Goal: Task Accomplishment & Management: Manage account settings

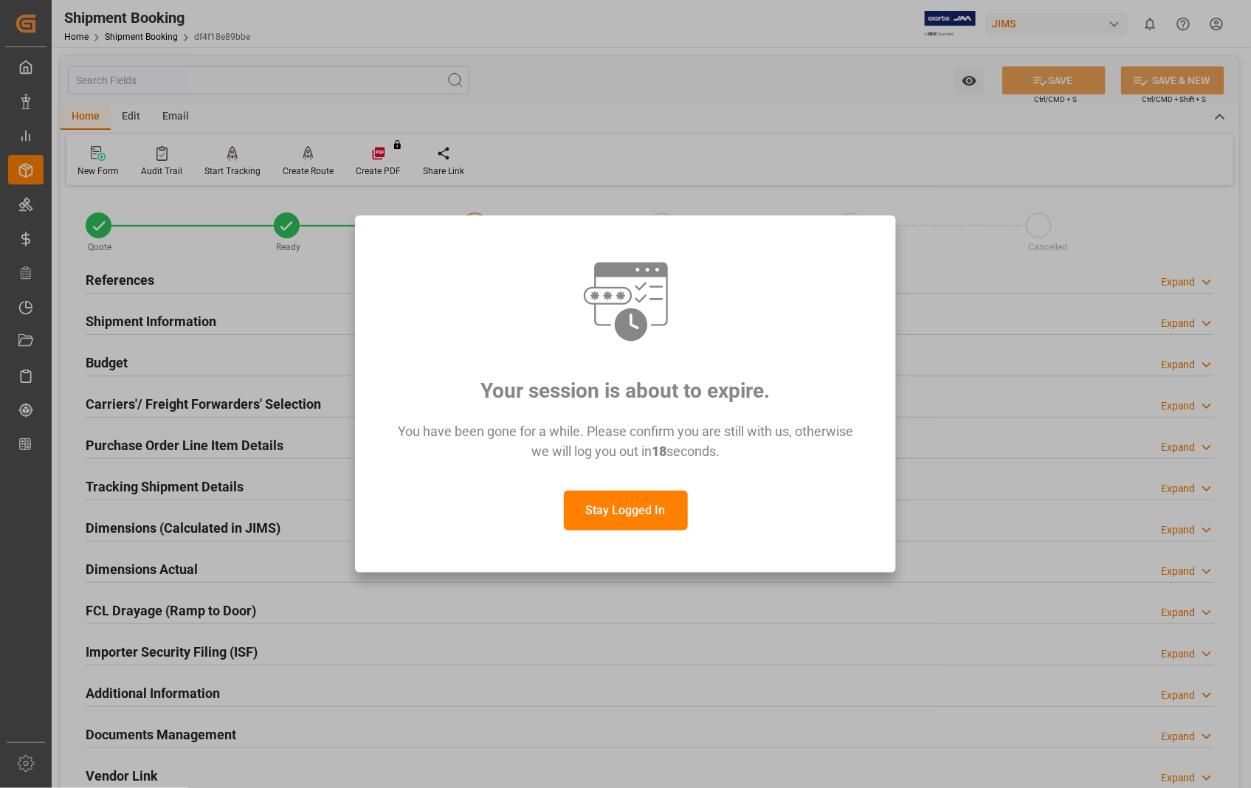
drag, startPoint x: 0, startPoint y: 0, endPoint x: 614, endPoint y: 514, distance: 800.8
click at [614, 514] on button "Stay Logged In" at bounding box center [626, 511] width 124 height 40
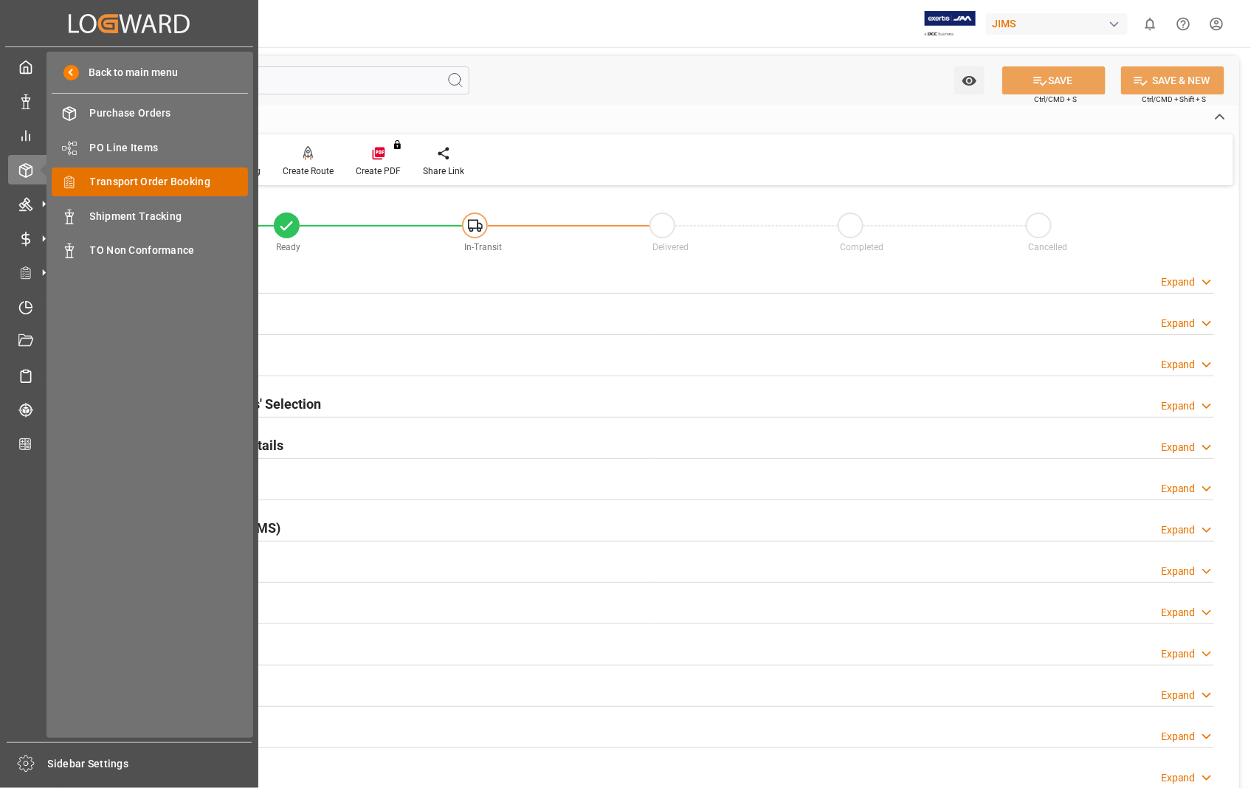
click at [145, 178] on span "Transport Order Booking" at bounding box center [169, 181] width 159 height 15
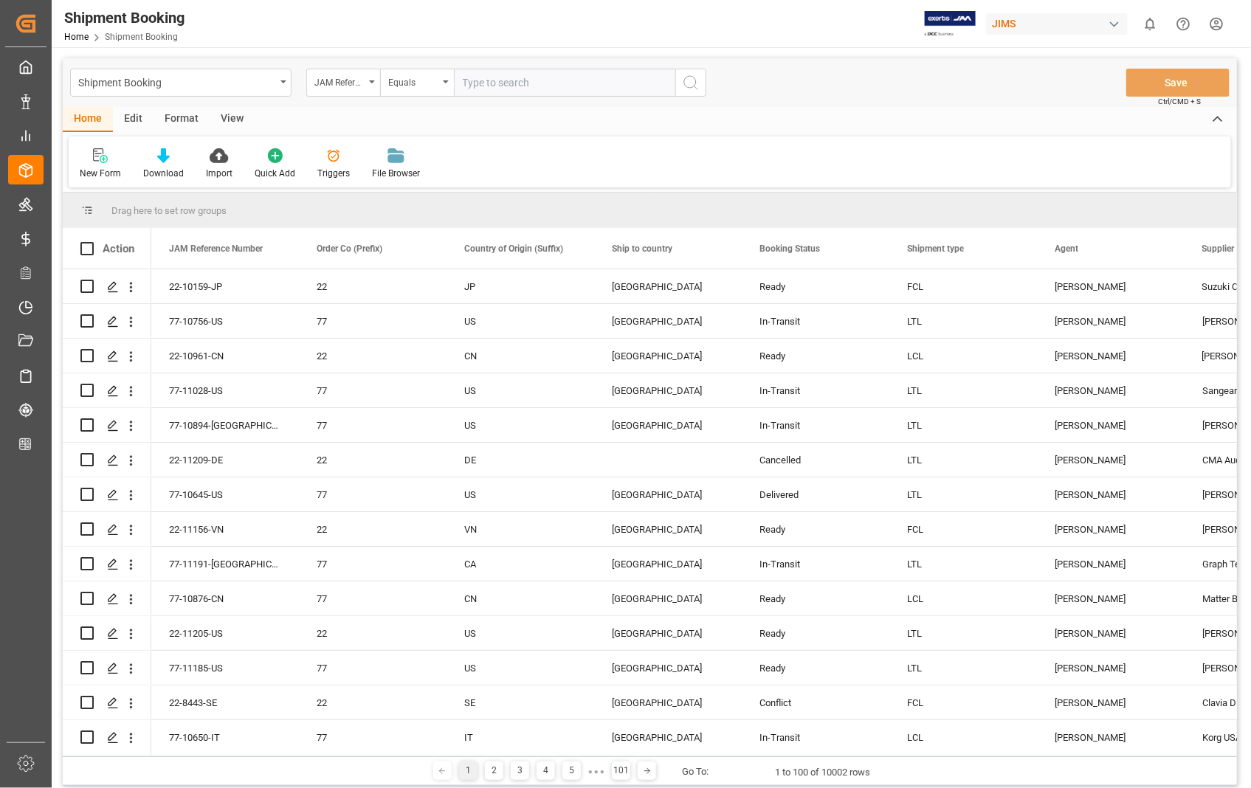
click at [570, 83] on input "text" at bounding box center [564, 83] width 221 height 28
type input "22-11131-[GEOGRAPHIC_DATA]"
click at [691, 79] on icon "search button" at bounding box center [691, 83] width 18 height 18
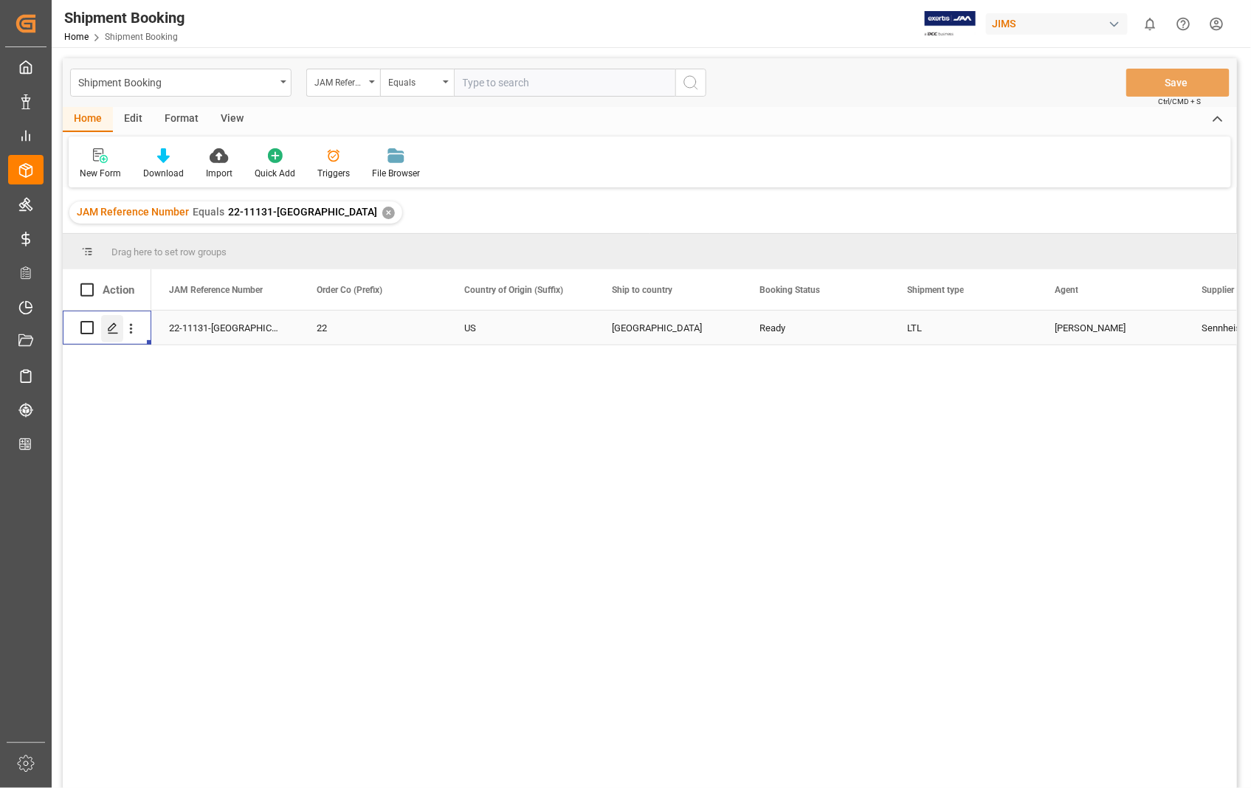
click at [114, 327] on icon "Press SPACE to select this row." at bounding box center [113, 328] width 12 height 12
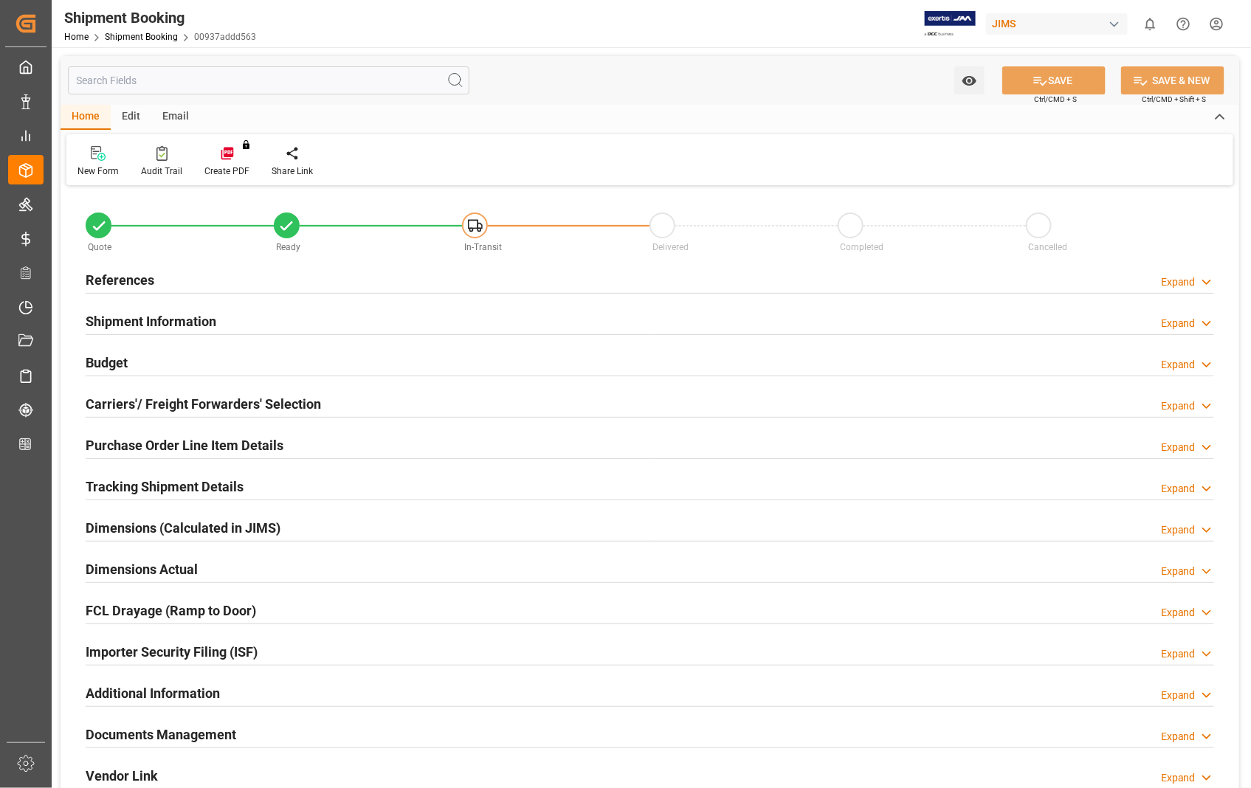
type input "0"
type input "17-09-2025"
click at [120, 280] on h2 "References" at bounding box center [120, 280] width 69 height 20
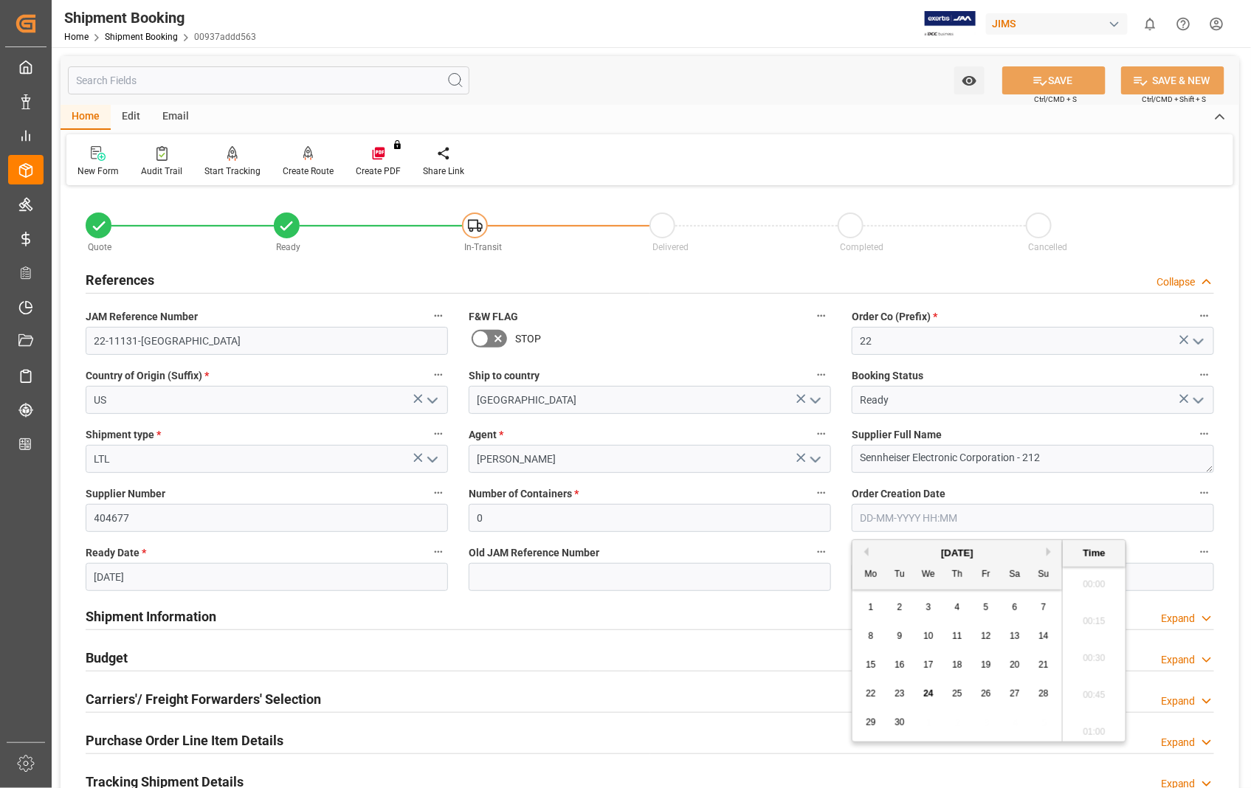
click at [978, 509] on input "text" at bounding box center [1032, 518] width 362 height 28
click at [930, 666] on span "17" at bounding box center [928, 665] width 10 height 10
type input "17-09-2025 00:00"
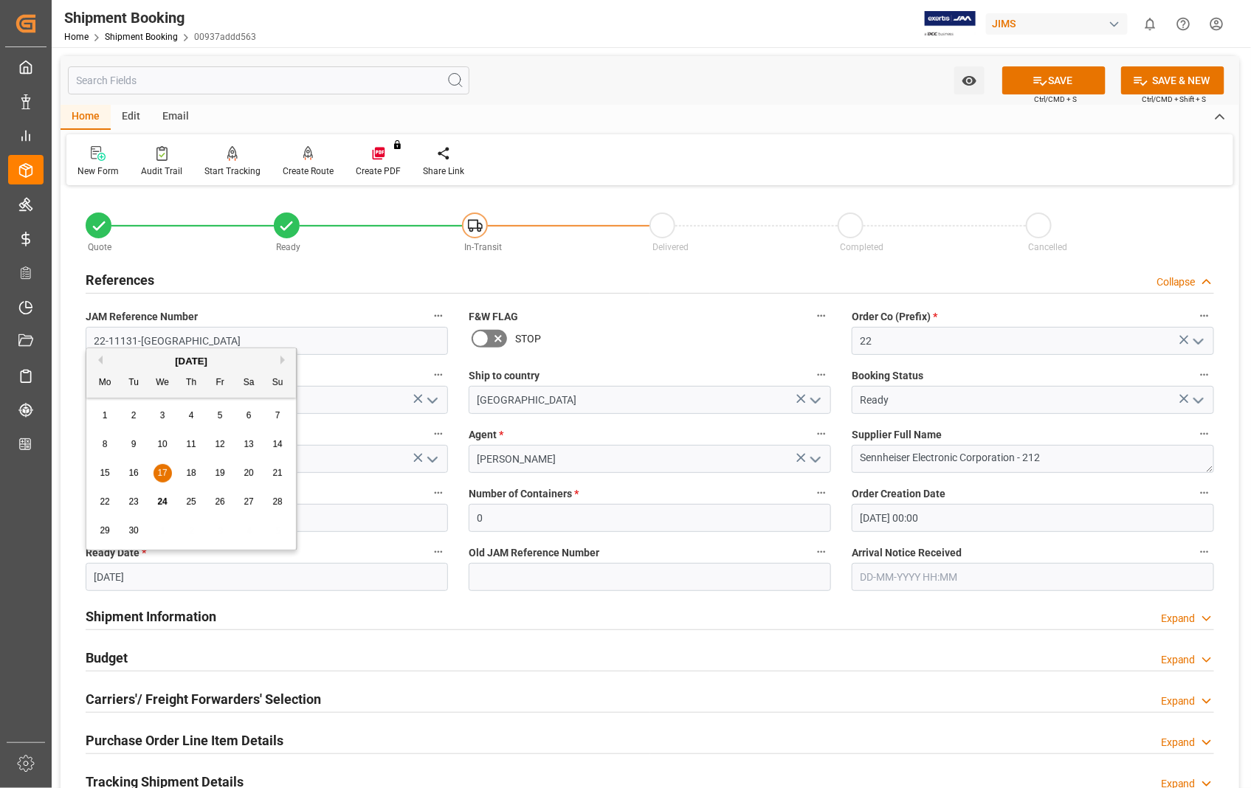
click at [244, 572] on input "17-09-2025" at bounding box center [267, 577] width 362 height 28
click at [97, 499] on div "22" at bounding box center [105, 503] width 18 height 18
type input "[DATE]"
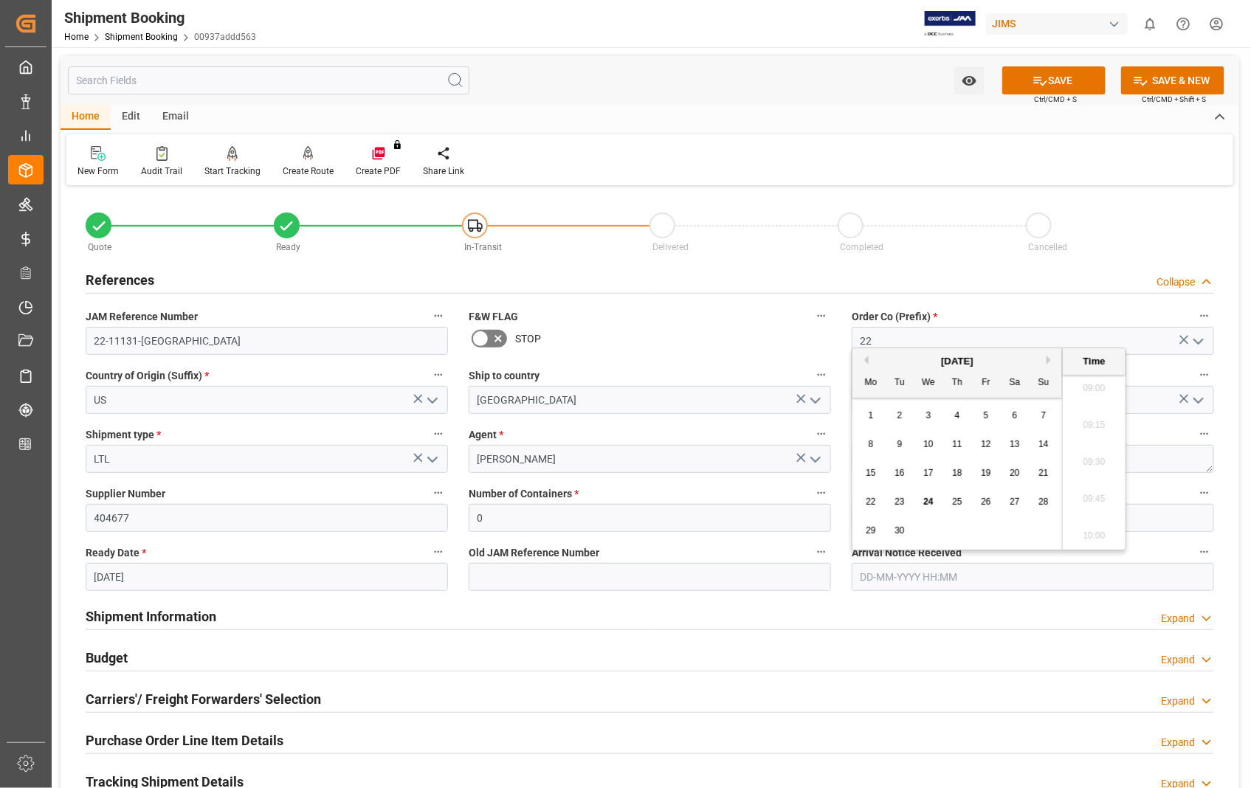
click at [1060, 576] on input "text" at bounding box center [1032, 577] width 362 height 28
click at [930, 500] on span "24" at bounding box center [928, 502] width 10 height 10
type input "[DATE] 00:00"
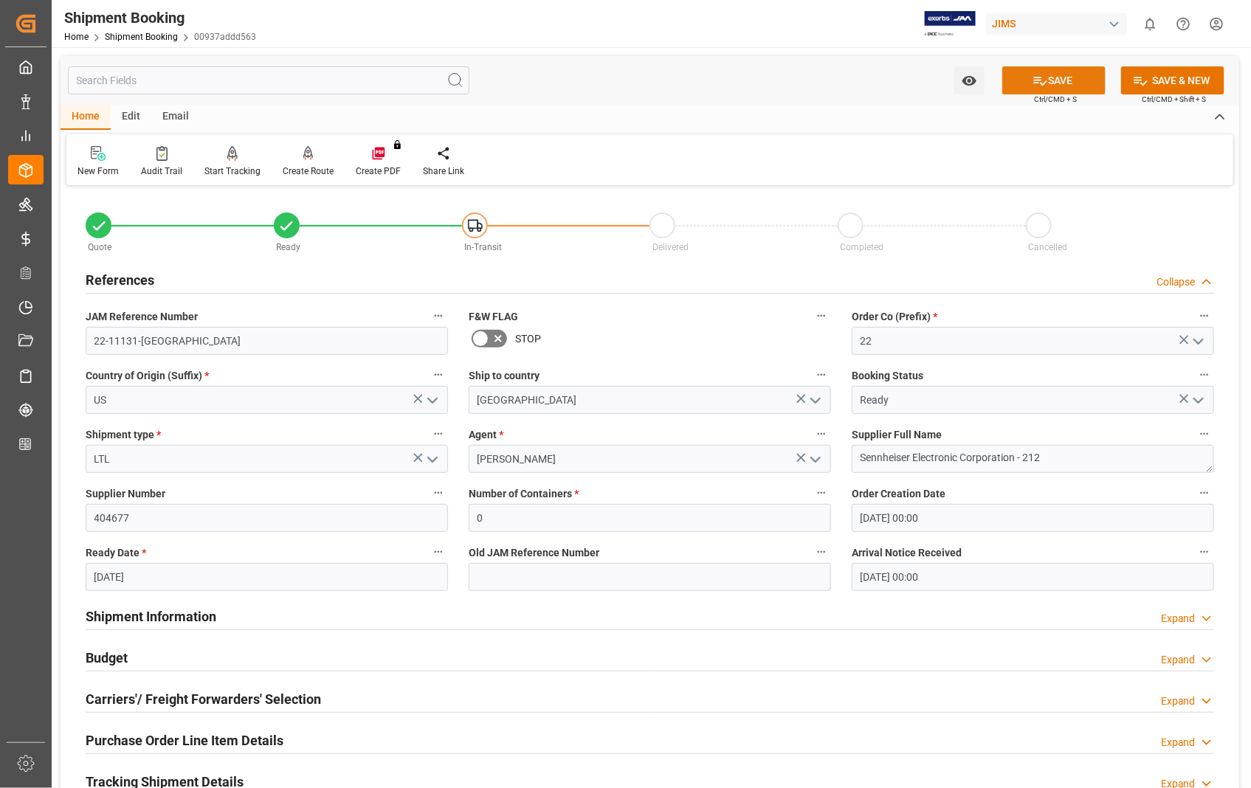
click at [1060, 77] on button "SAVE" at bounding box center [1053, 80] width 103 height 28
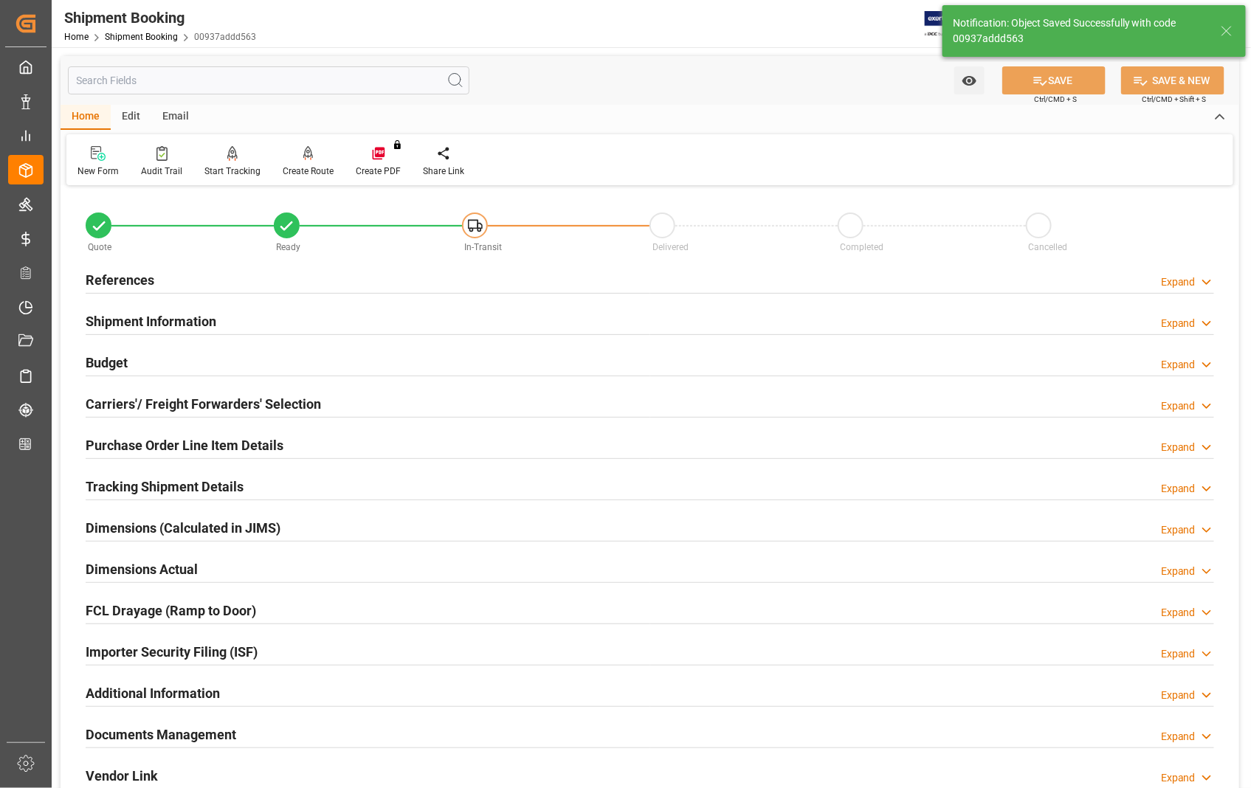
click at [207, 399] on h2 "Carriers'/ Freight Forwarders' Selection" at bounding box center [203, 404] width 235 height 20
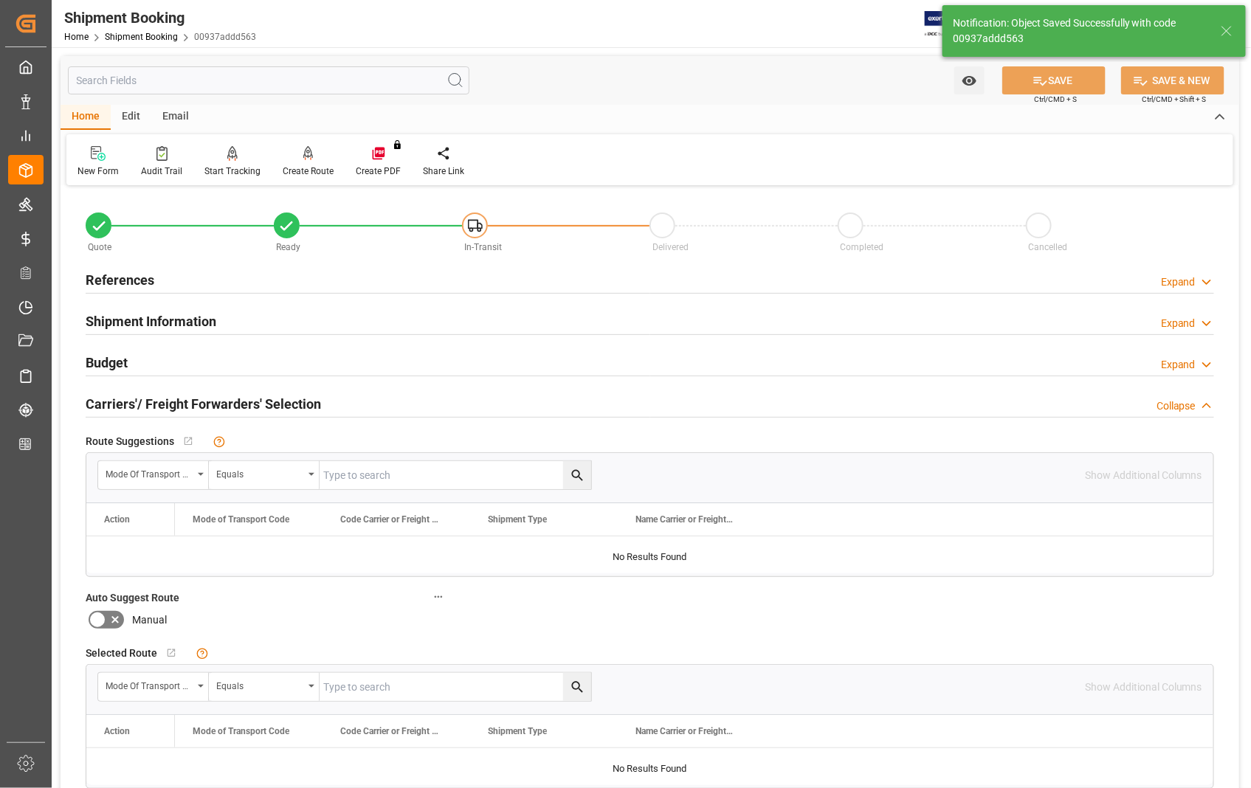
click at [207, 399] on h2 "Carriers'/ Freight Forwarders' Selection" at bounding box center [203, 404] width 235 height 20
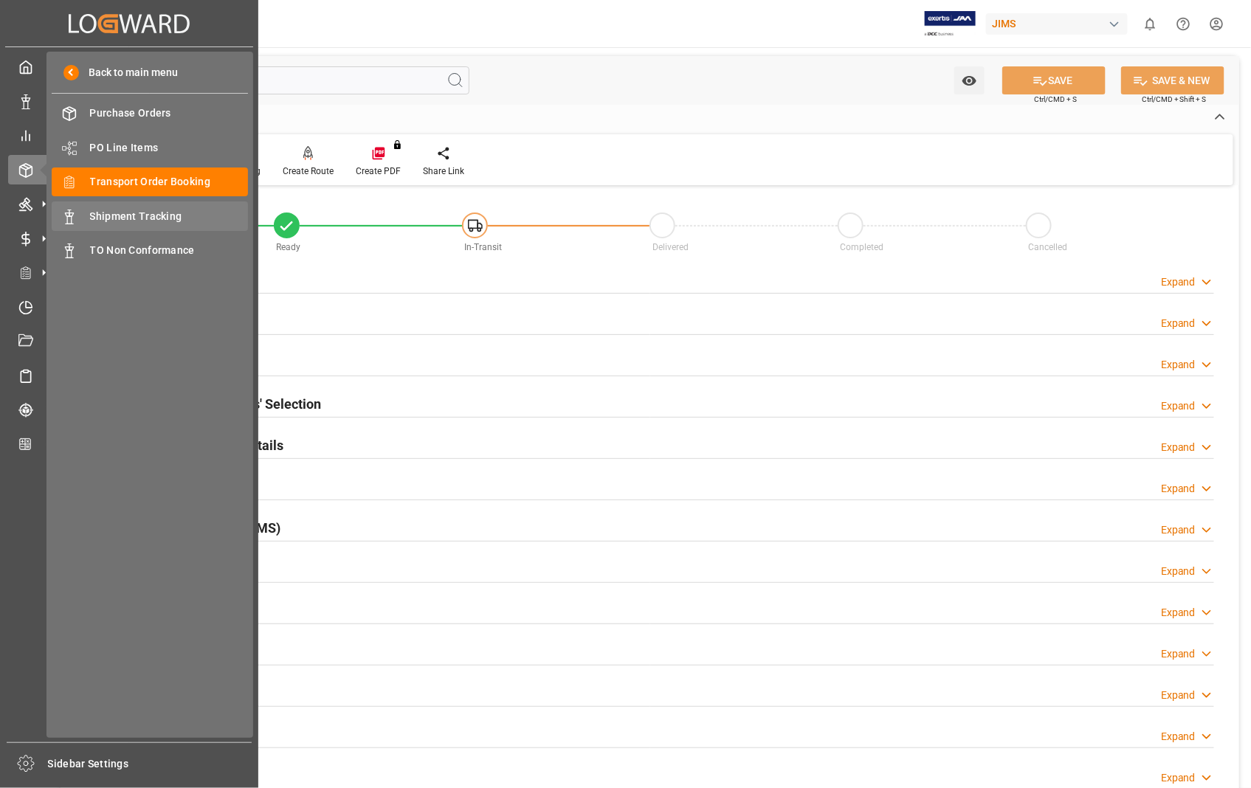
click at [163, 215] on span "Shipment Tracking" at bounding box center [169, 216] width 159 height 15
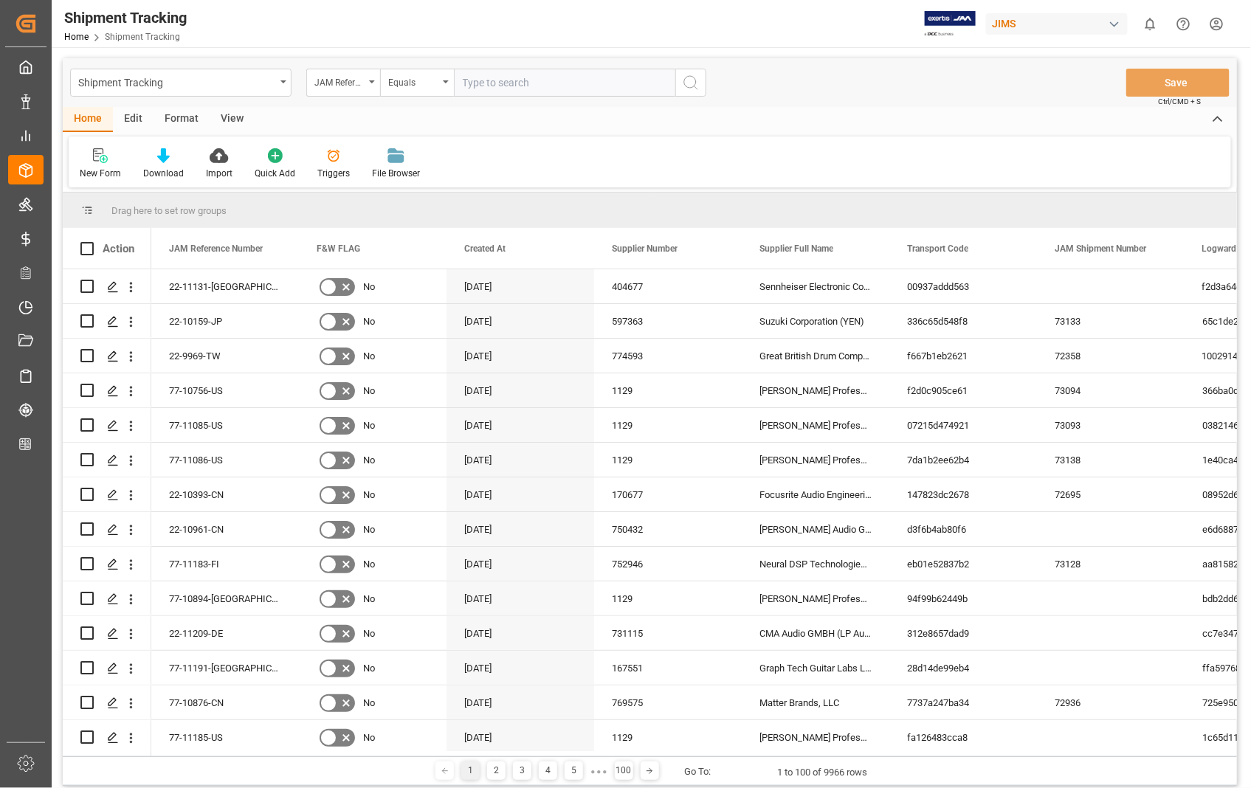
click at [563, 78] on input "text" at bounding box center [564, 83] width 221 height 28
type input "22-11131-[GEOGRAPHIC_DATA]"
click at [695, 91] on icon "search button" at bounding box center [691, 83] width 18 height 18
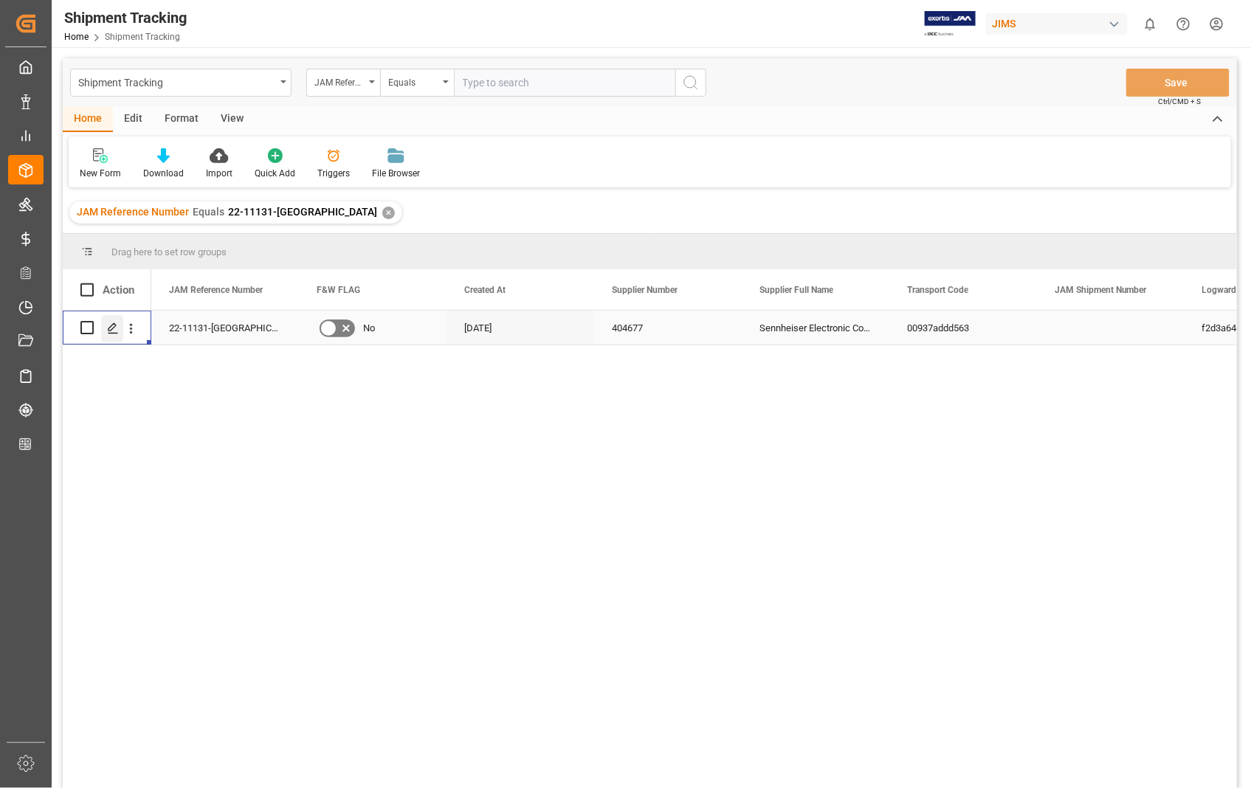
click at [109, 329] on icon "Press SPACE to select this row." at bounding box center [113, 328] width 12 height 12
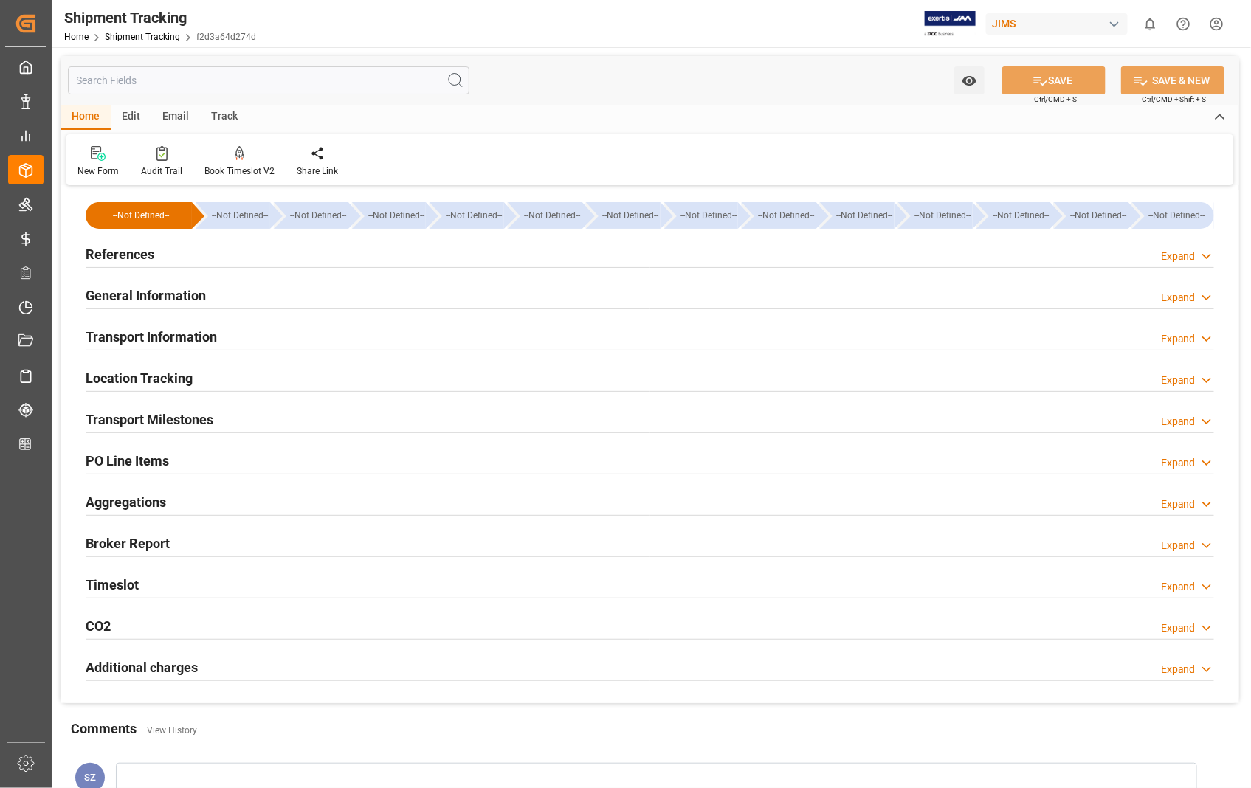
type input "17-09-2025"
click at [114, 249] on h2 "References" at bounding box center [120, 254] width 69 height 20
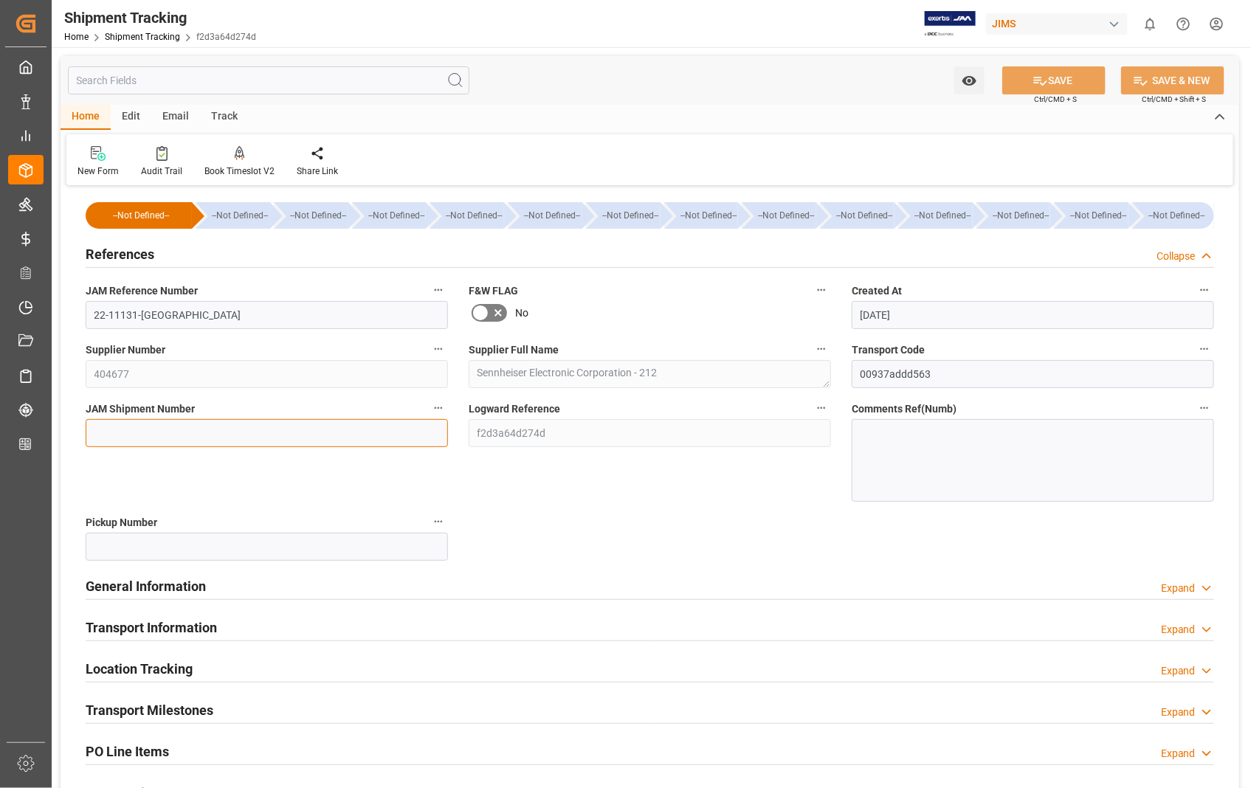
click at [180, 438] on input at bounding box center [267, 433] width 362 height 28
paste input "73158"
type input "73158"
click at [1056, 80] on button "SAVE" at bounding box center [1053, 80] width 103 height 28
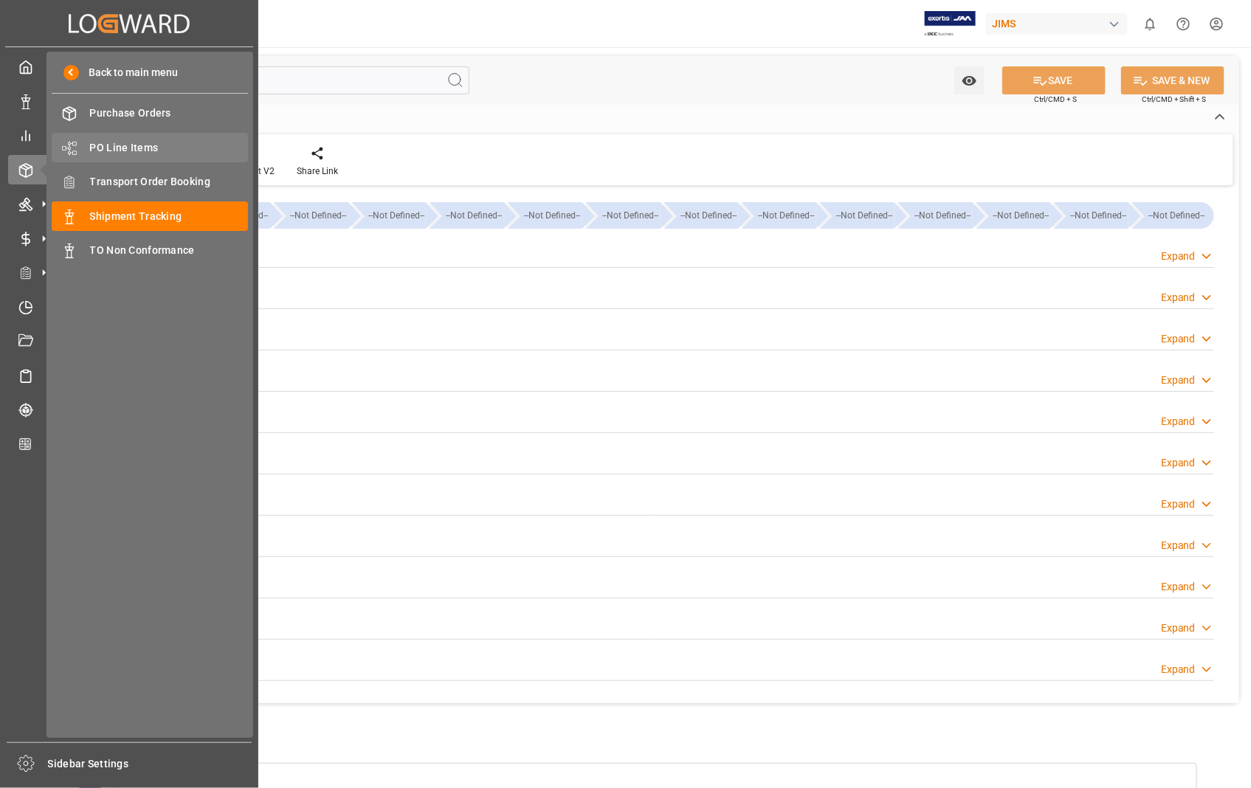
click at [140, 152] on span "PO Line Items" at bounding box center [169, 147] width 159 height 15
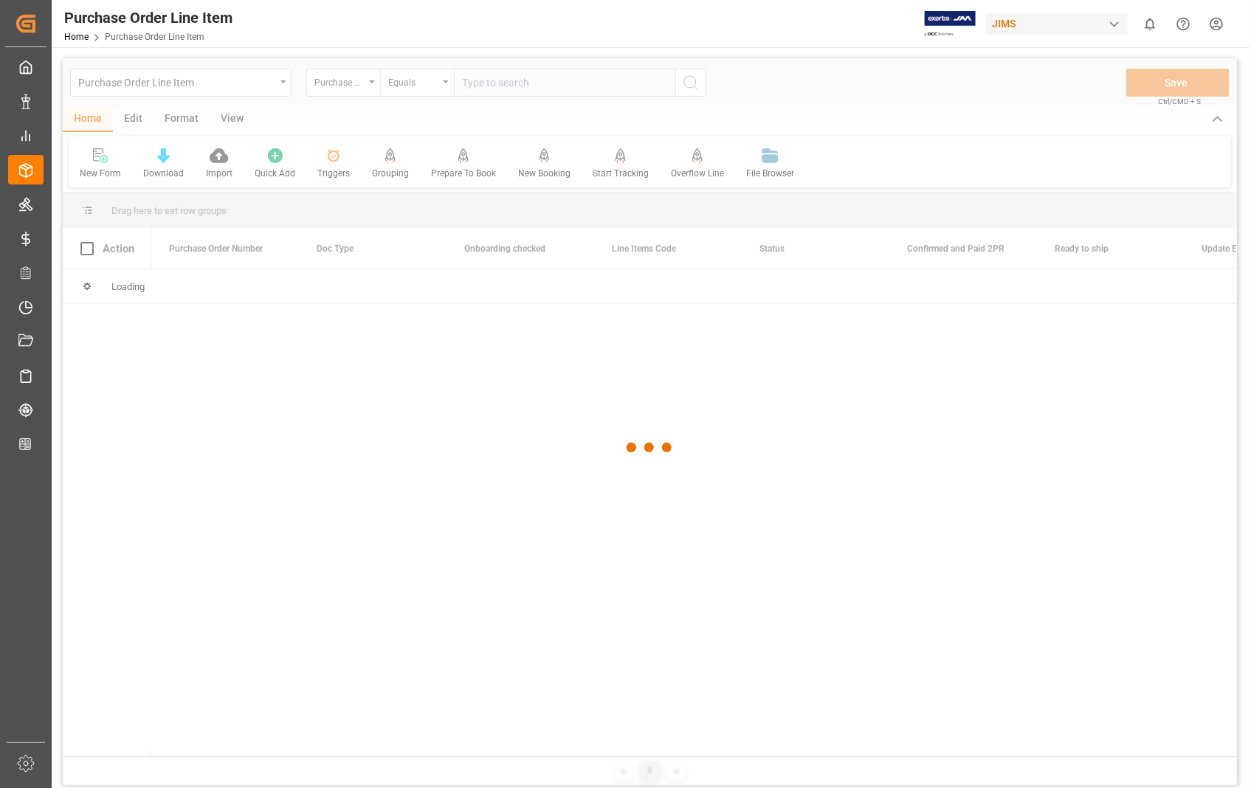
click at [568, 86] on div at bounding box center [650, 447] width 1174 height 779
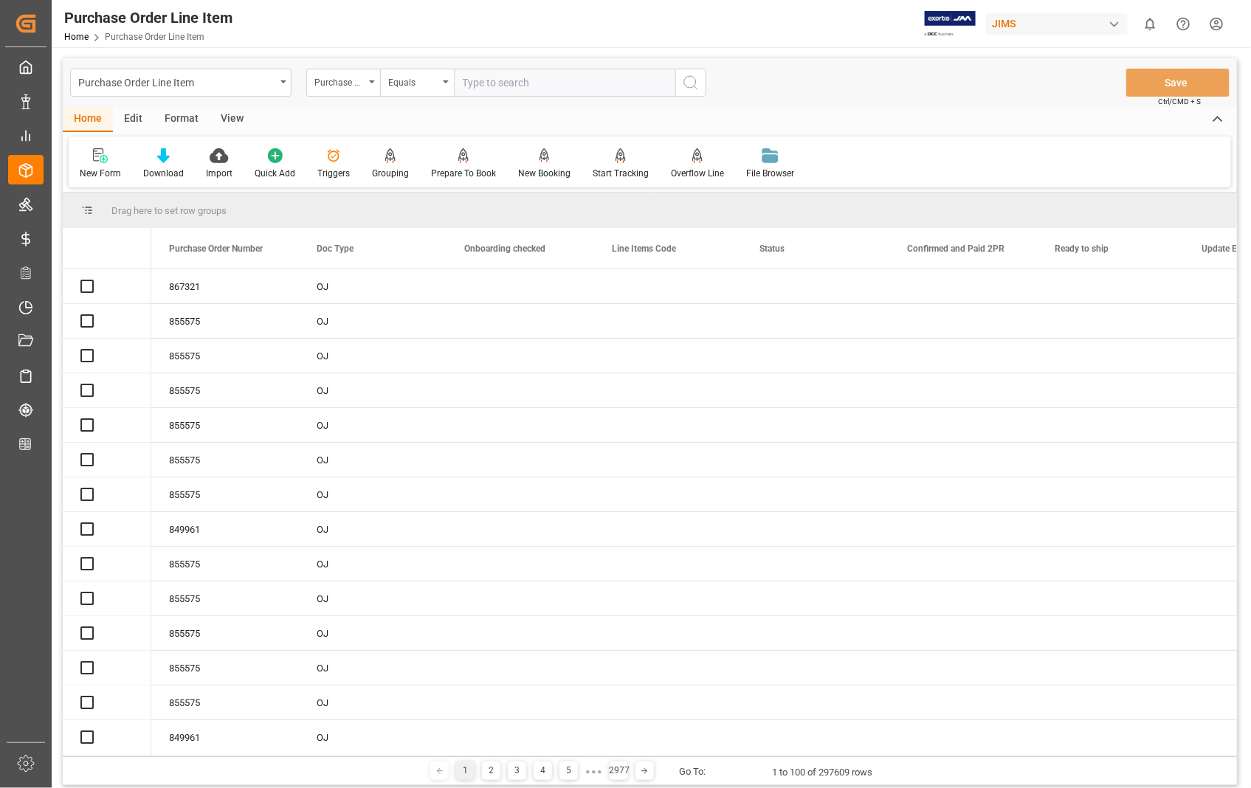
click at [561, 83] on input "text" at bounding box center [564, 83] width 221 height 28
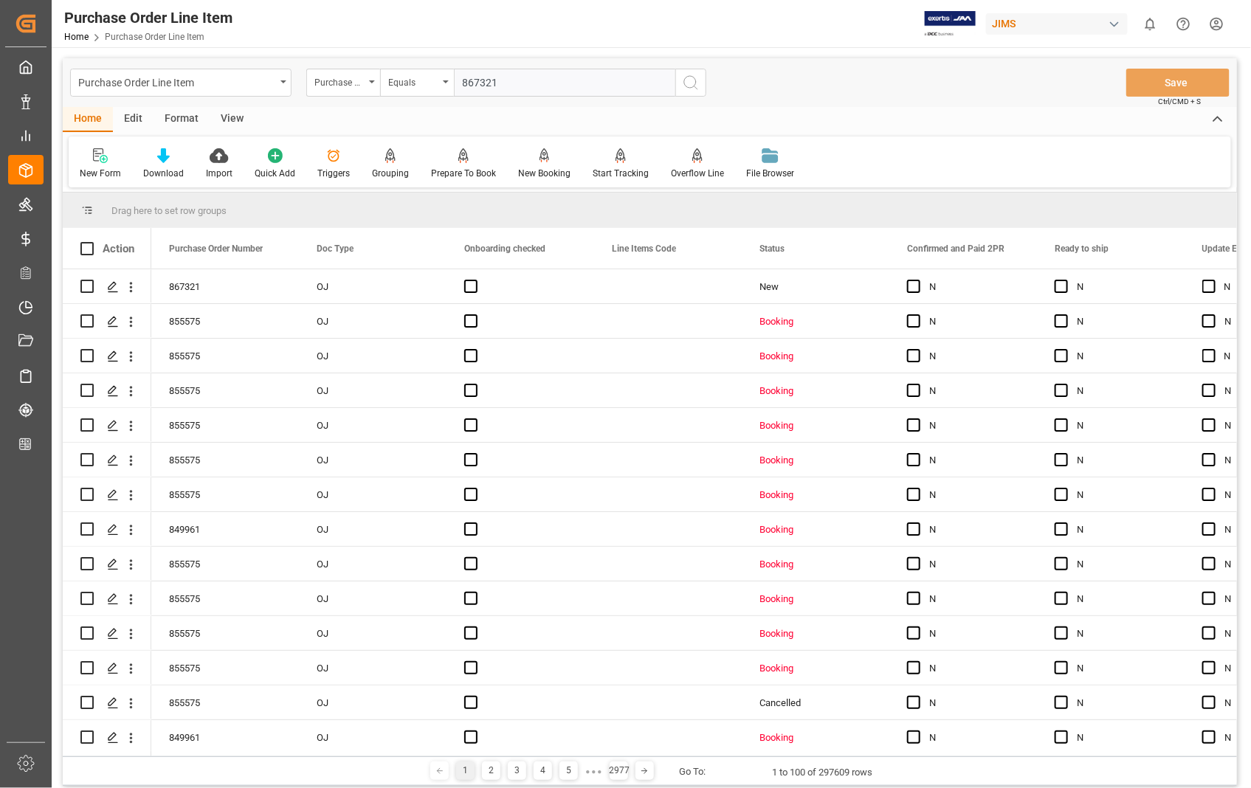
type input "867321"
click at [689, 83] on icon "search button" at bounding box center [691, 83] width 18 height 18
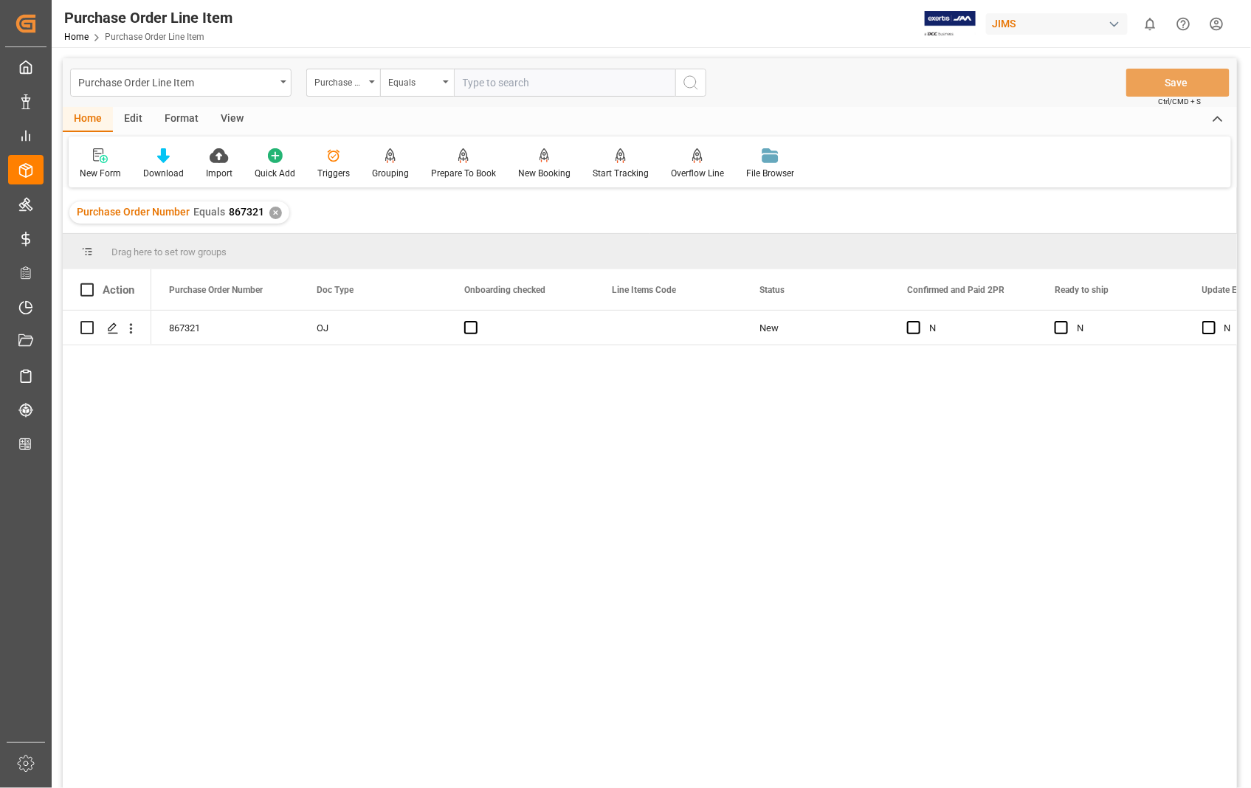
click at [237, 117] on div "View" at bounding box center [232, 119] width 45 height 25
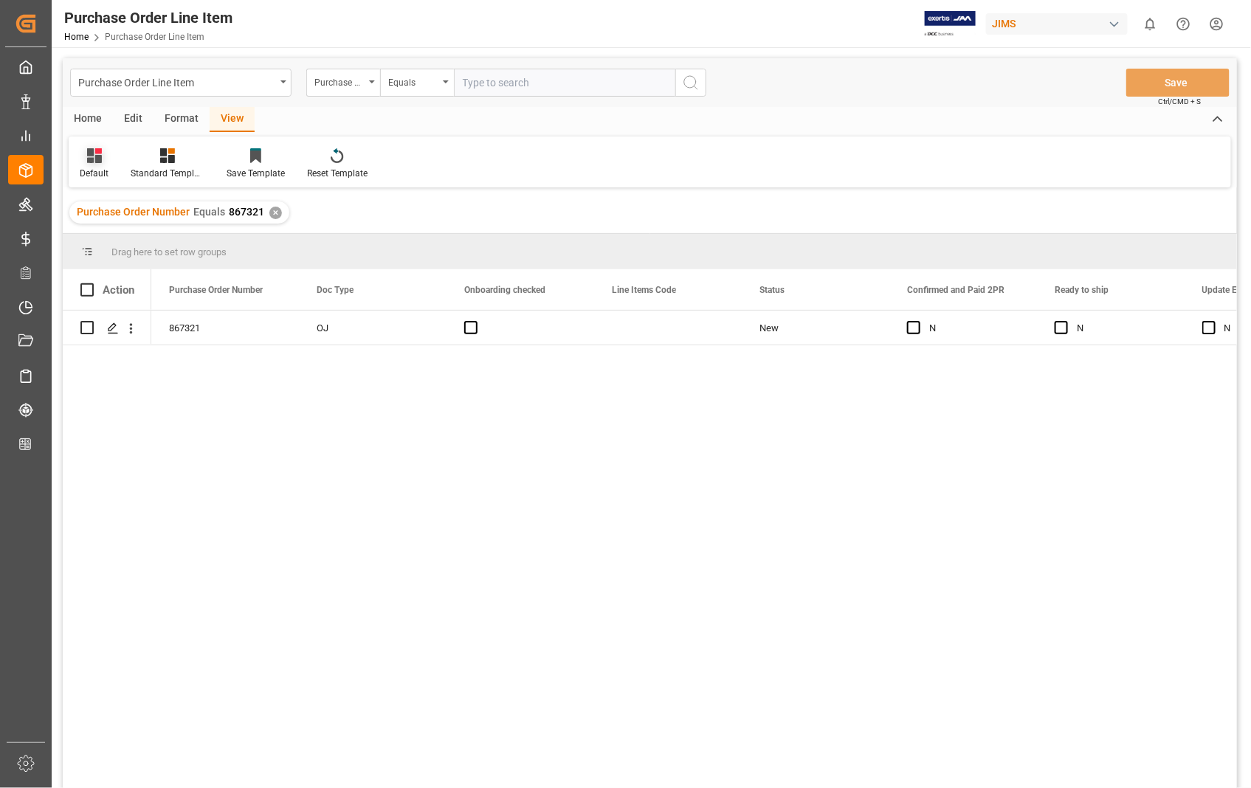
click at [89, 167] on div "Default" at bounding box center [94, 173] width 29 height 13
click at [106, 232] on div "Sophia setting." at bounding box center [151, 238] width 129 height 15
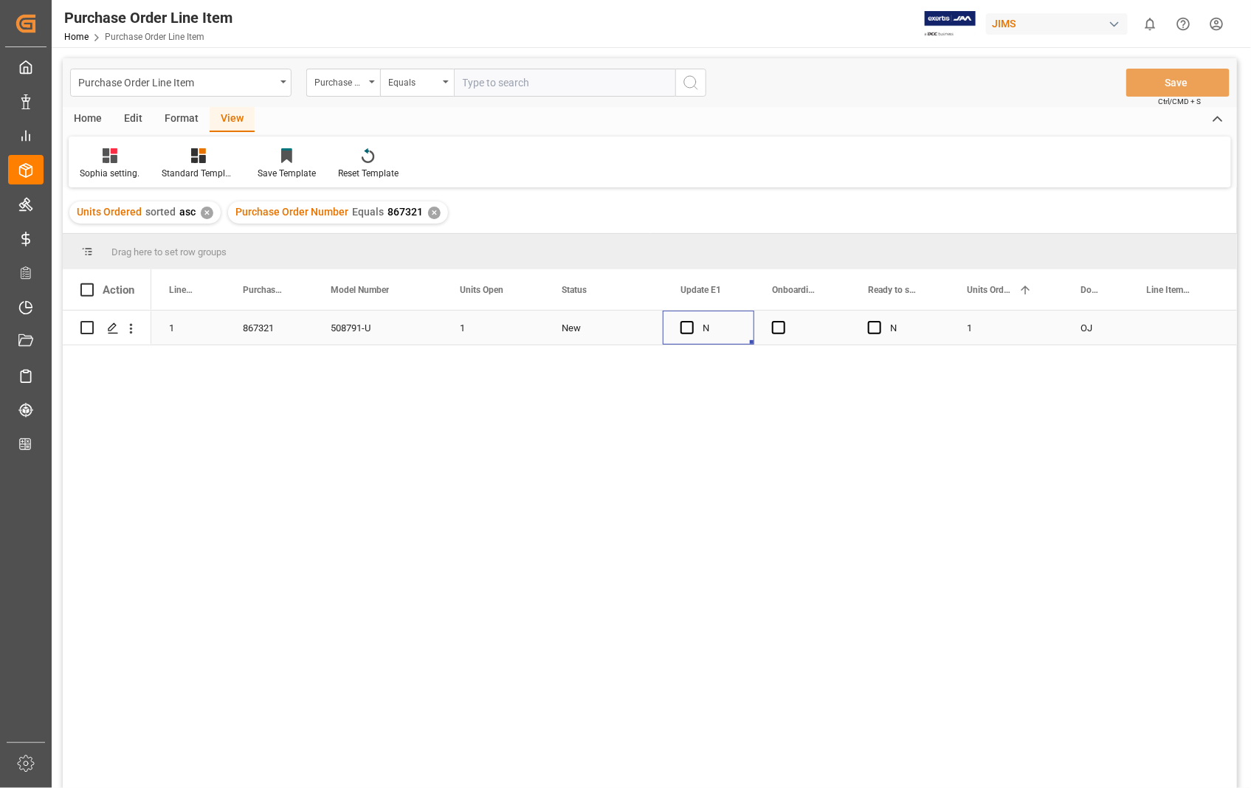
click at [690, 334] on div "Press SPACE to select this row." at bounding box center [691, 328] width 22 height 34
click at [686, 326] on span "Press SPACE to select this row." at bounding box center [686, 327] width 13 height 13
click at [691, 321] on input "Press SPACE to select this row." at bounding box center [691, 321] width 0 height 0
click at [781, 329] on span "Press SPACE to select this row." at bounding box center [778, 327] width 13 height 13
click at [783, 321] on input "Press SPACE to select this row." at bounding box center [783, 321] width 0 height 0
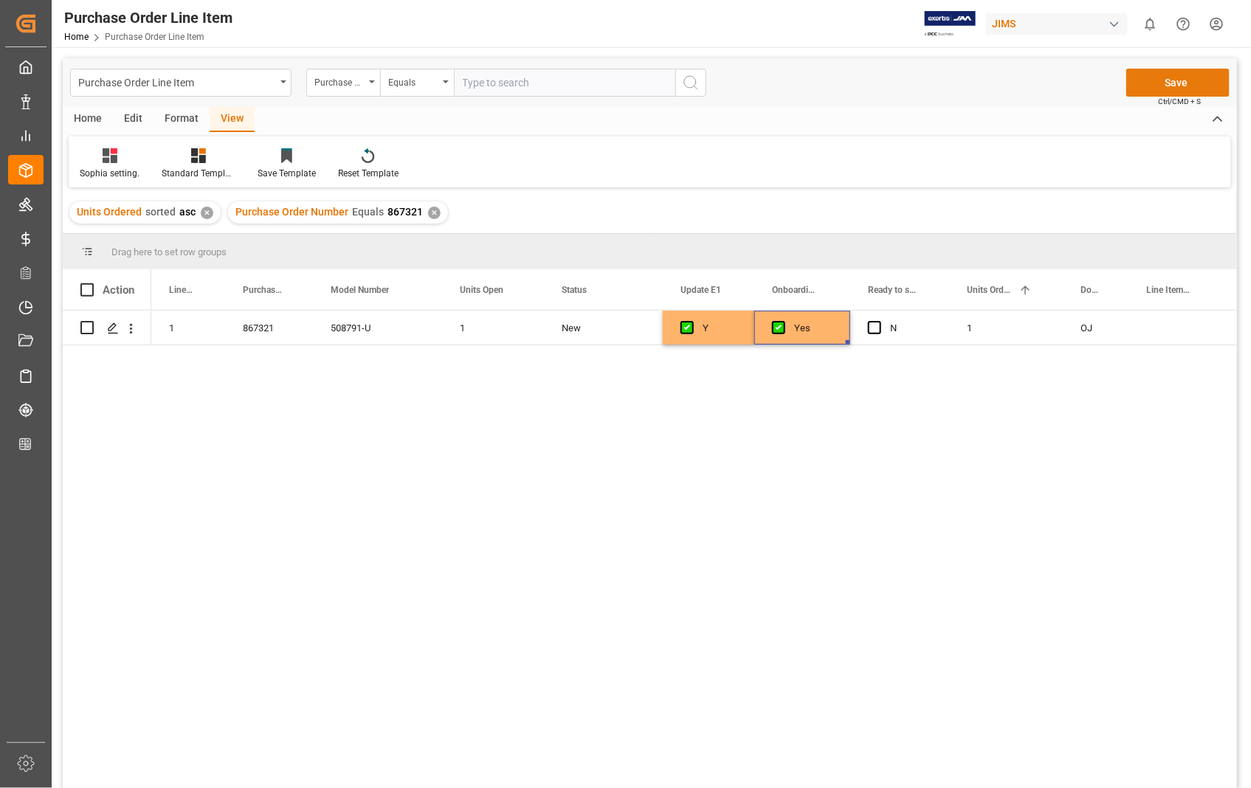
click at [1169, 86] on button "Save" at bounding box center [1177, 83] width 103 height 28
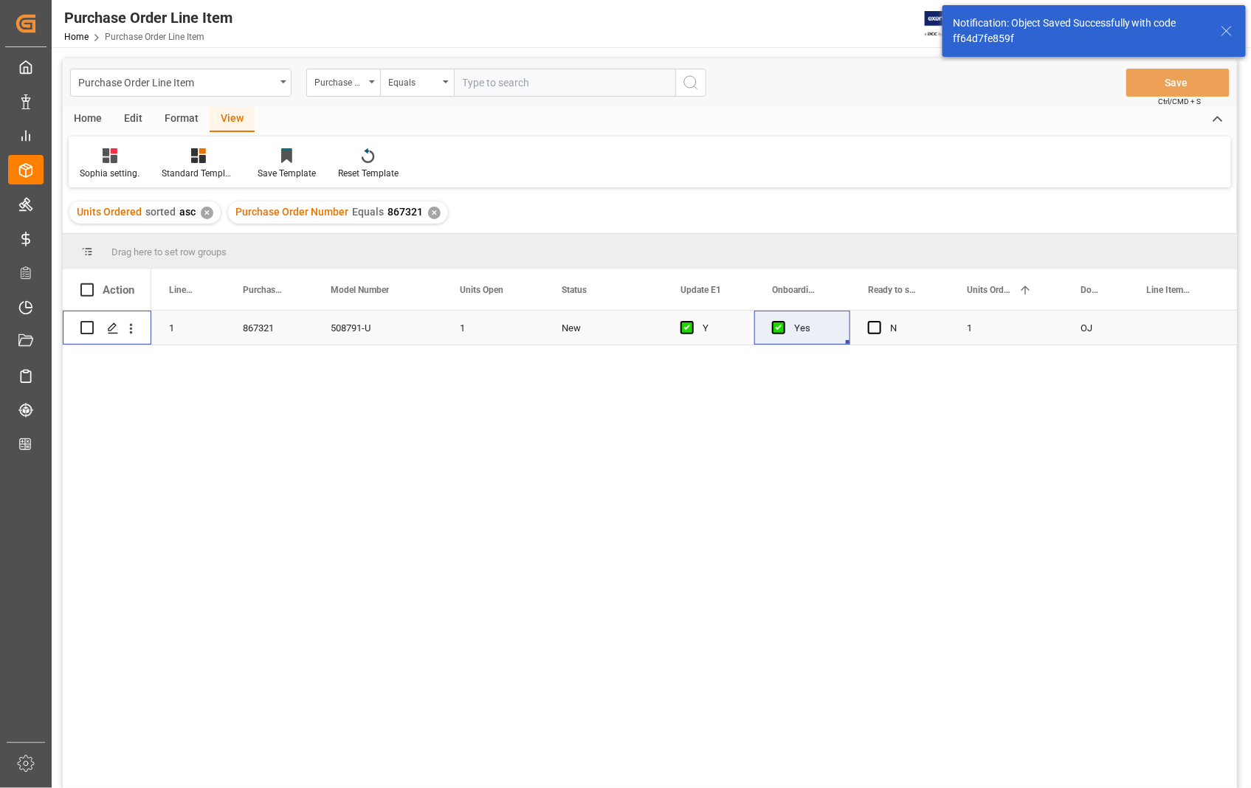
click at [90, 330] on input "Press Space to toggle row selection (unchecked)" at bounding box center [86, 327] width 13 height 13
checkbox input "true"
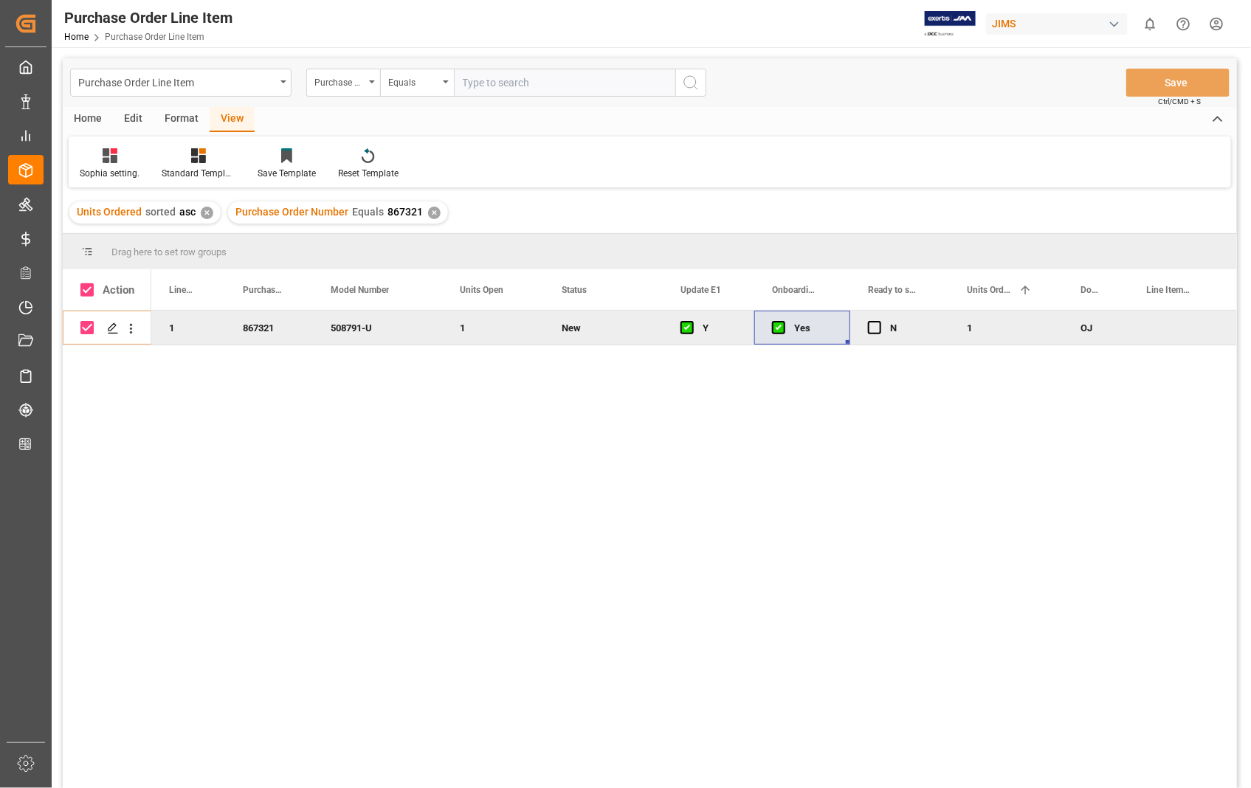
click at [83, 120] on div "Home" at bounding box center [88, 119] width 50 height 25
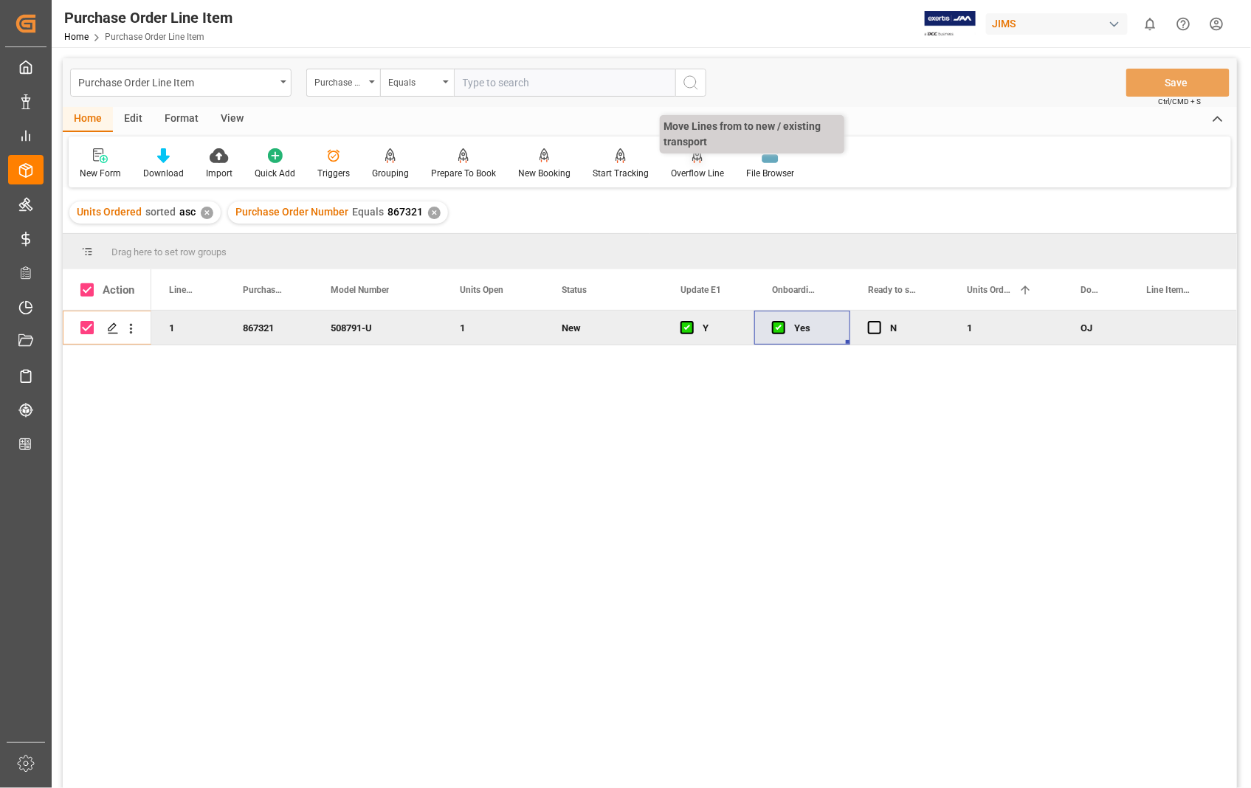
click at [696, 165] on div "Overflow Line" at bounding box center [697, 164] width 75 height 32
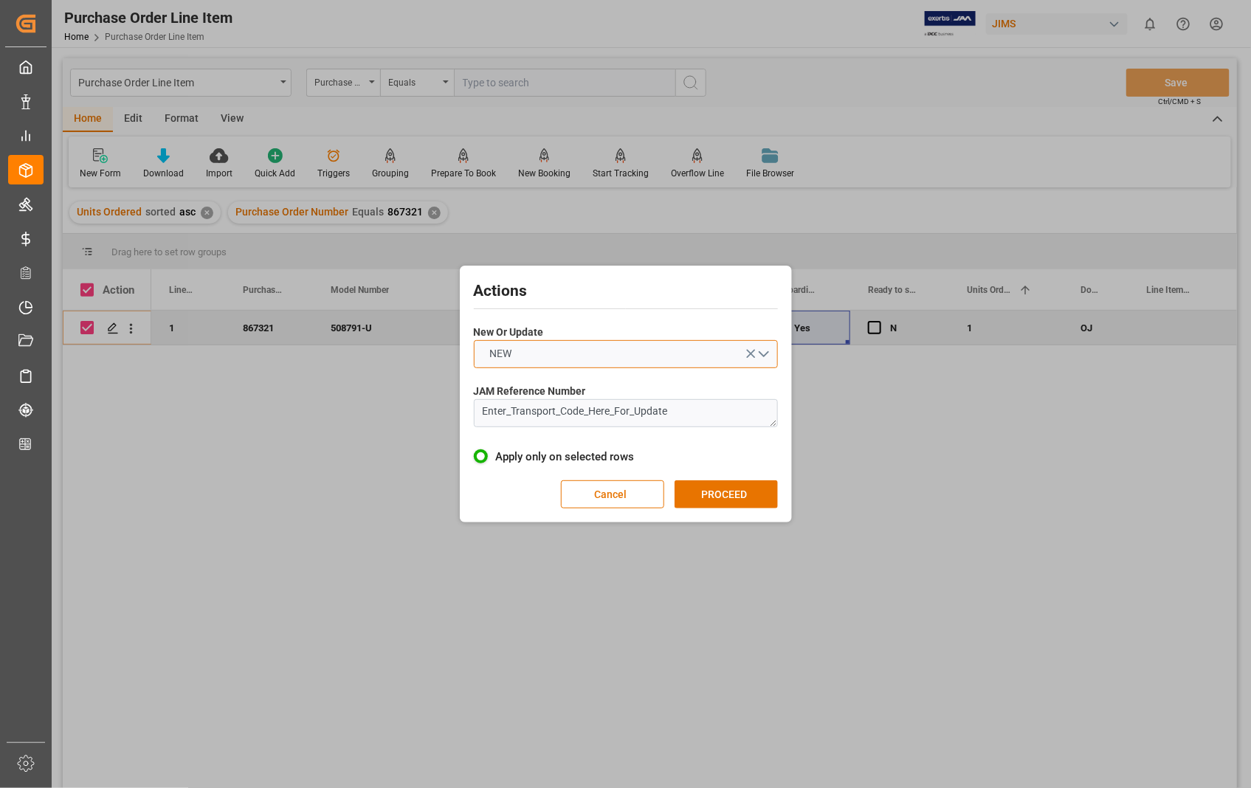
click at [761, 356] on button "NEW" at bounding box center [626, 354] width 304 height 28
click at [522, 387] on div "UPDATE" at bounding box center [625, 388] width 303 height 31
drag, startPoint x: 669, startPoint y: 418, endPoint x: 443, endPoint y: 415, distance: 226.5
click at [443, 415] on div "Actions New Or Update UPDATE JAM Reference Number Enter_Transport_Code_Here_For…" at bounding box center [625, 394] width 1251 height 788
paste textarea "22-11131-[GEOGRAPHIC_DATA]"
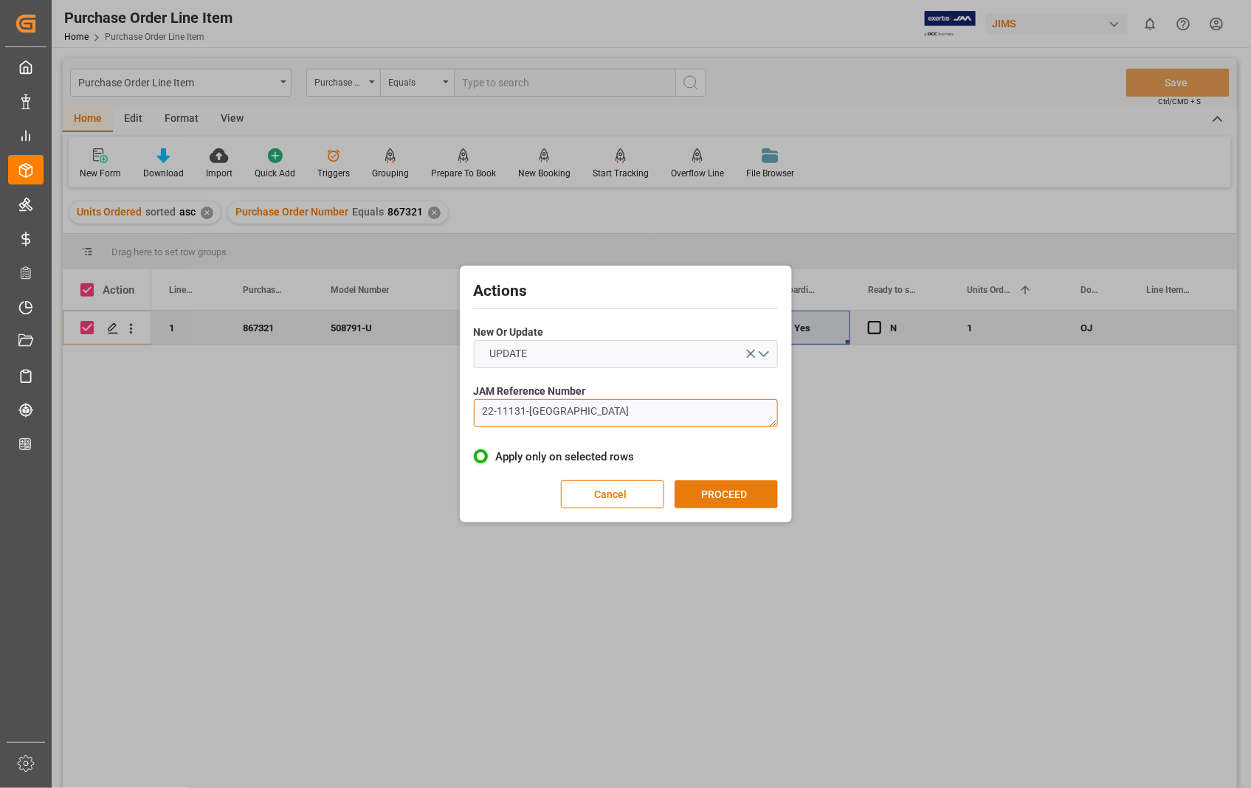
type textarea "22-11131-[GEOGRAPHIC_DATA]"
click at [726, 493] on button "PROCEED" at bounding box center [725, 494] width 103 height 28
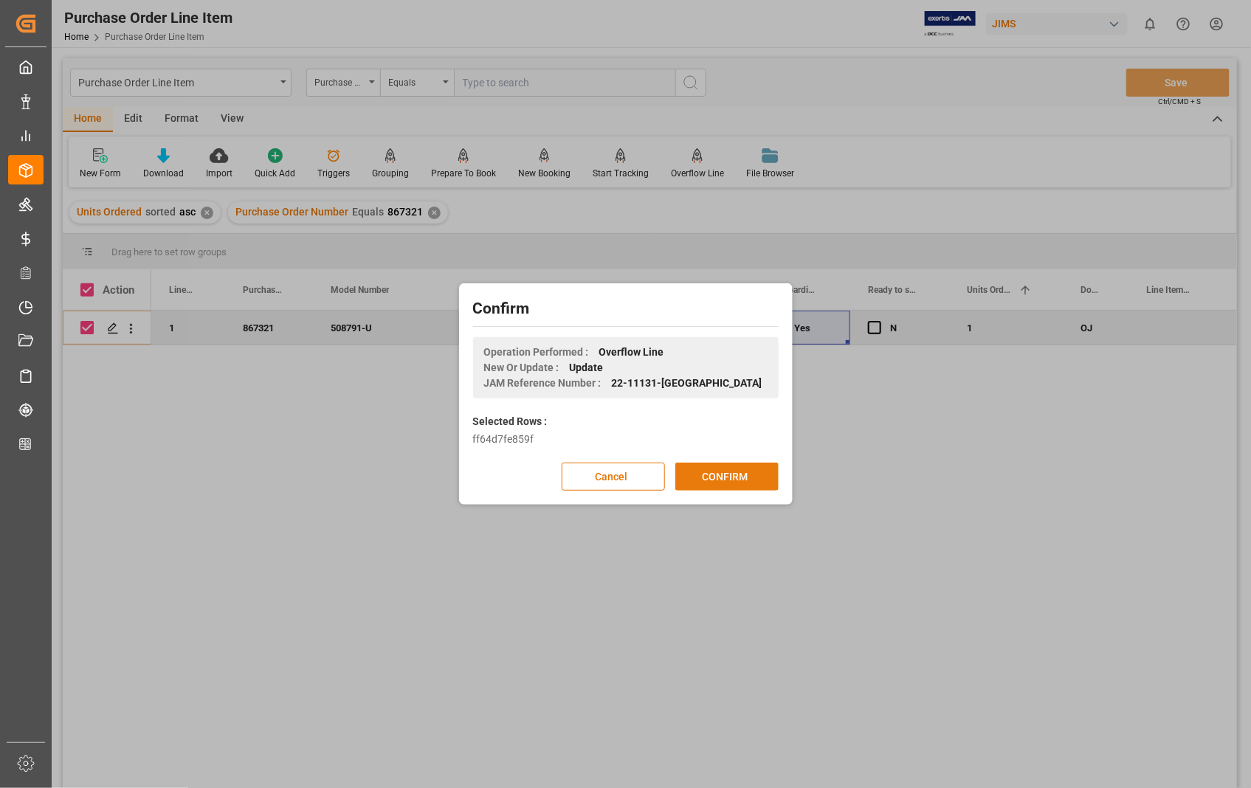
click at [719, 478] on button "CONFIRM" at bounding box center [726, 477] width 103 height 28
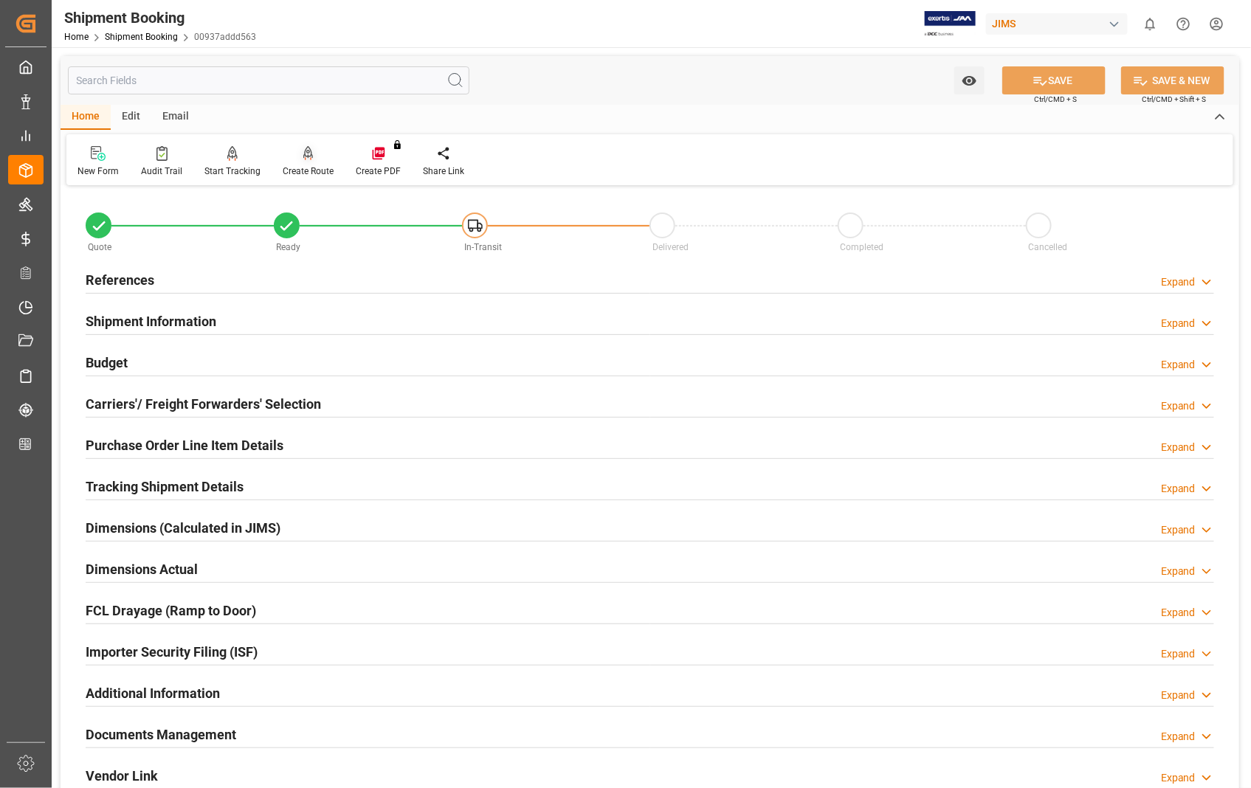
click at [308, 160] on div at bounding box center [308, 152] width 51 height 15
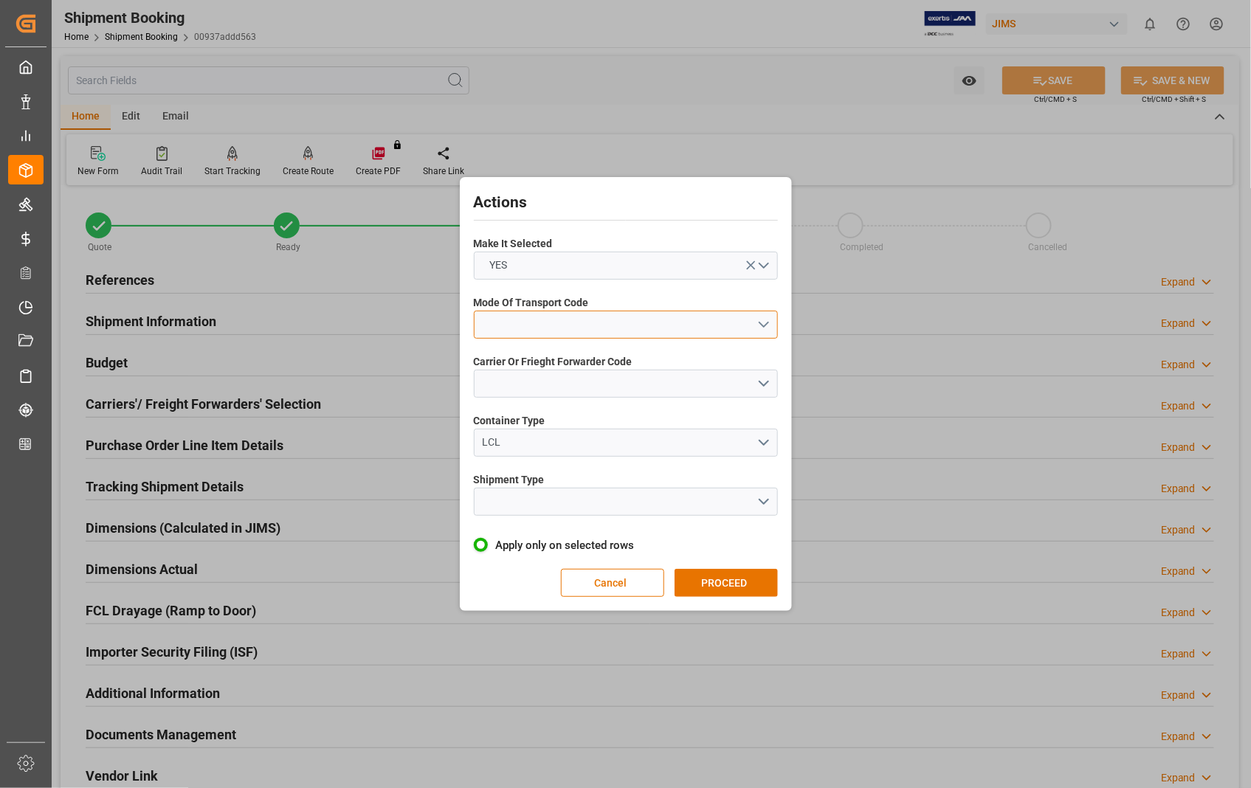
click at [761, 325] on button "open menu" at bounding box center [626, 325] width 304 height 28
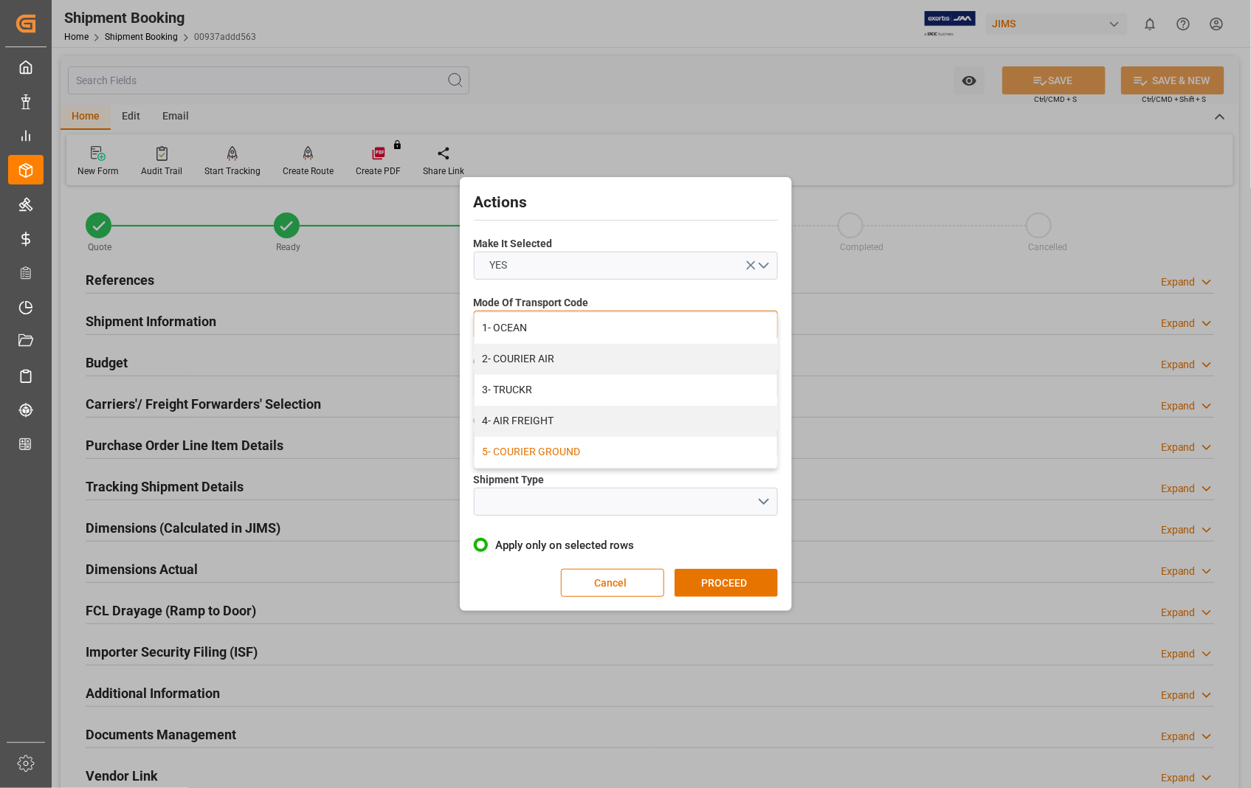
click at [545, 446] on div "5- COURIER GROUND" at bounding box center [625, 452] width 303 height 31
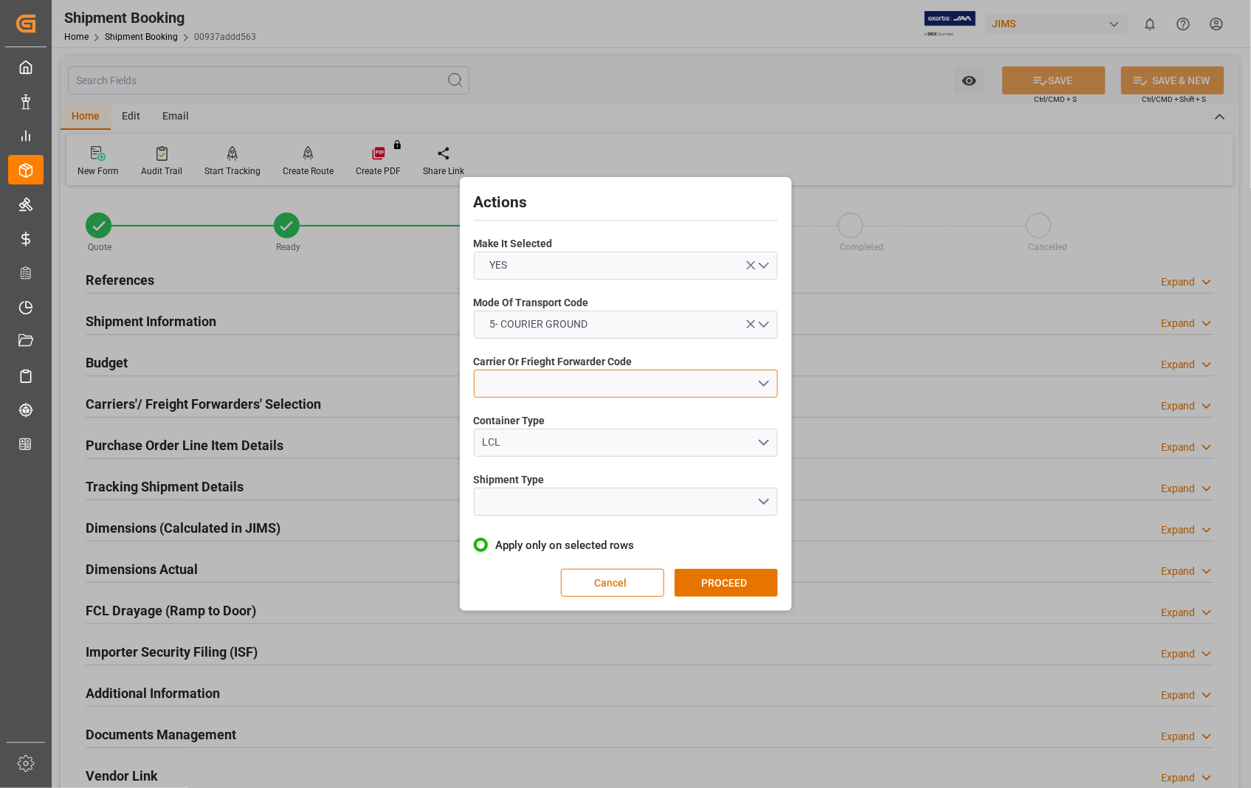
click at [767, 384] on button "open menu" at bounding box center [626, 384] width 304 height 28
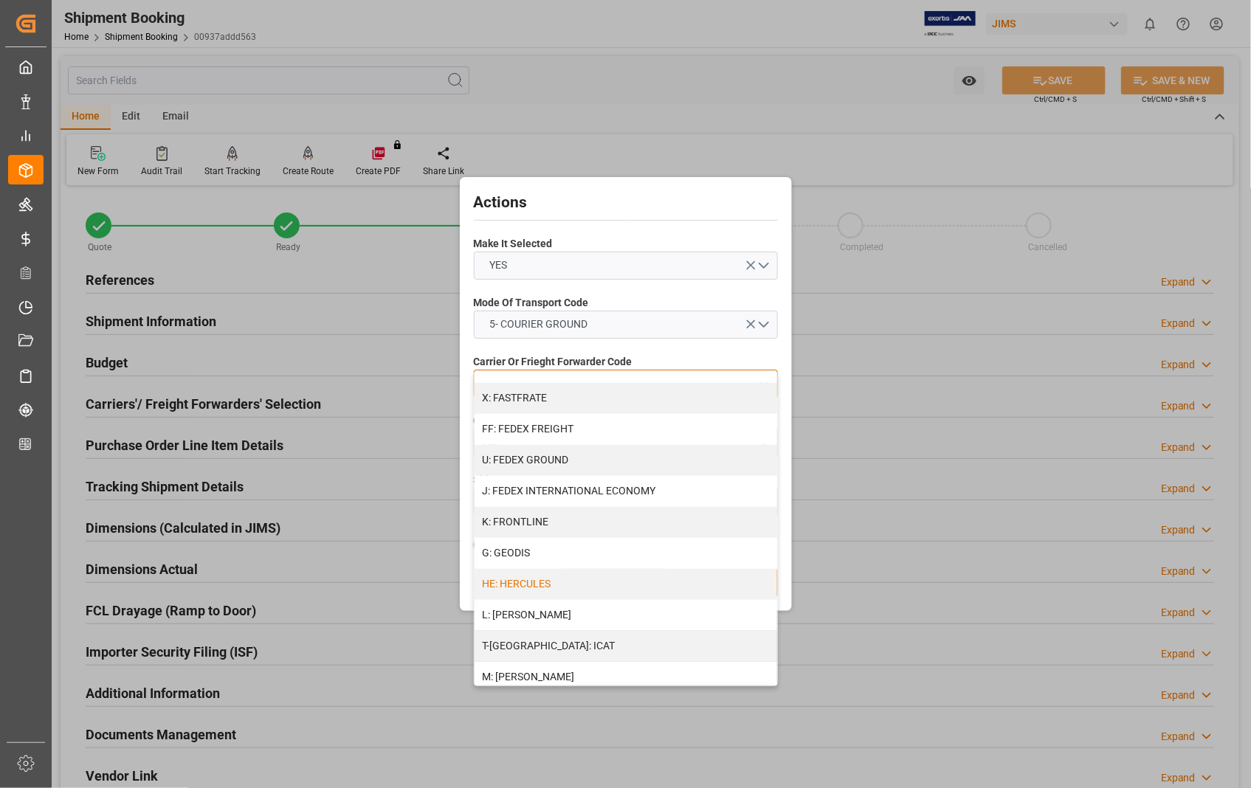
scroll to position [409, 0]
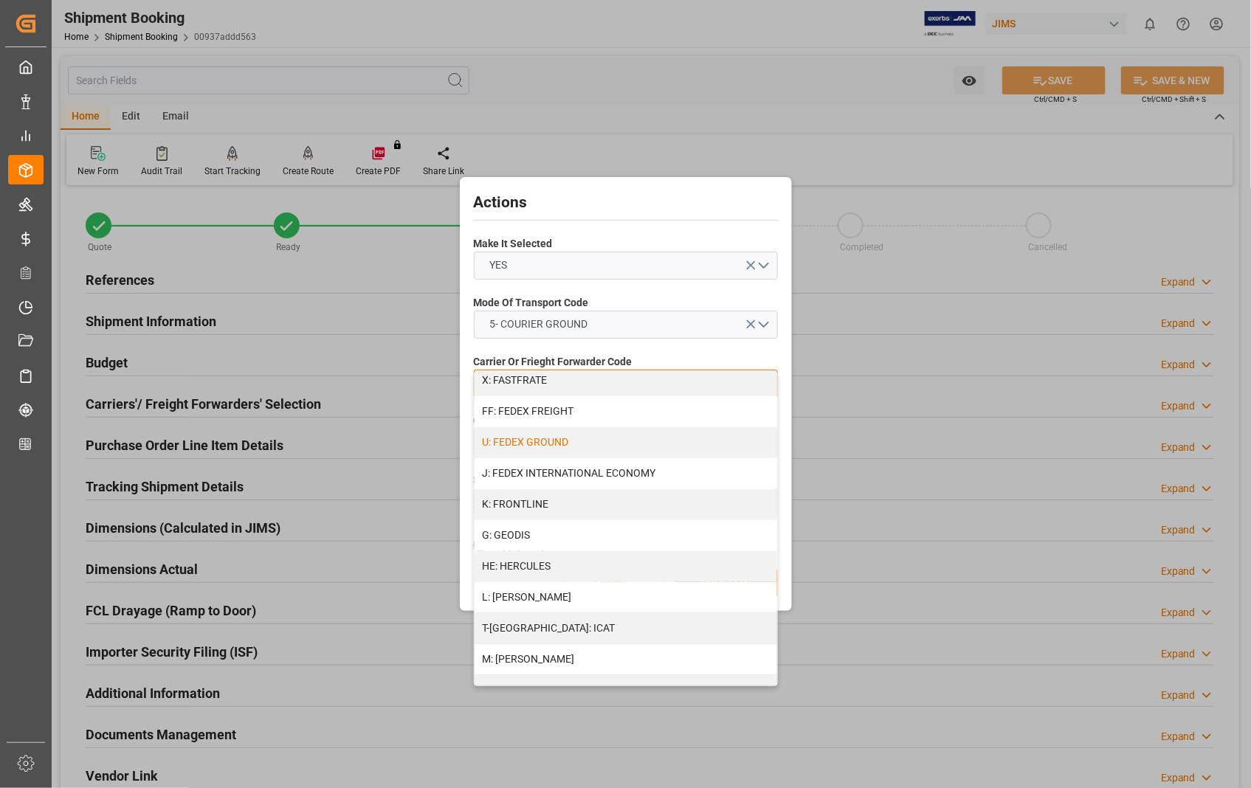
click at [562, 444] on div "U: FEDEX GROUND" at bounding box center [625, 442] width 303 height 31
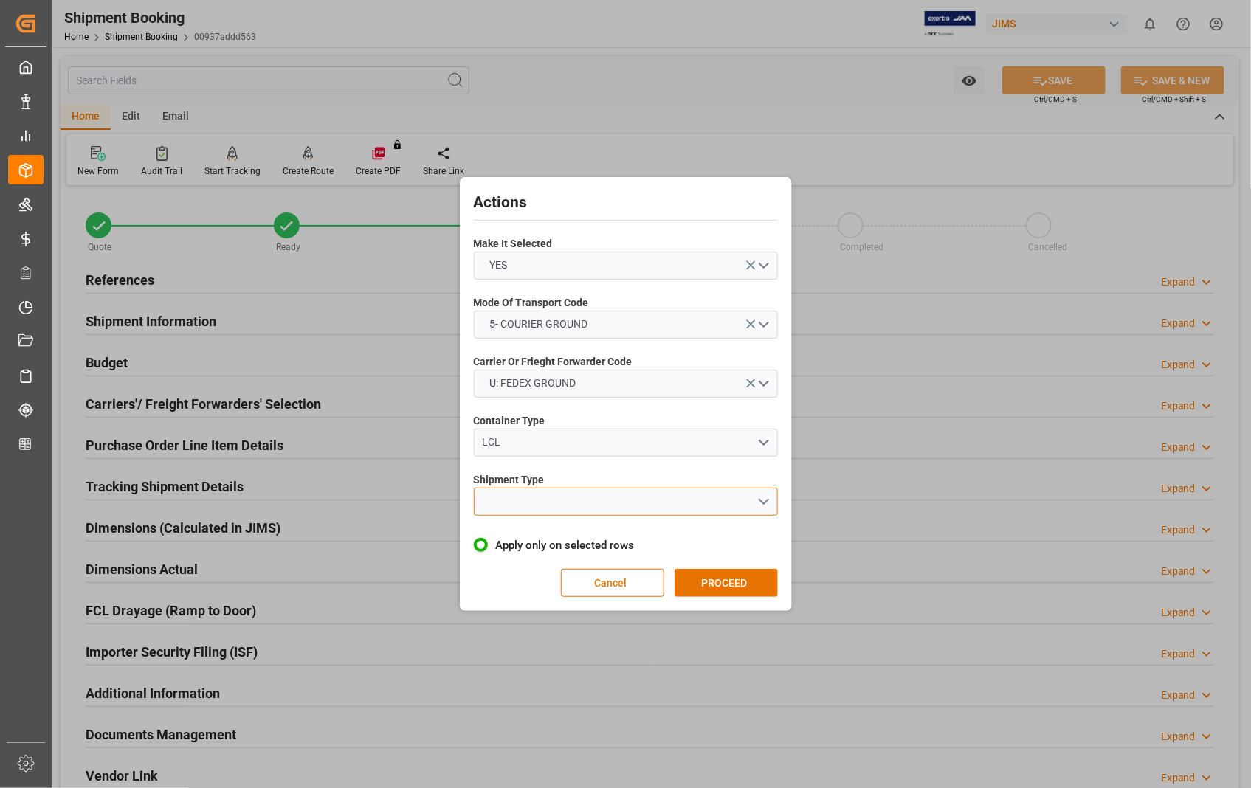
click at [763, 499] on button "open menu" at bounding box center [626, 502] width 304 height 28
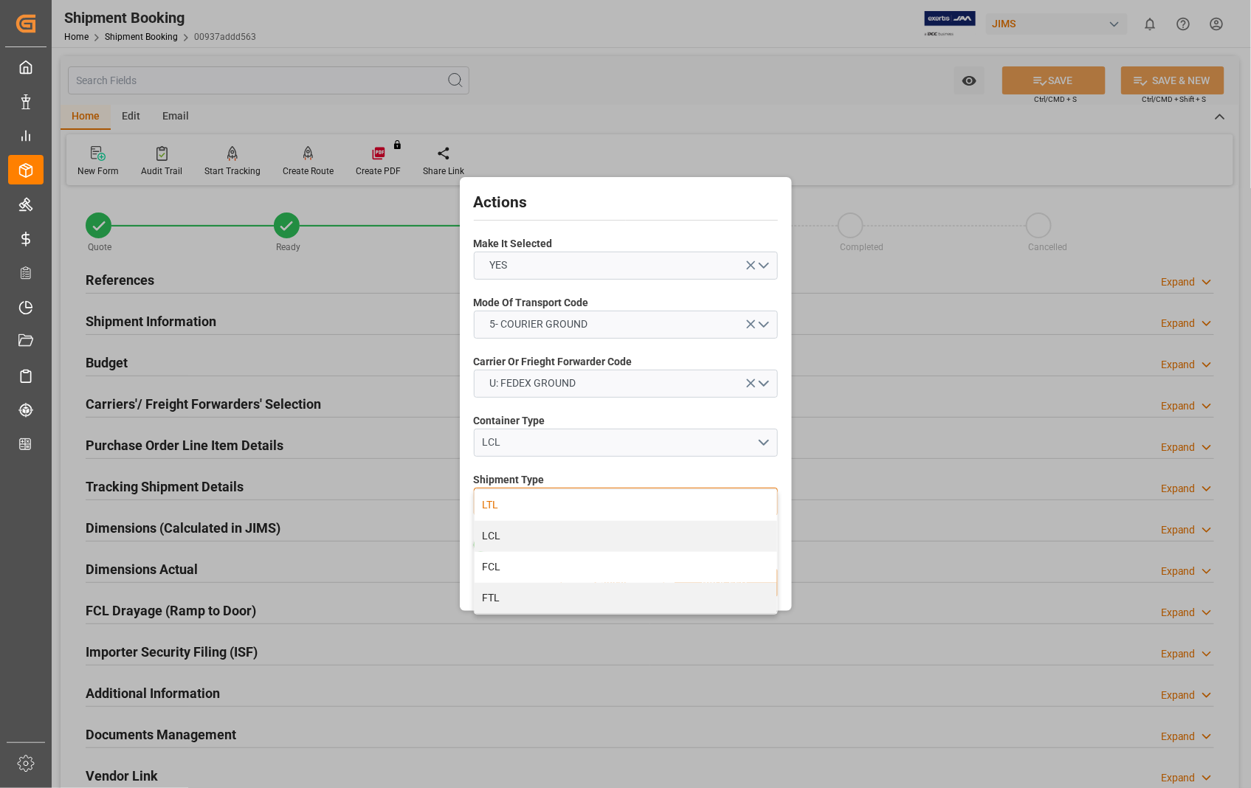
click at [492, 504] on div "LTL" at bounding box center [625, 505] width 303 height 31
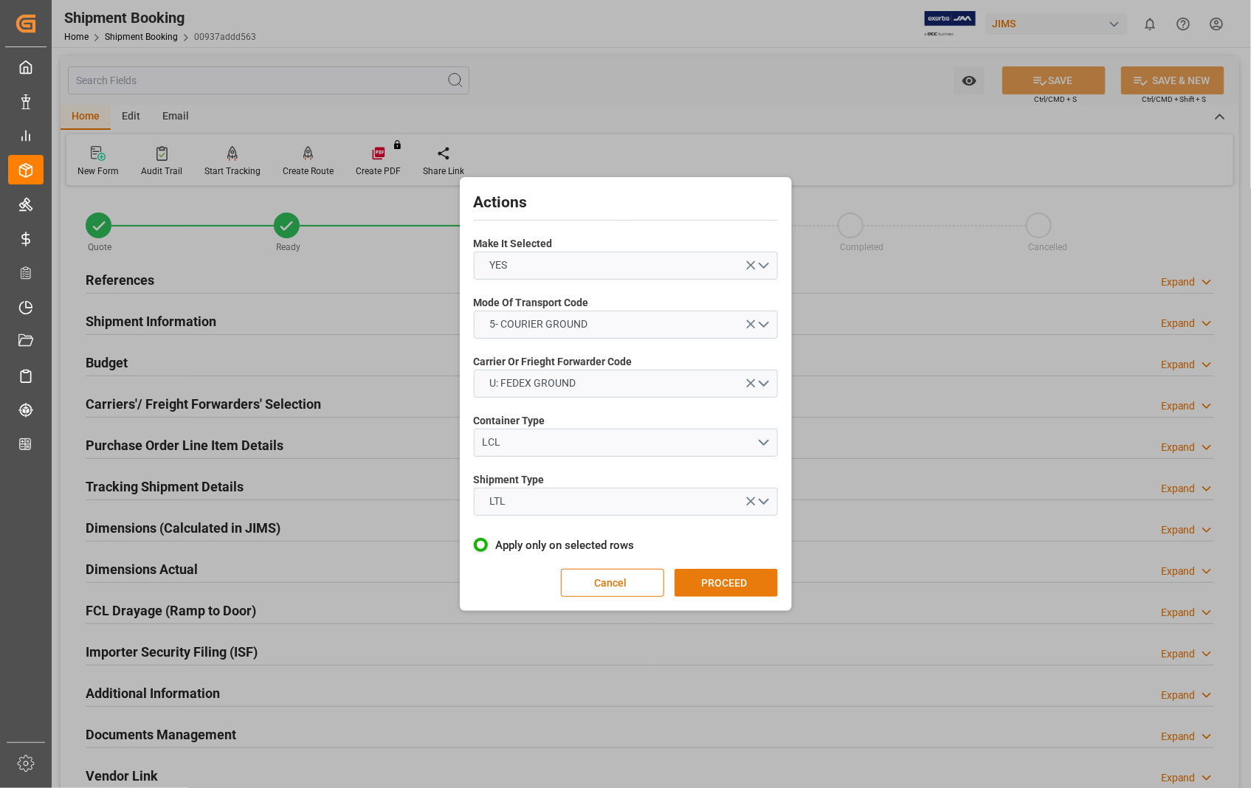
click at [733, 585] on button "PROCEED" at bounding box center [725, 583] width 103 height 28
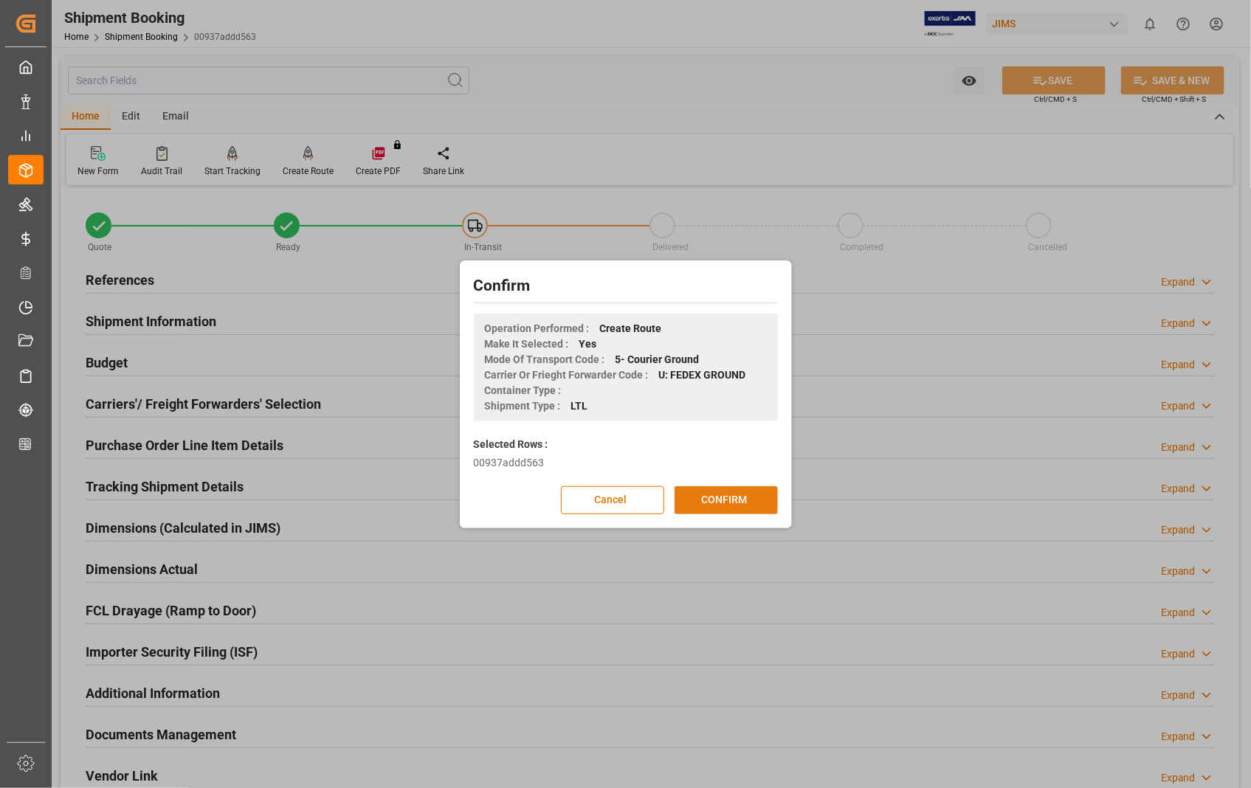
click at [709, 503] on button "CONFIRM" at bounding box center [725, 500] width 103 height 28
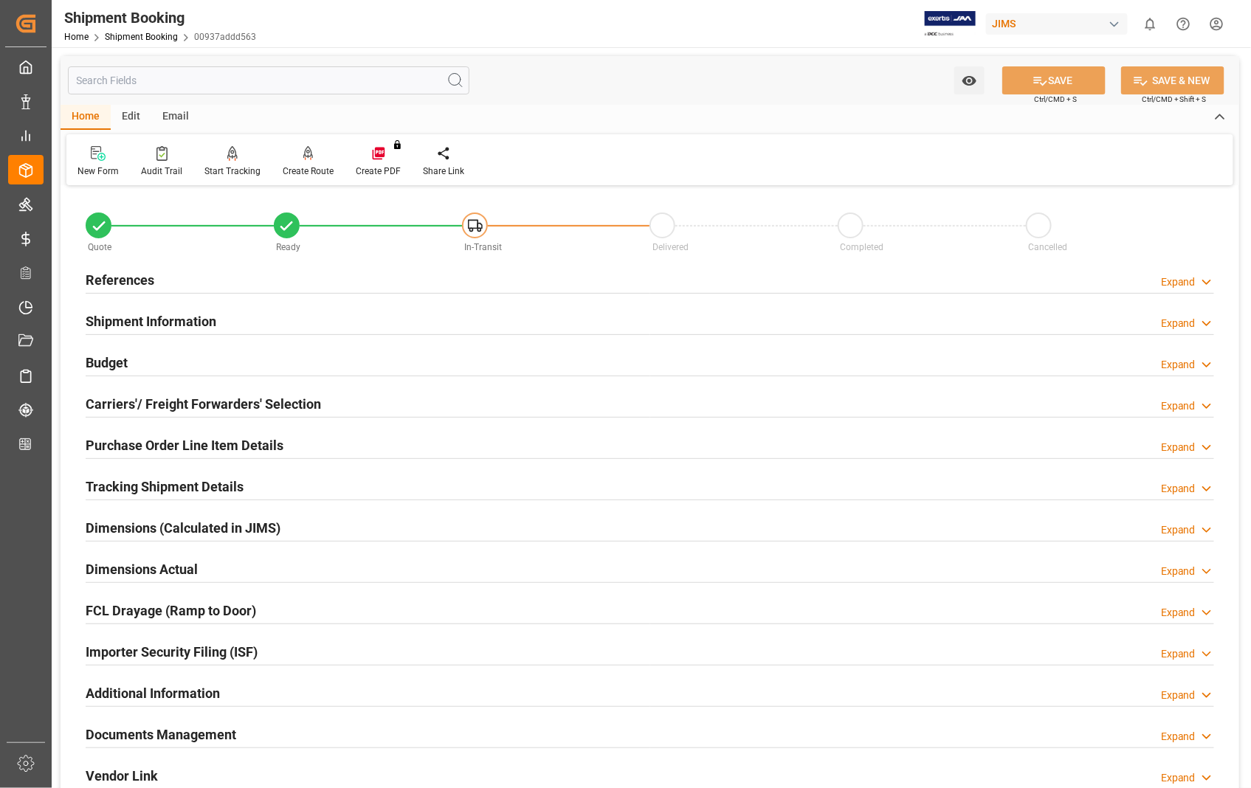
click at [151, 728] on h2 "Documents Management" at bounding box center [161, 735] width 151 height 20
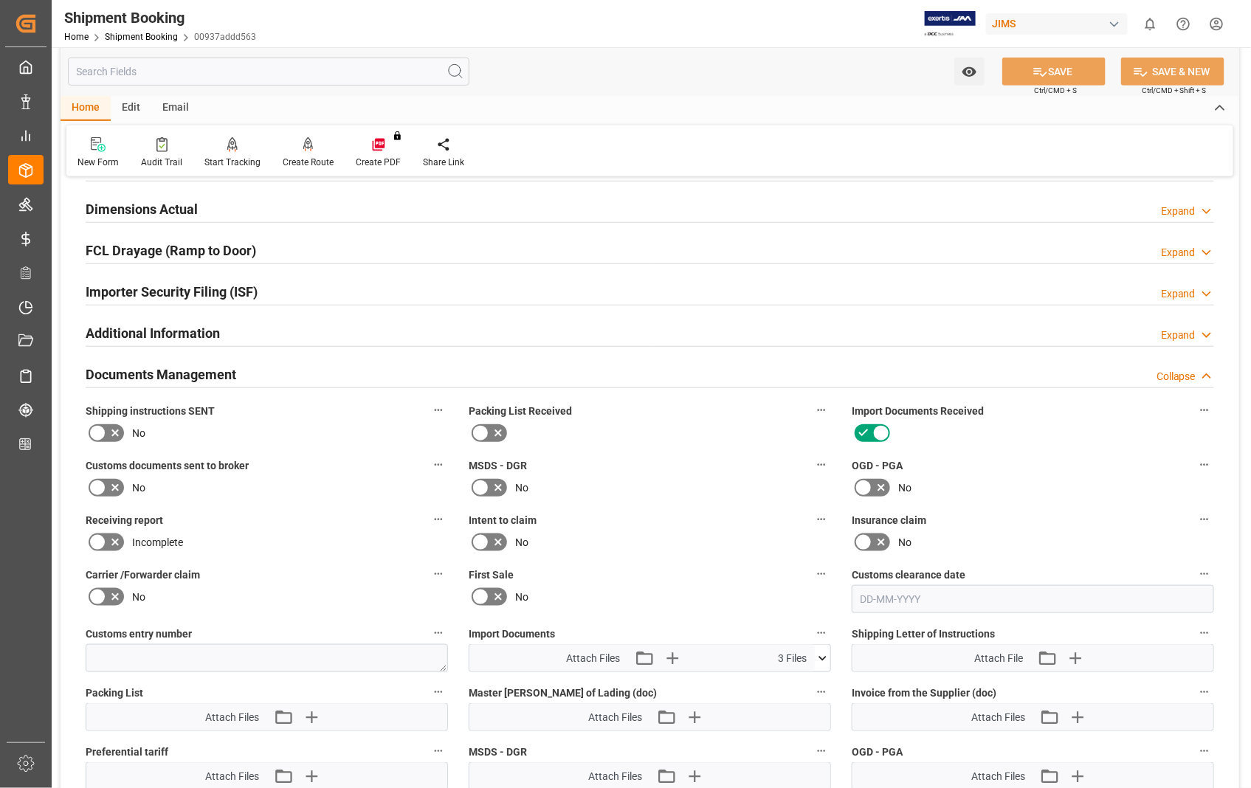
scroll to position [409, 0]
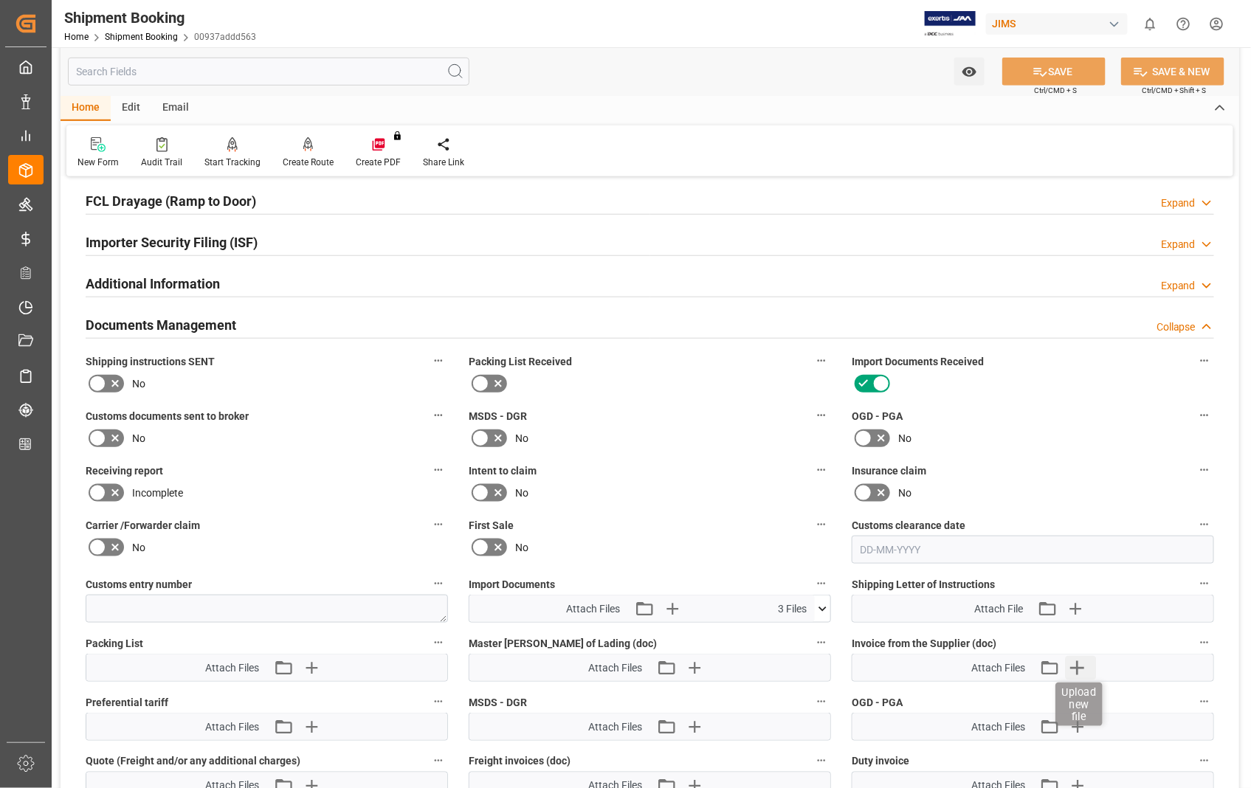
click at [1079, 661] on icon "button" at bounding box center [1077, 668] width 24 height 24
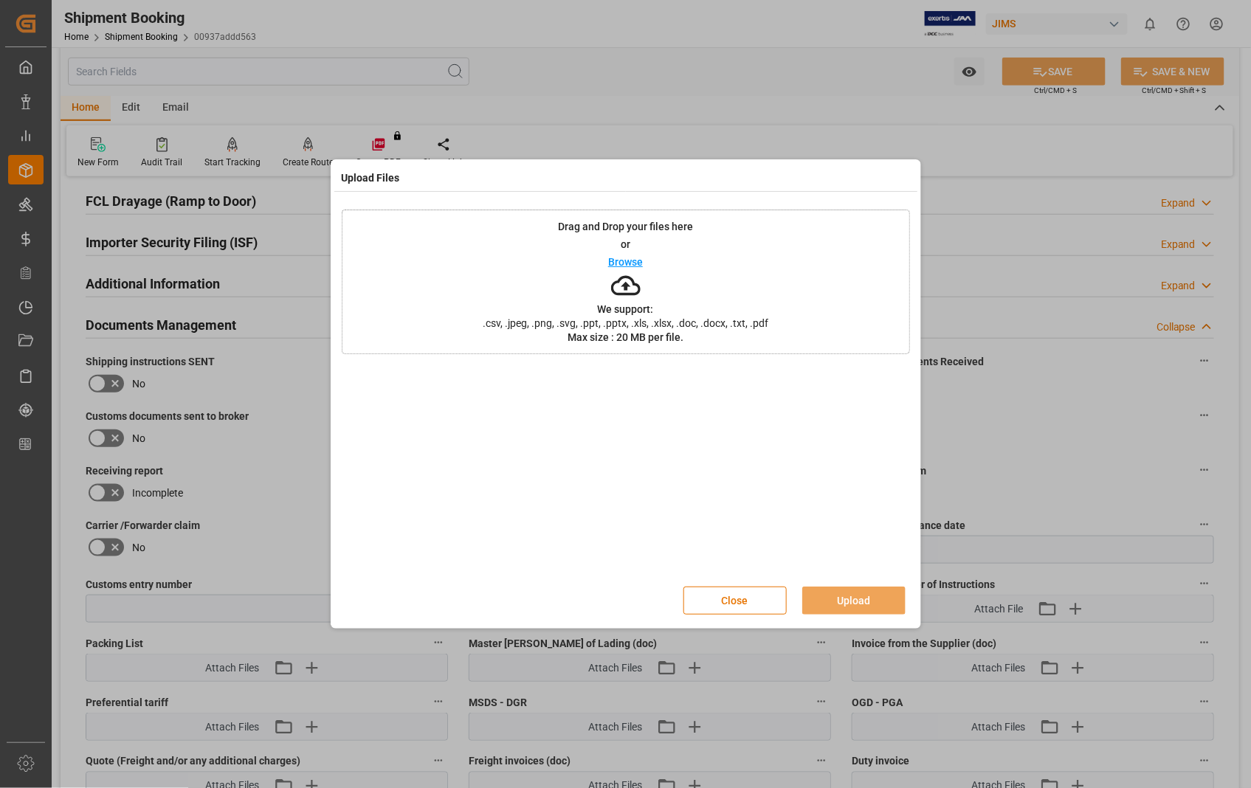
click at [621, 266] on p "Browse" at bounding box center [625, 262] width 35 height 10
click at [843, 595] on button "Upload" at bounding box center [853, 601] width 103 height 28
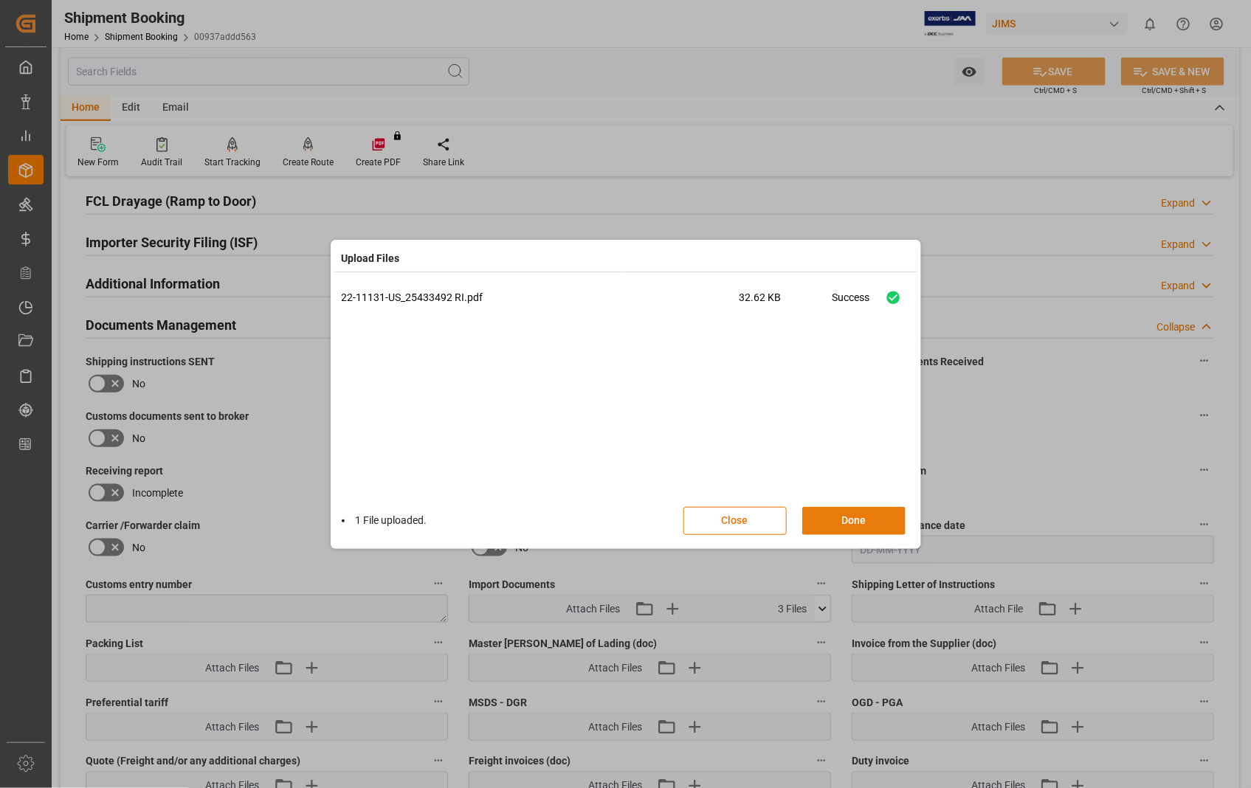
click at [871, 520] on button "Done" at bounding box center [853, 521] width 103 height 28
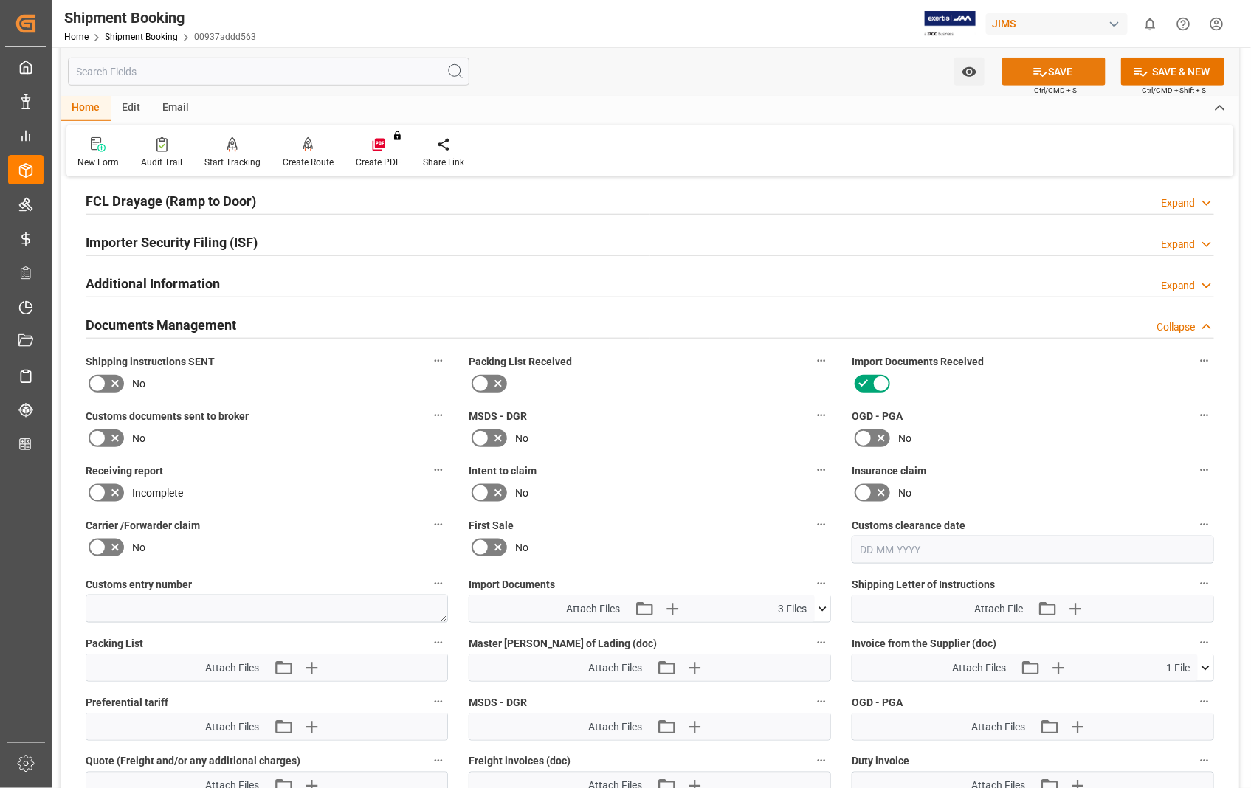
click at [1057, 75] on button "SAVE" at bounding box center [1053, 72] width 103 height 28
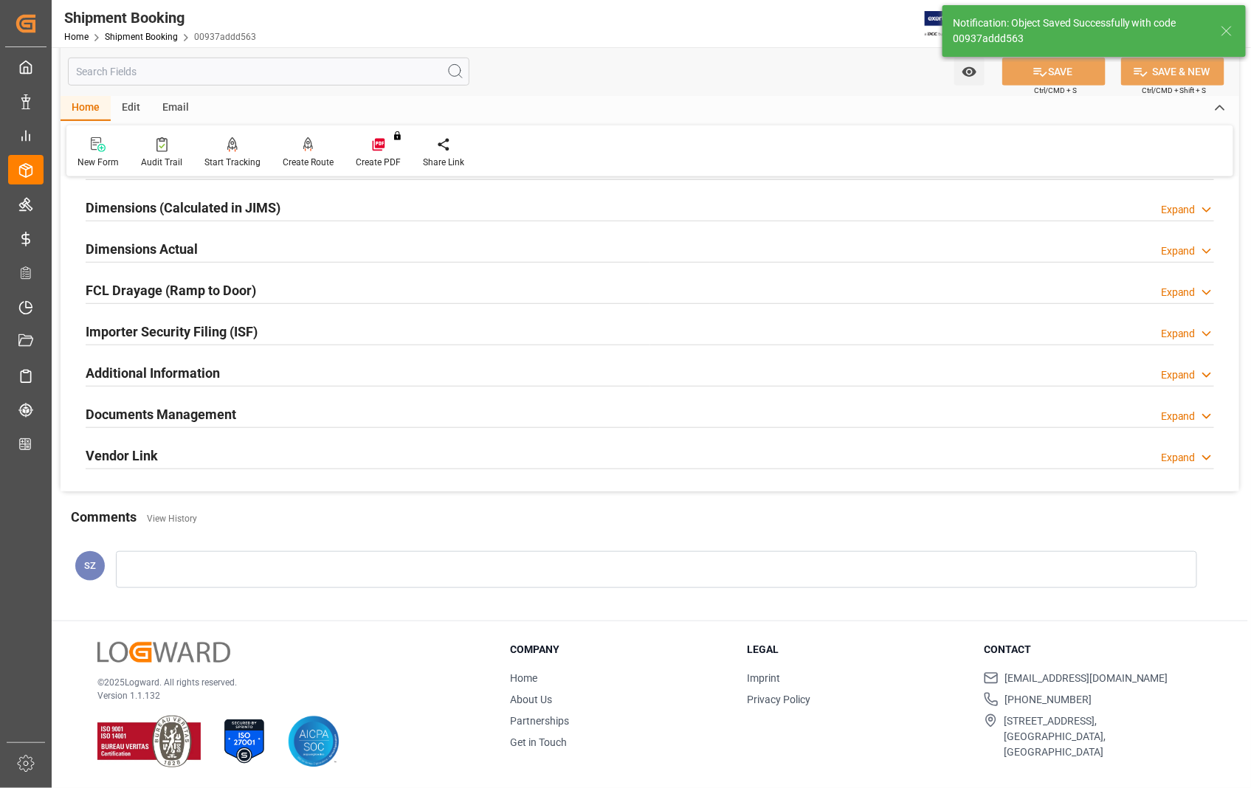
scroll to position [320, 0]
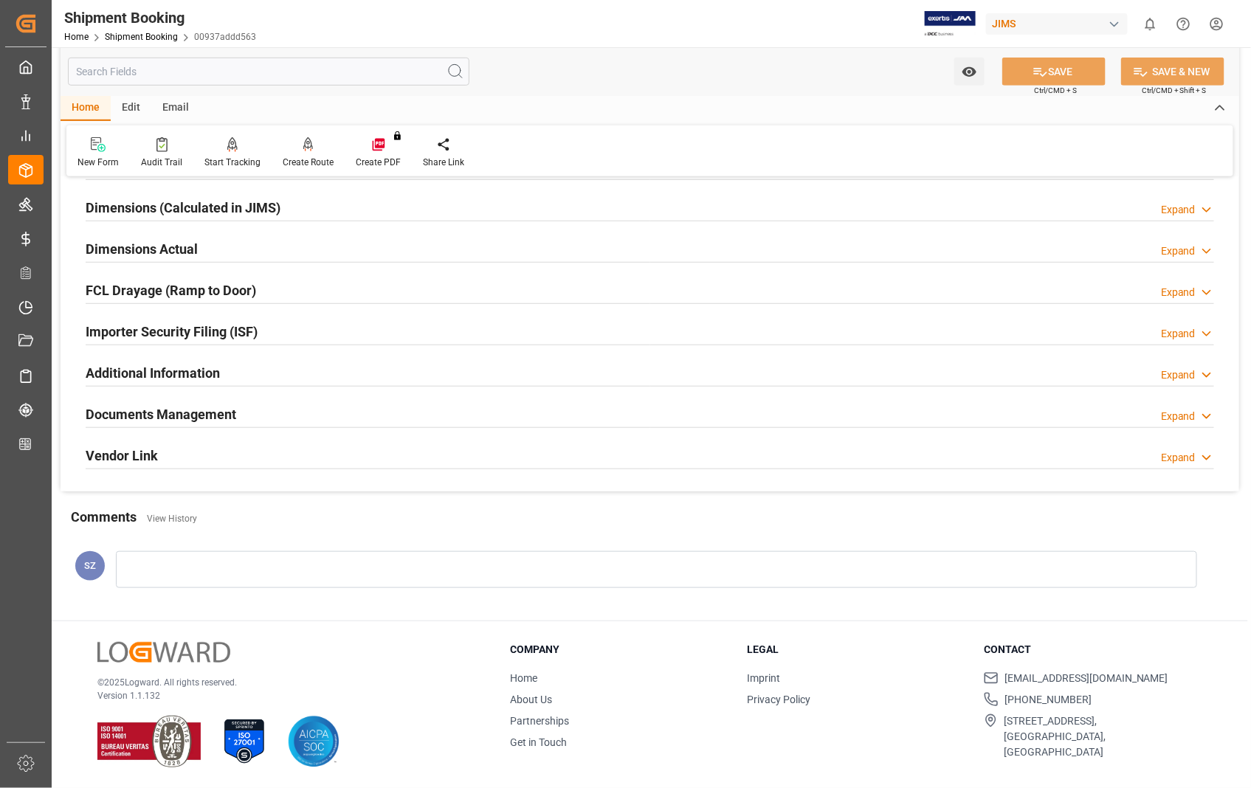
click at [179, 249] on h2 "Dimensions Actual" at bounding box center [142, 249] width 112 height 20
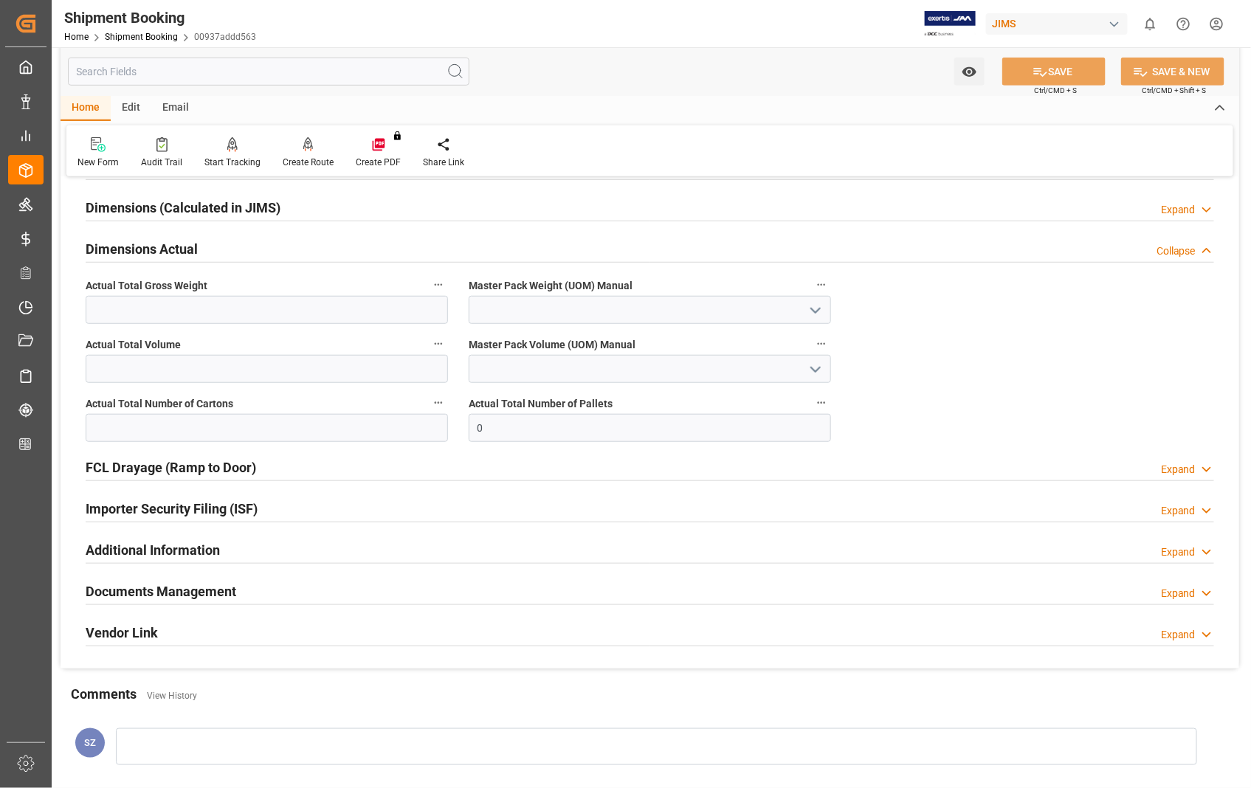
scroll to position [409, 0]
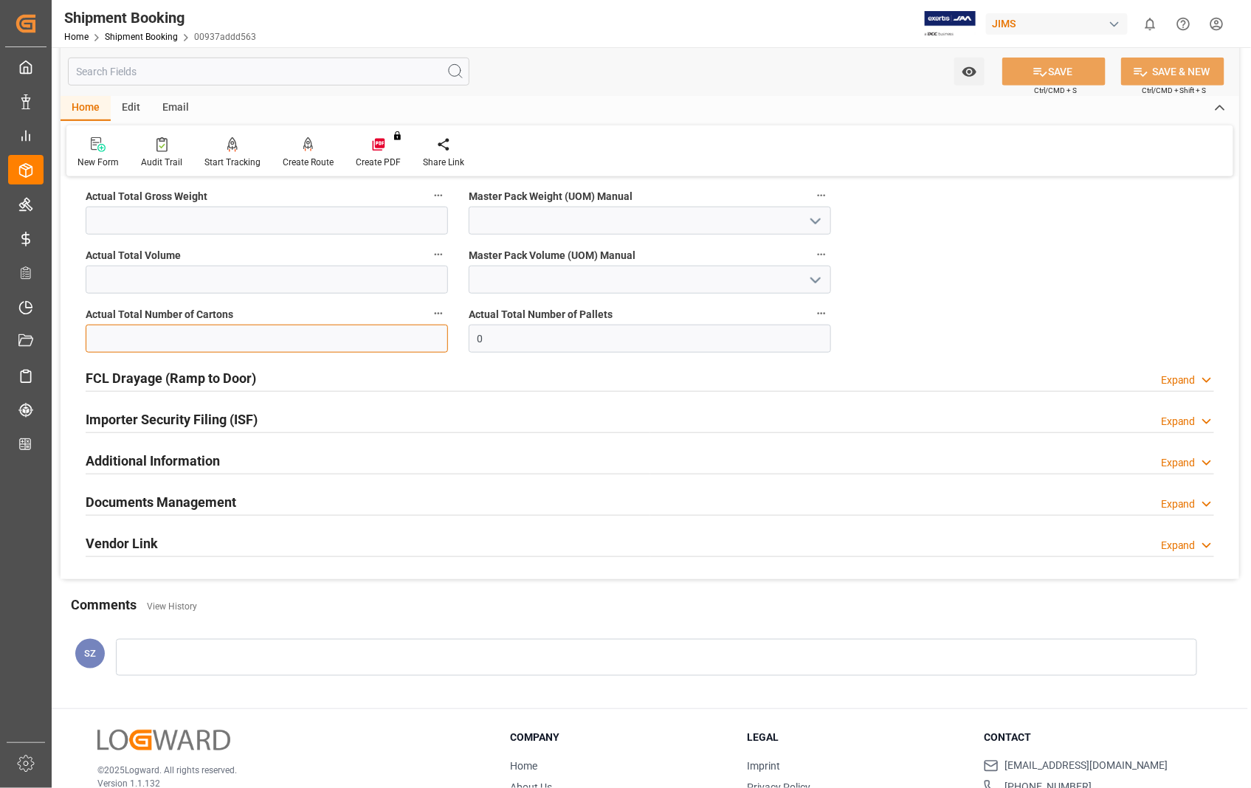
click at [165, 331] on input "text" at bounding box center [267, 339] width 362 height 28
type input "1"
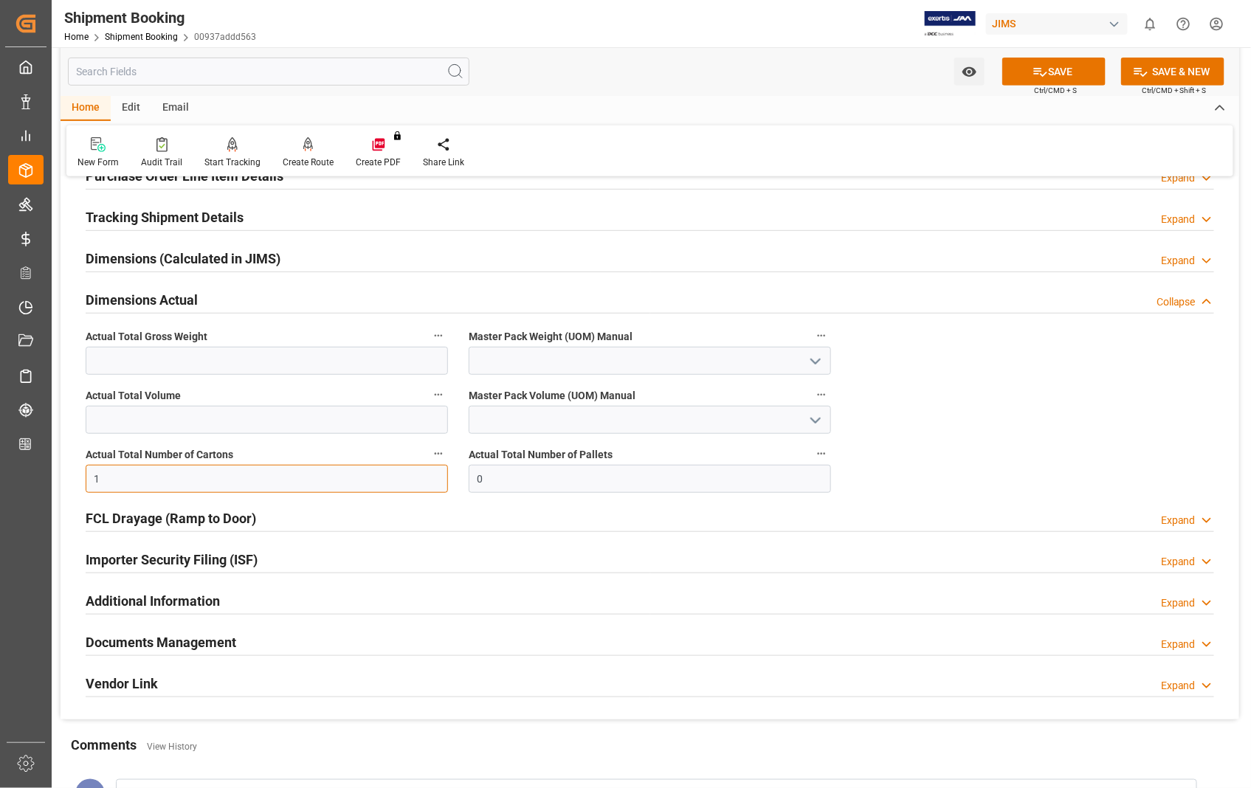
scroll to position [246, 0]
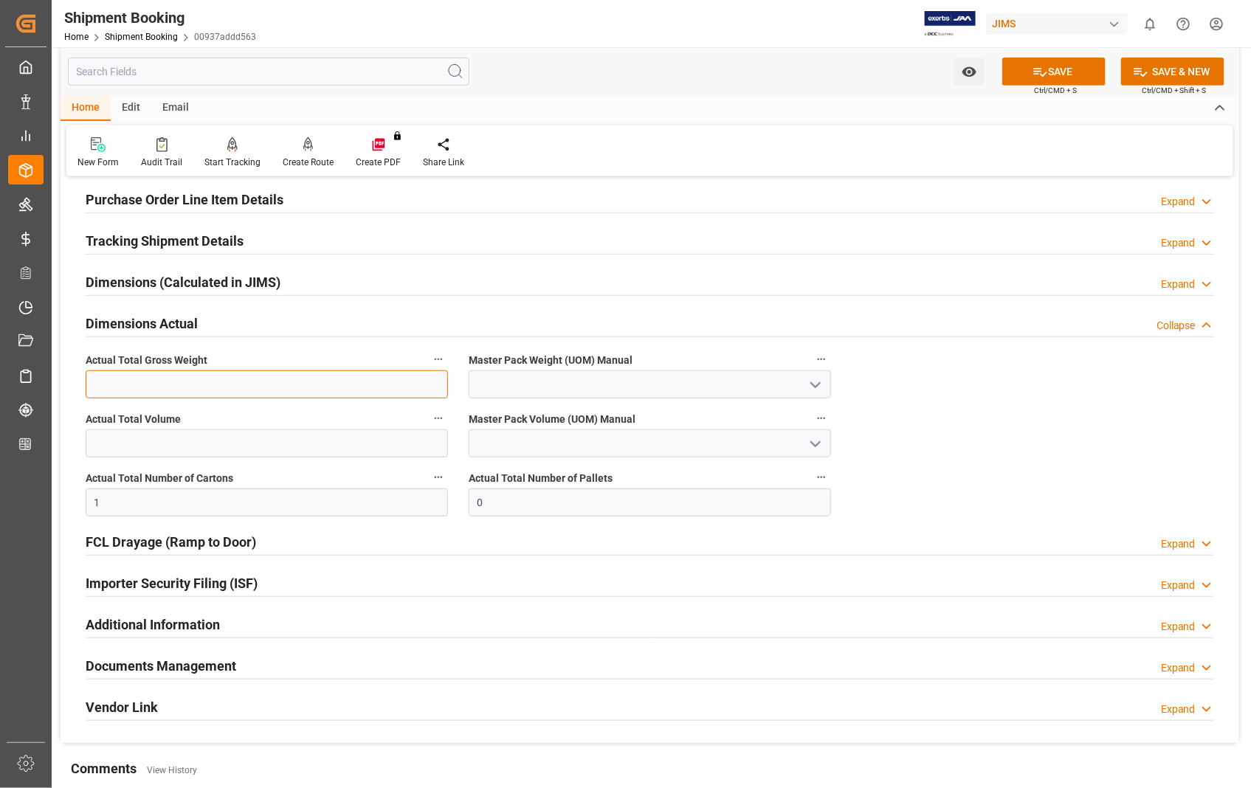
click at [186, 392] on input "text" at bounding box center [267, 384] width 362 height 28
type input "1.5"
click at [1074, 75] on button "SAVE" at bounding box center [1053, 72] width 103 height 28
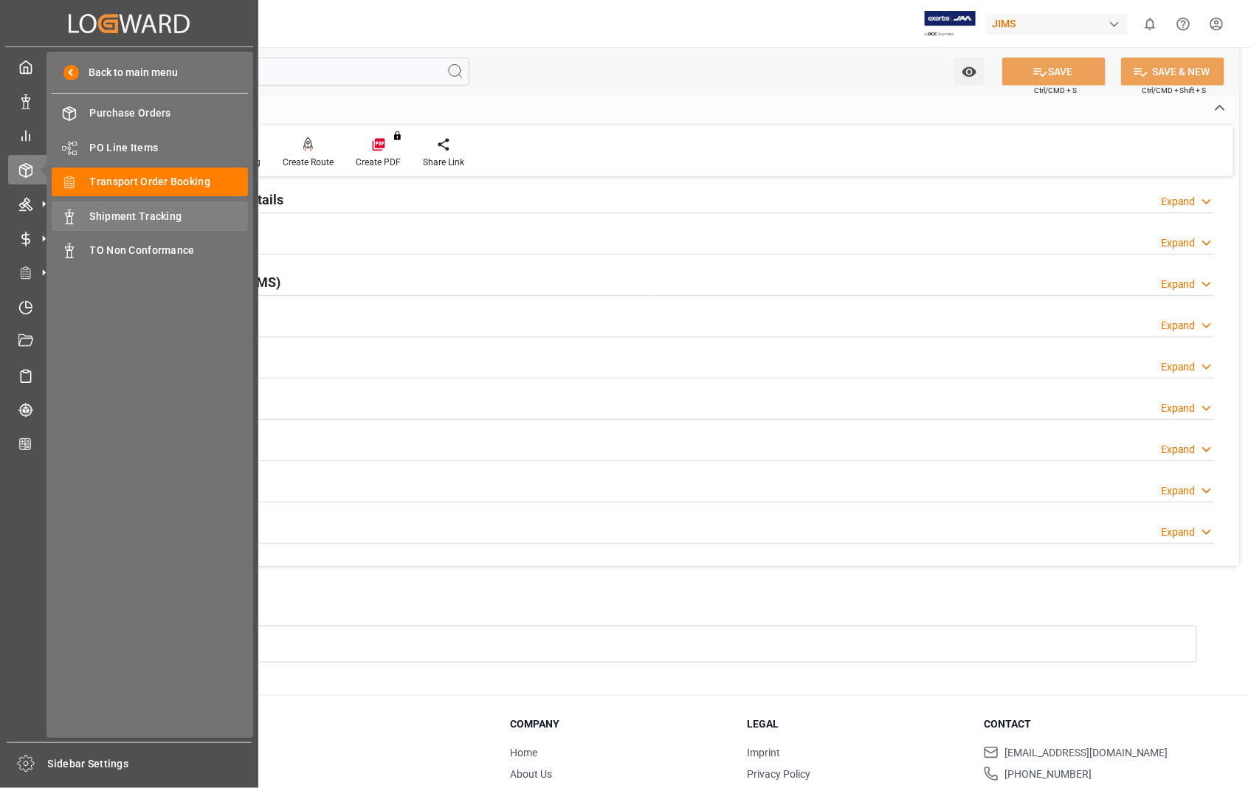
click at [130, 214] on span "Shipment Tracking" at bounding box center [169, 216] width 159 height 15
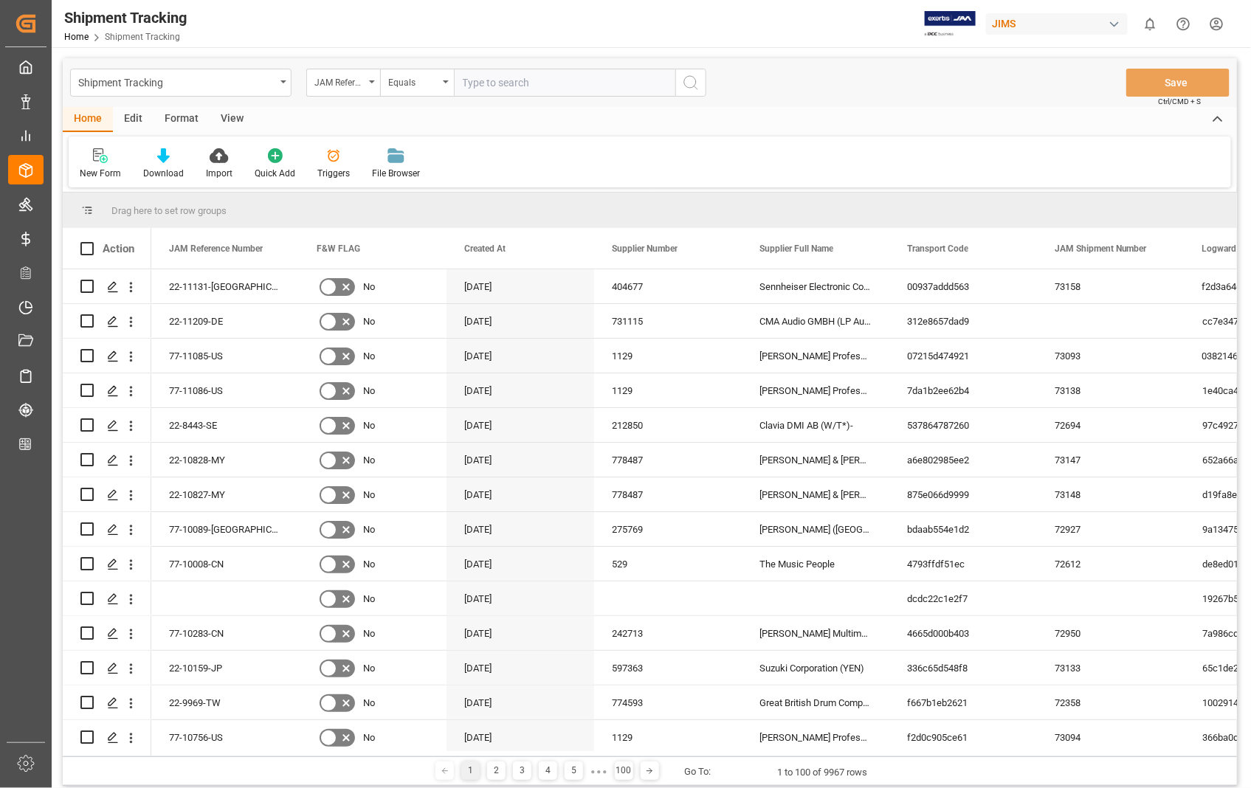
click at [527, 78] on input "text" at bounding box center [564, 83] width 221 height 28
type input "22-11131-[GEOGRAPHIC_DATA]"
click at [111, 288] on polygon "Press SPACE to select this row." at bounding box center [111, 285] width 7 height 7
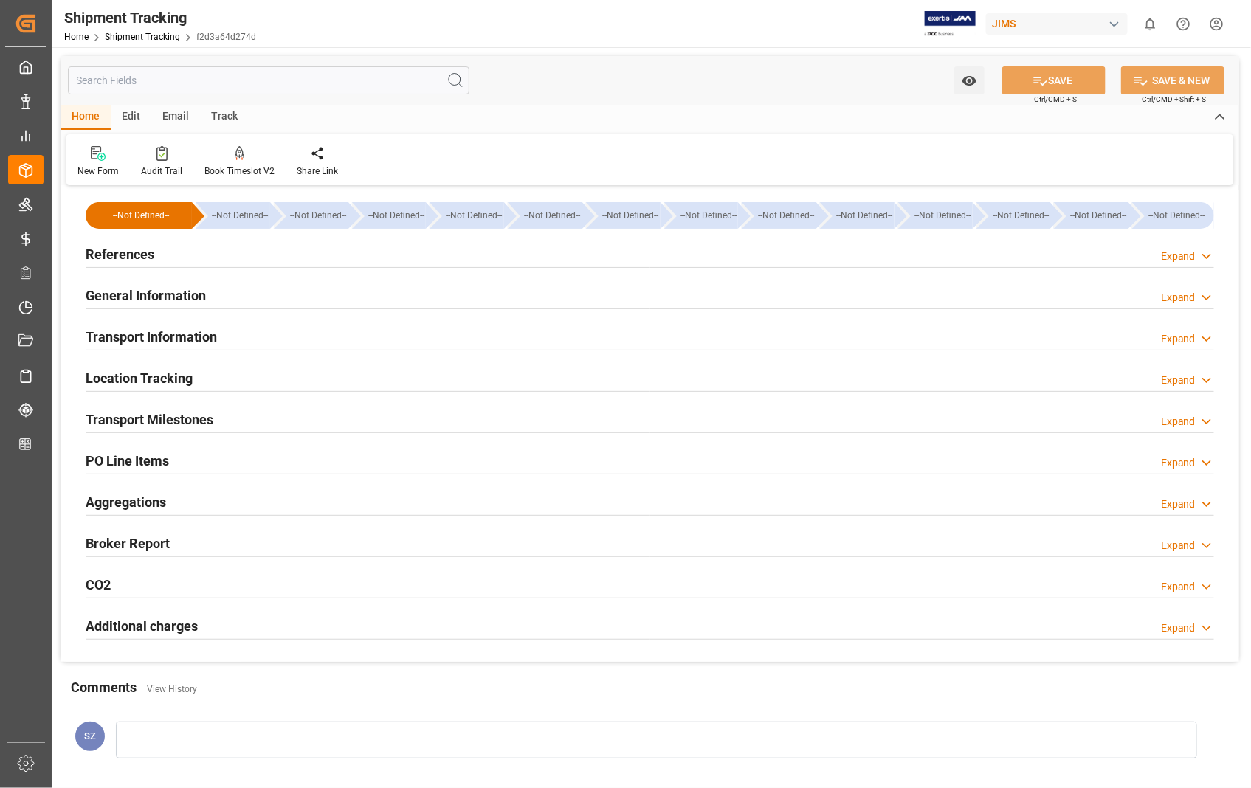
click at [175, 340] on h2 "Transport Information" at bounding box center [151, 337] width 131 height 20
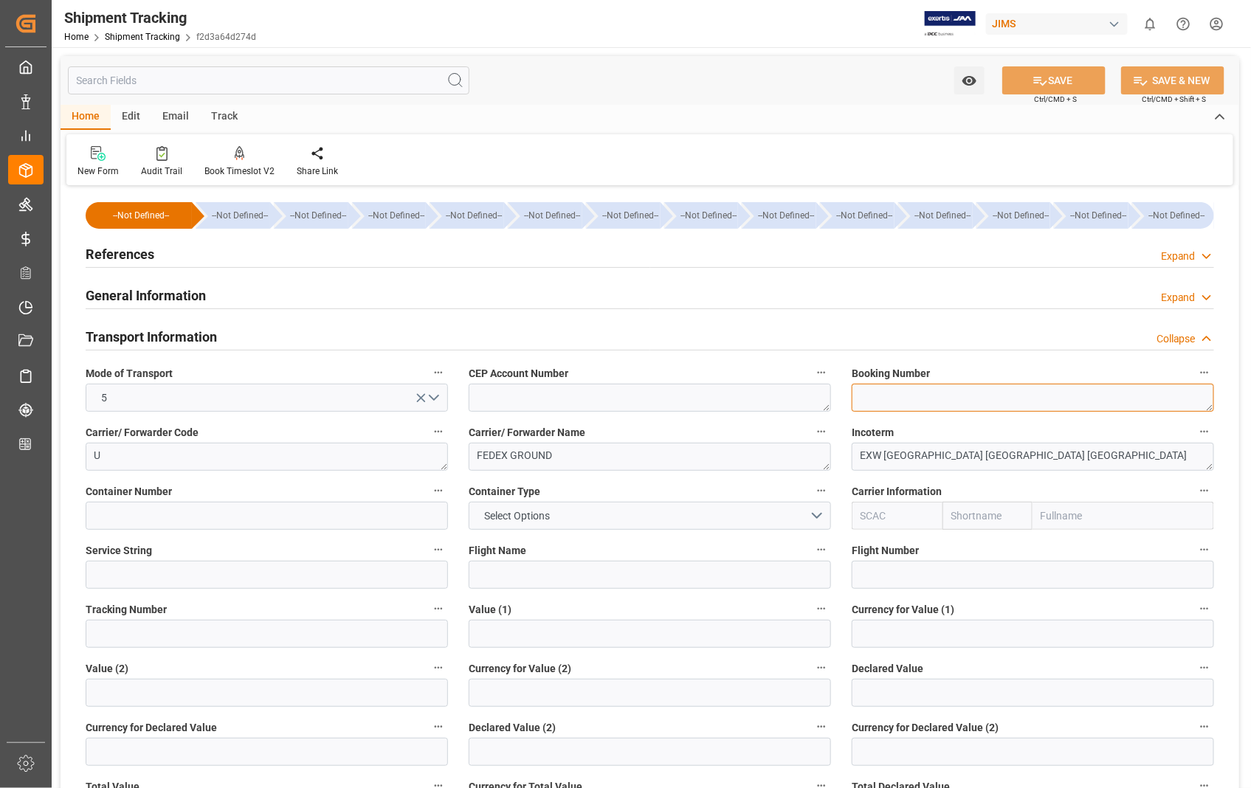
click at [908, 399] on textarea at bounding box center [1032, 398] width 362 height 28
paste textarea "660871072164"
type textarea "660871072164"
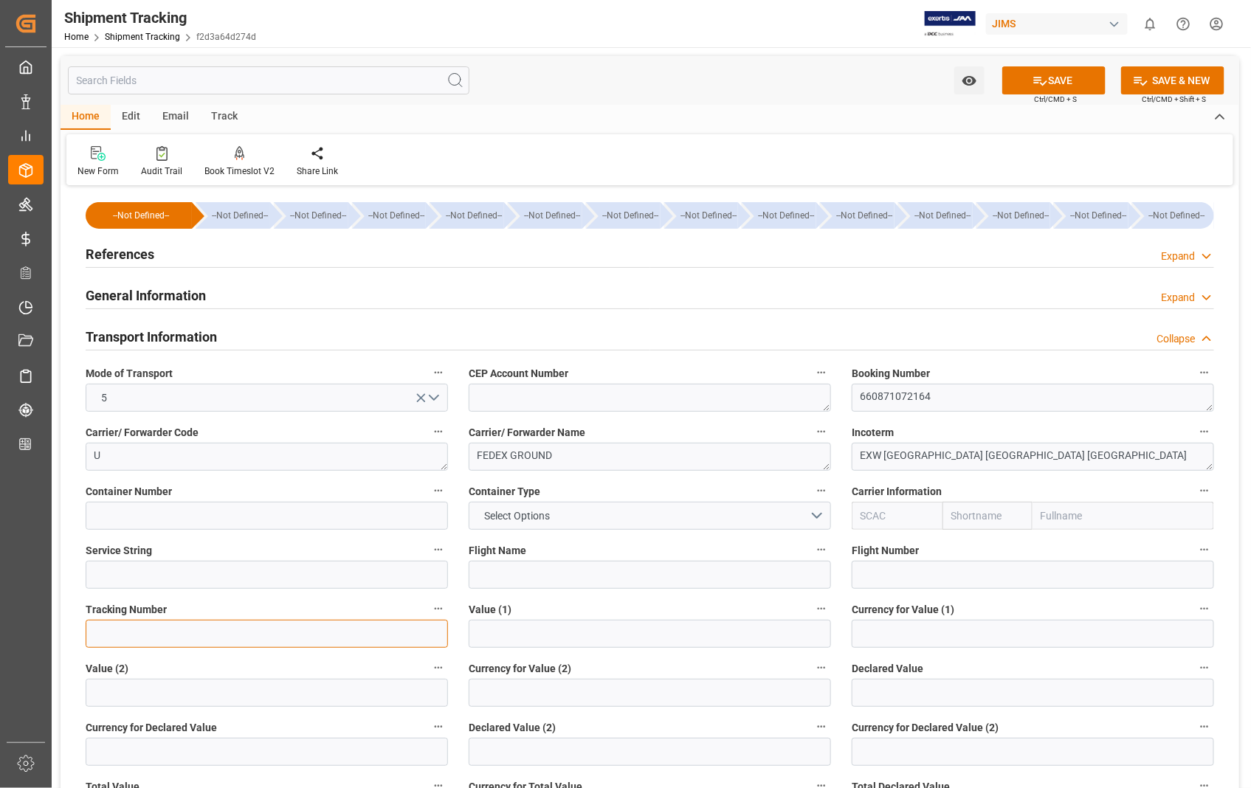
click at [168, 631] on input at bounding box center [267, 634] width 362 height 28
paste input "660871072164"
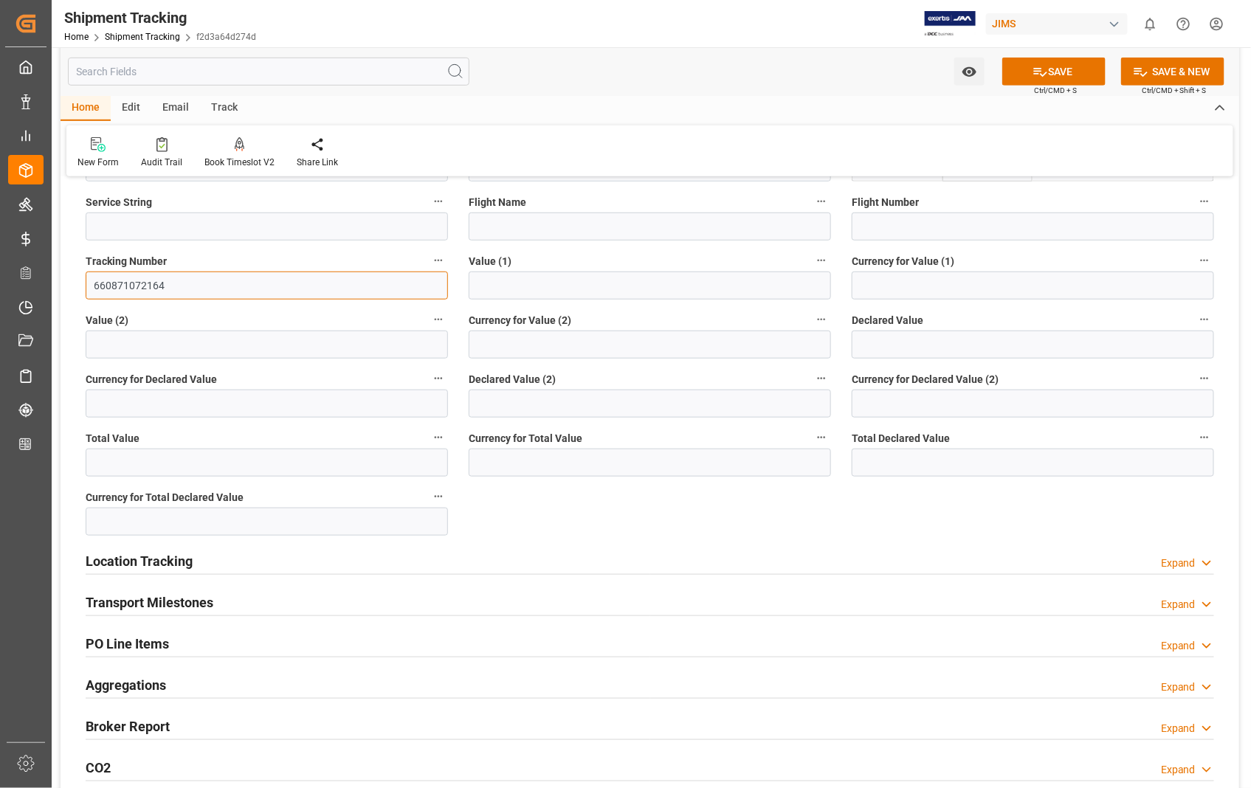
scroll to position [409, 0]
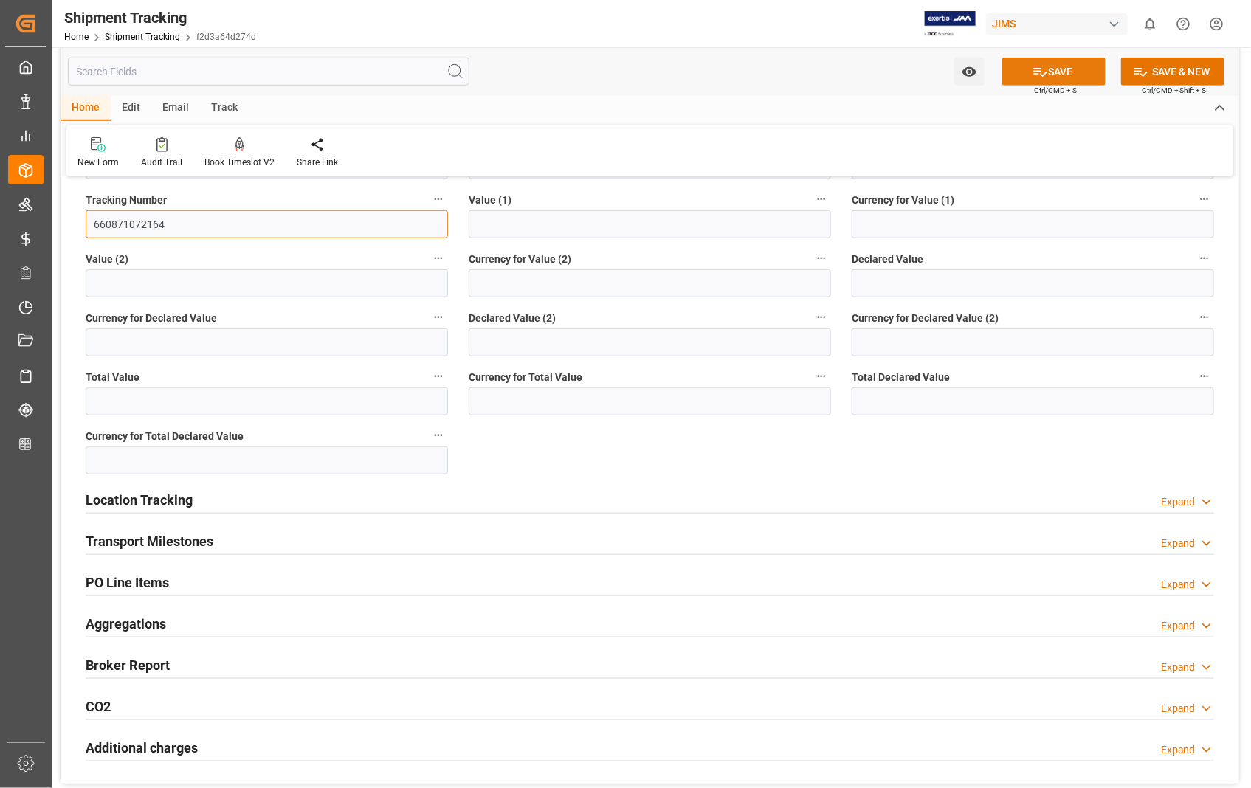
type input "660871072164"
click at [1051, 69] on button "SAVE" at bounding box center [1053, 72] width 103 height 28
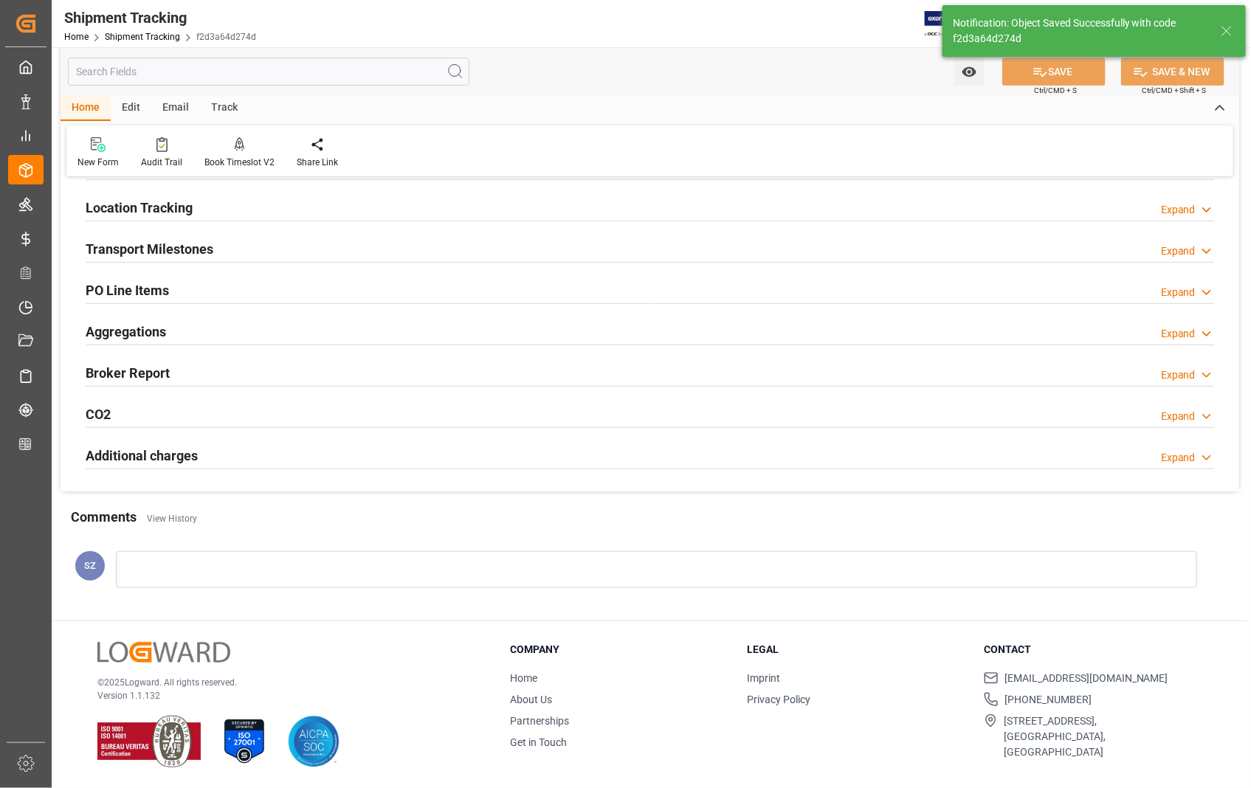
scroll to position [0, 0]
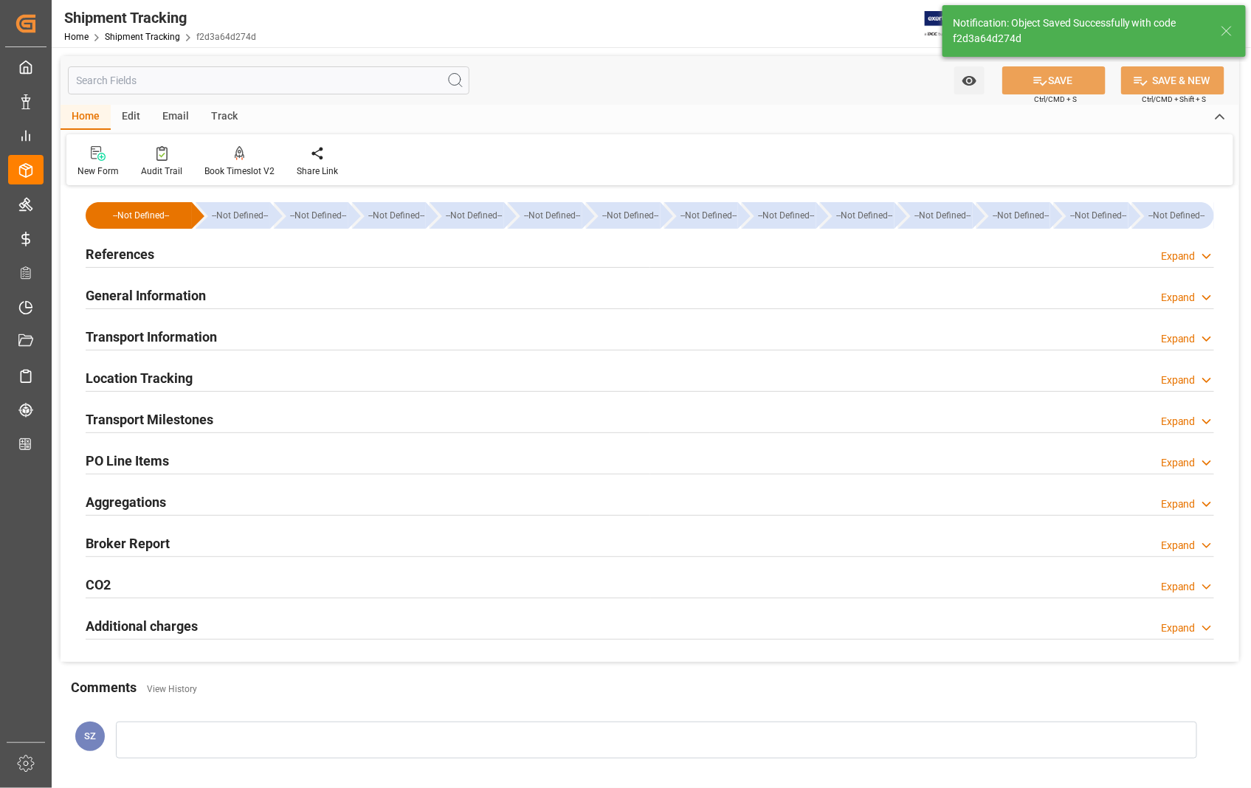
click at [148, 423] on h2 "Transport Milestones" at bounding box center [150, 419] width 128 height 20
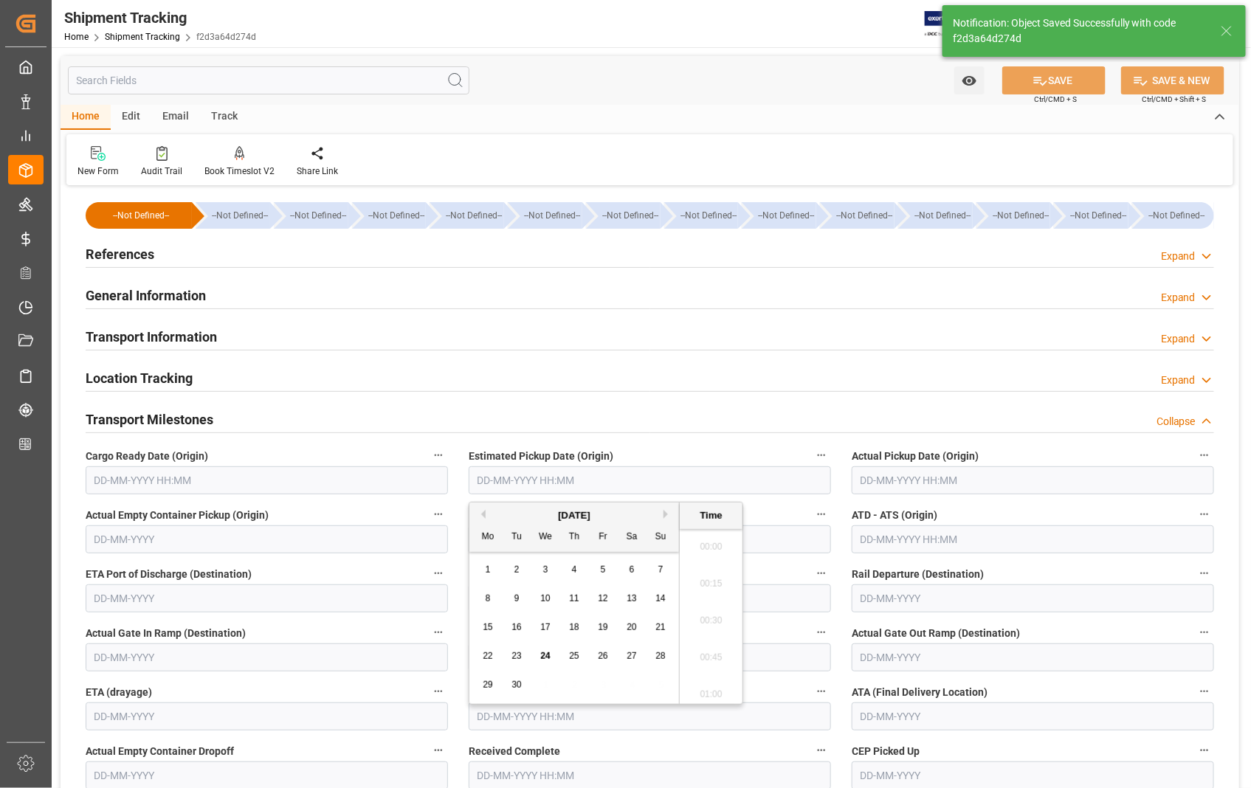
scroll to position [1406, 0]
click at [638, 481] on input "text" at bounding box center [650, 480] width 362 height 28
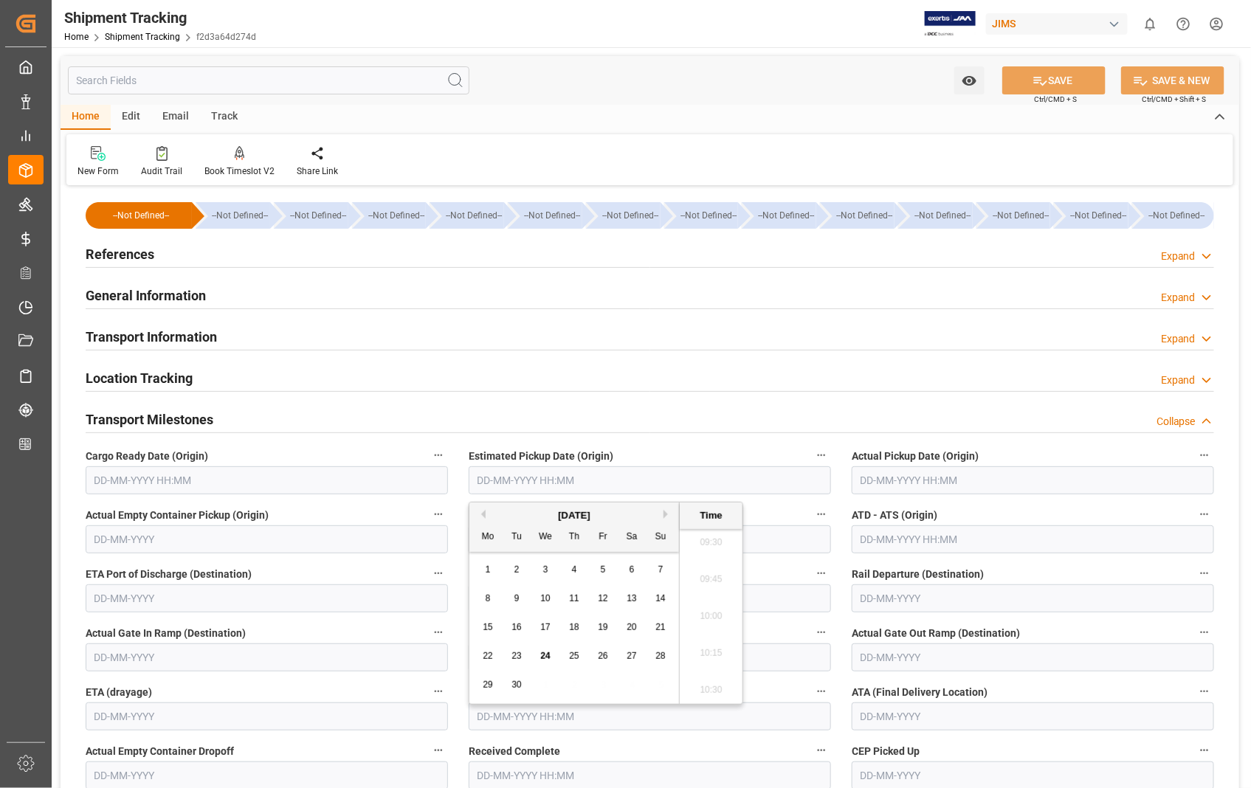
click at [484, 657] on span "22" at bounding box center [488, 656] width 10 height 10
type input "22-09-2025 00:00"
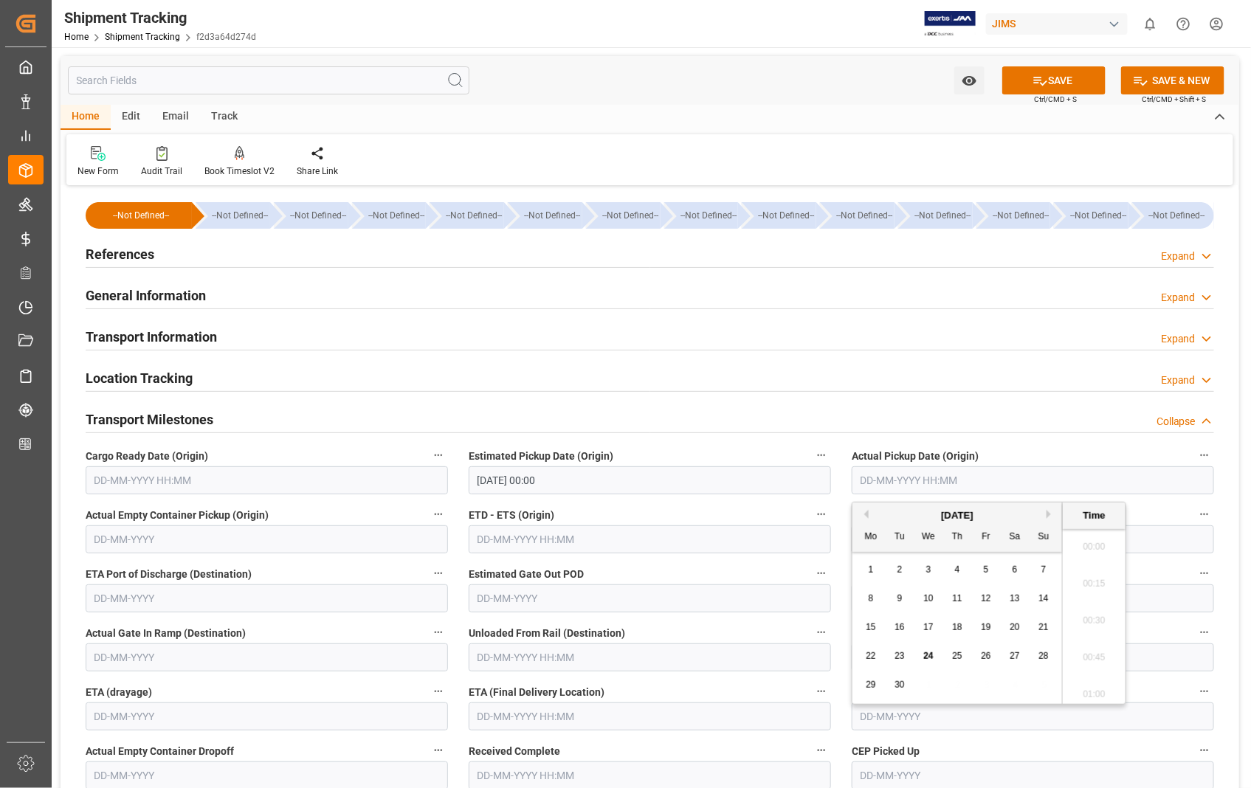
click at [1034, 474] on input "text" at bounding box center [1032, 480] width 362 height 28
click at [871, 657] on span "22" at bounding box center [870, 656] width 10 height 10
type input "22-09-2025 00:00"
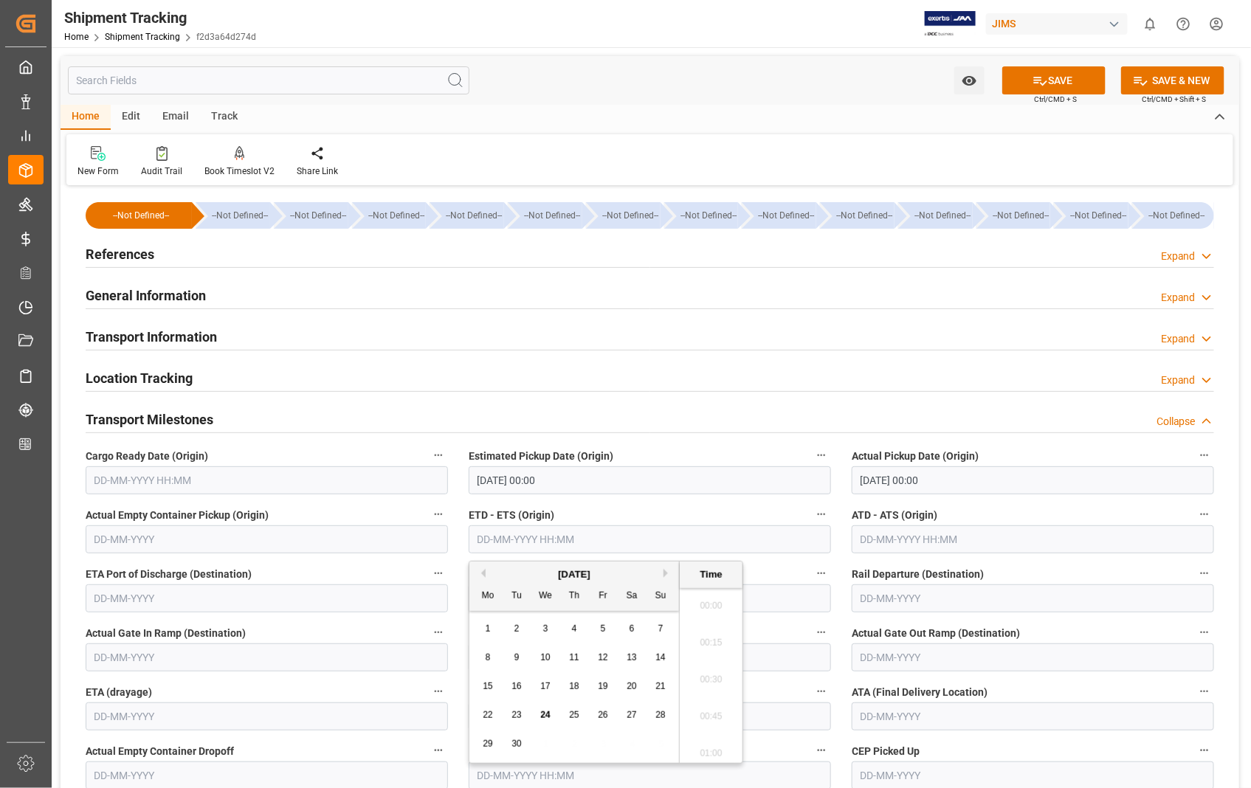
click at [602, 535] on input "text" at bounding box center [650, 539] width 362 height 28
click at [491, 716] on span "22" at bounding box center [488, 715] width 10 height 10
type input "22-09-2025 00:00"
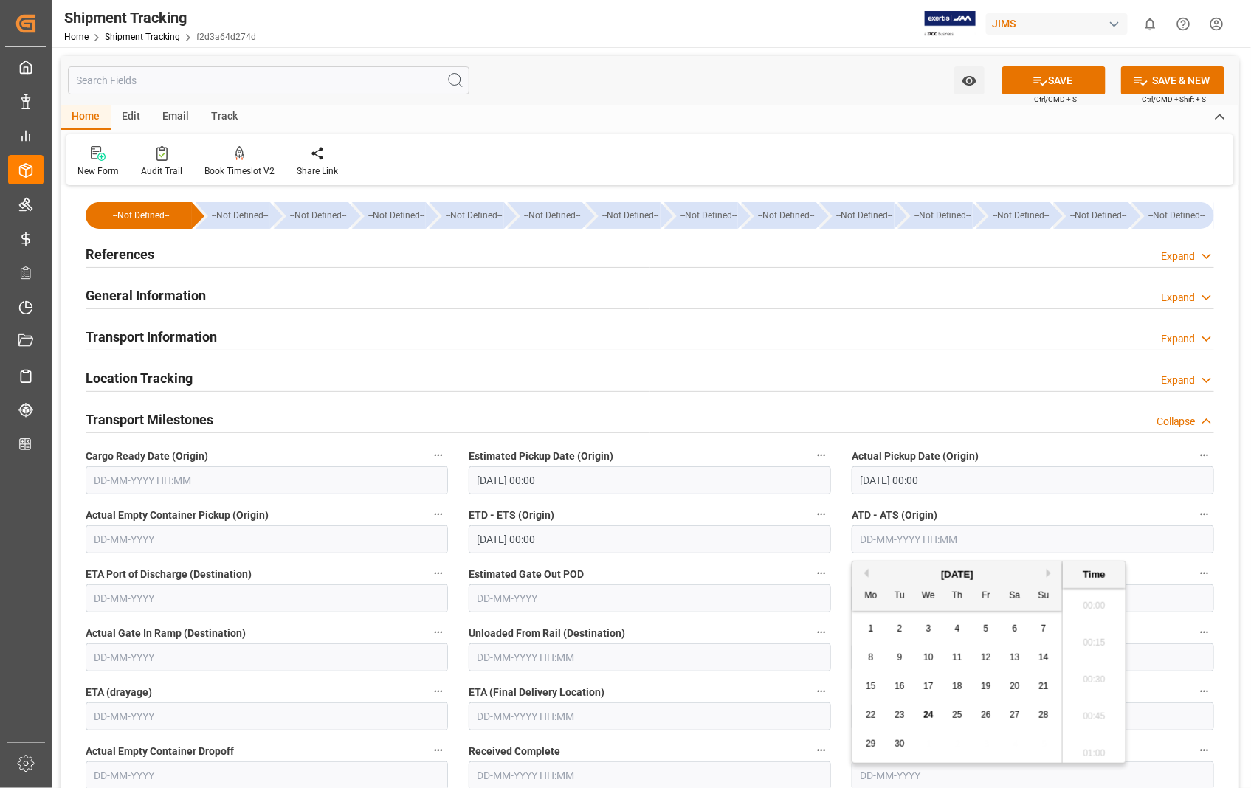
click at [1036, 544] on input "text" at bounding box center [1032, 539] width 362 height 28
click at [874, 716] on span "22" at bounding box center [870, 715] width 10 height 10
type input "22-09-2025 00:00"
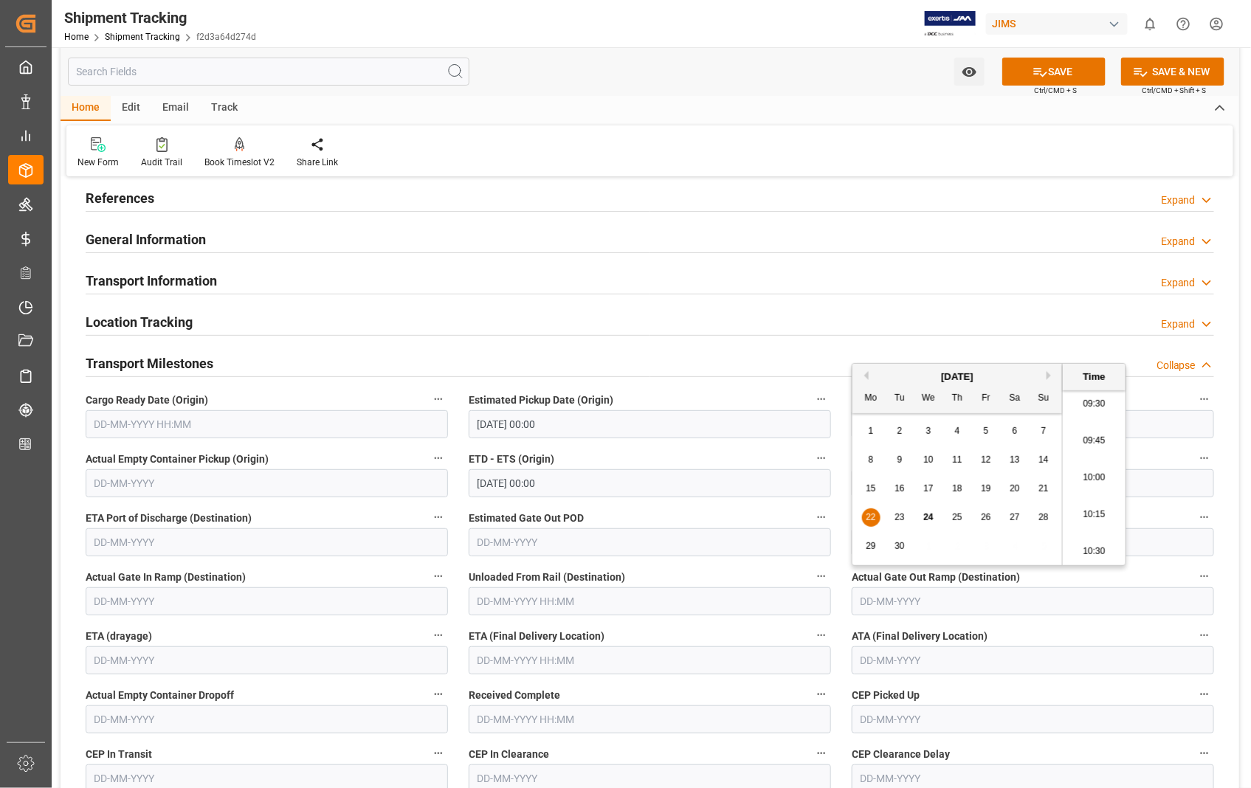
scroll to position [246, 0]
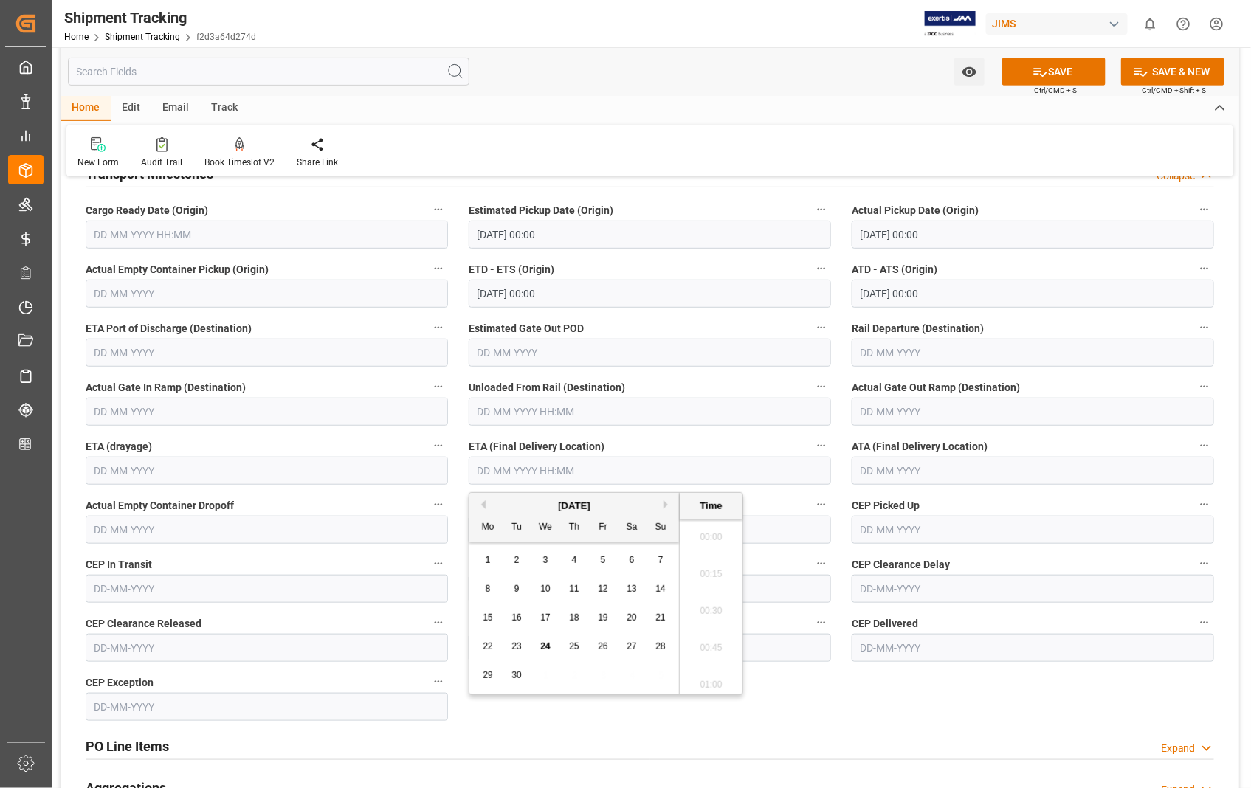
click at [650, 470] on input "text" at bounding box center [650, 471] width 362 height 28
click at [550, 646] on span "24" at bounding box center [545, 646] width 10 height 10
type input "[DATE] 00:00"
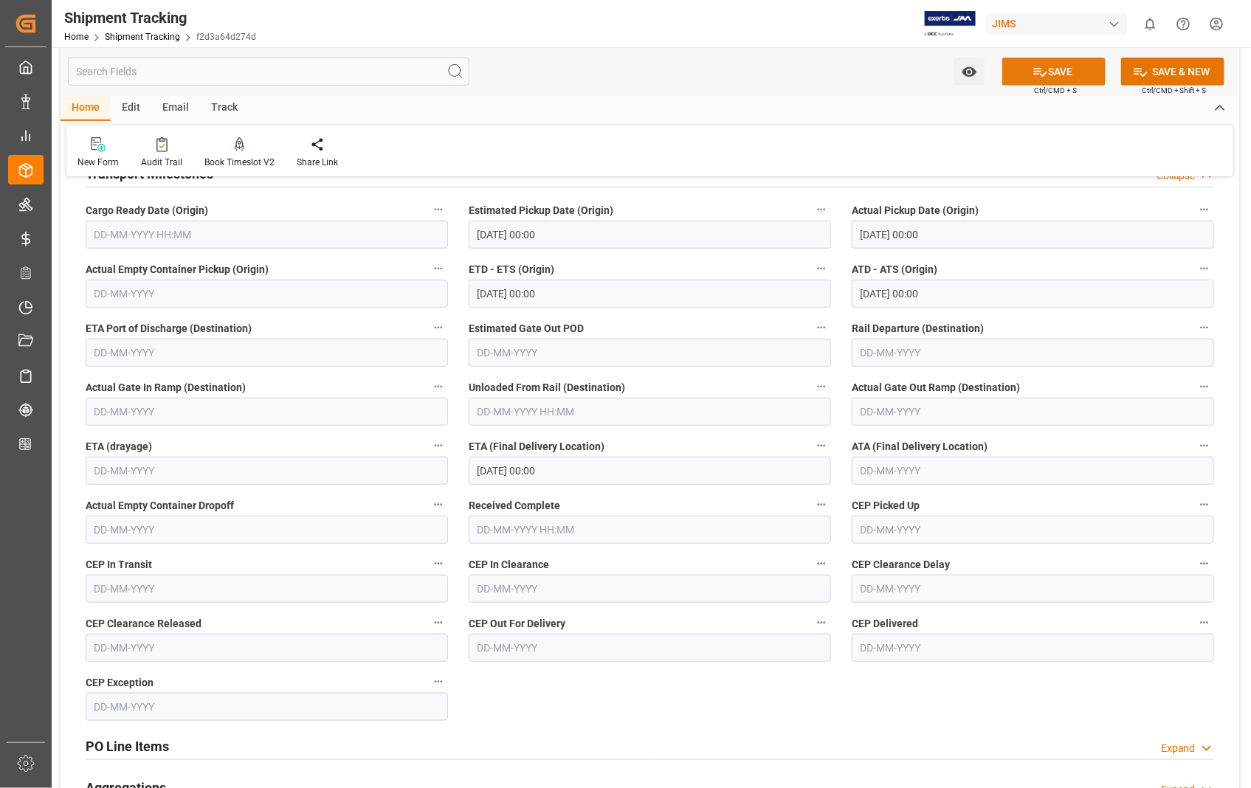
click at [1062, 63] on button "SAVE" at bounding box center [1053, 72] width 103 height 28
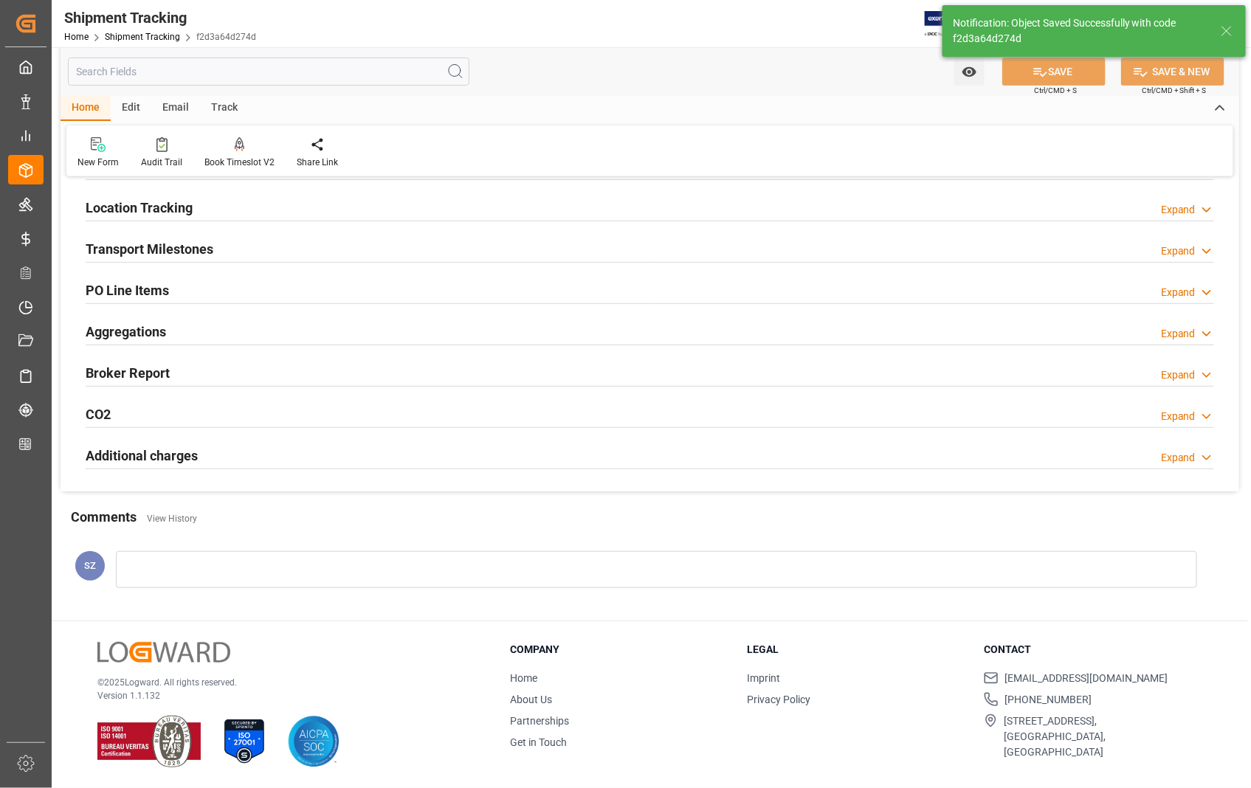
scroll to position [170, 0]
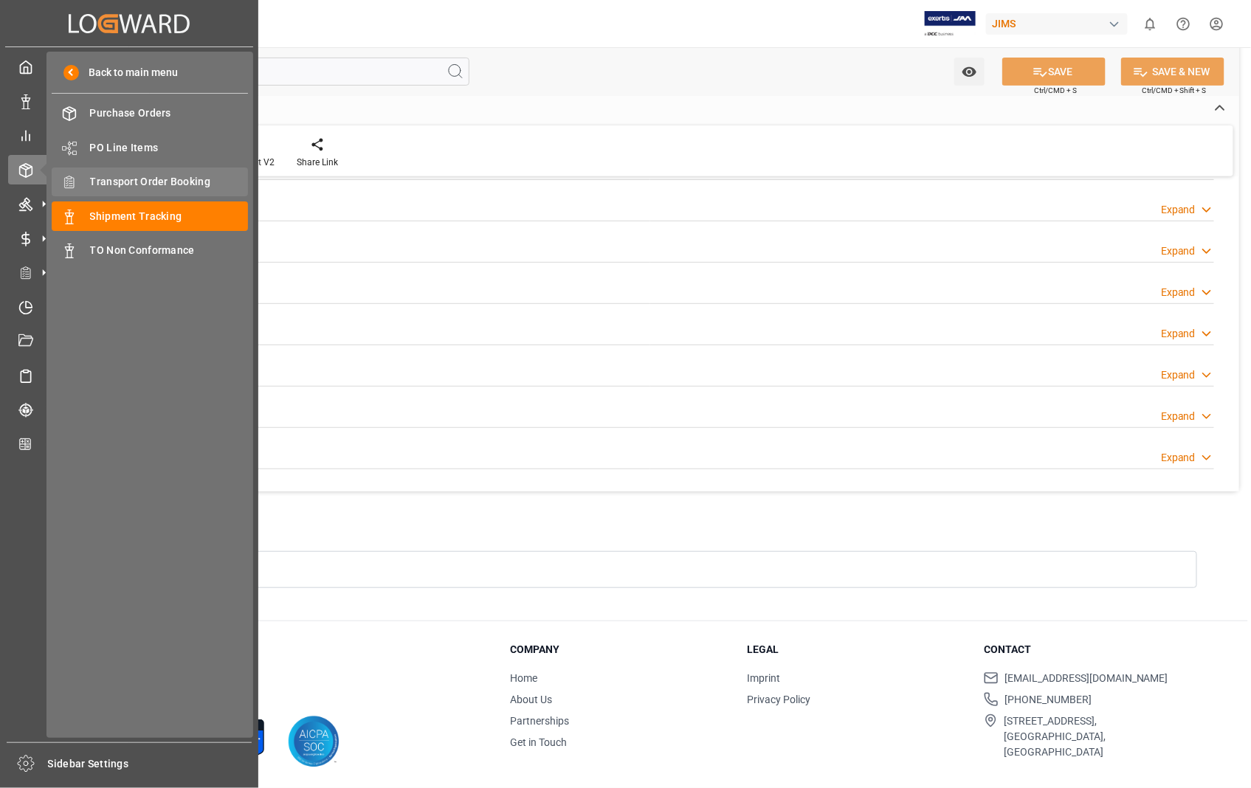
click at [192, 178] on span "Transport Order Booking" at bounding box center [169, 181] width 159 height 15
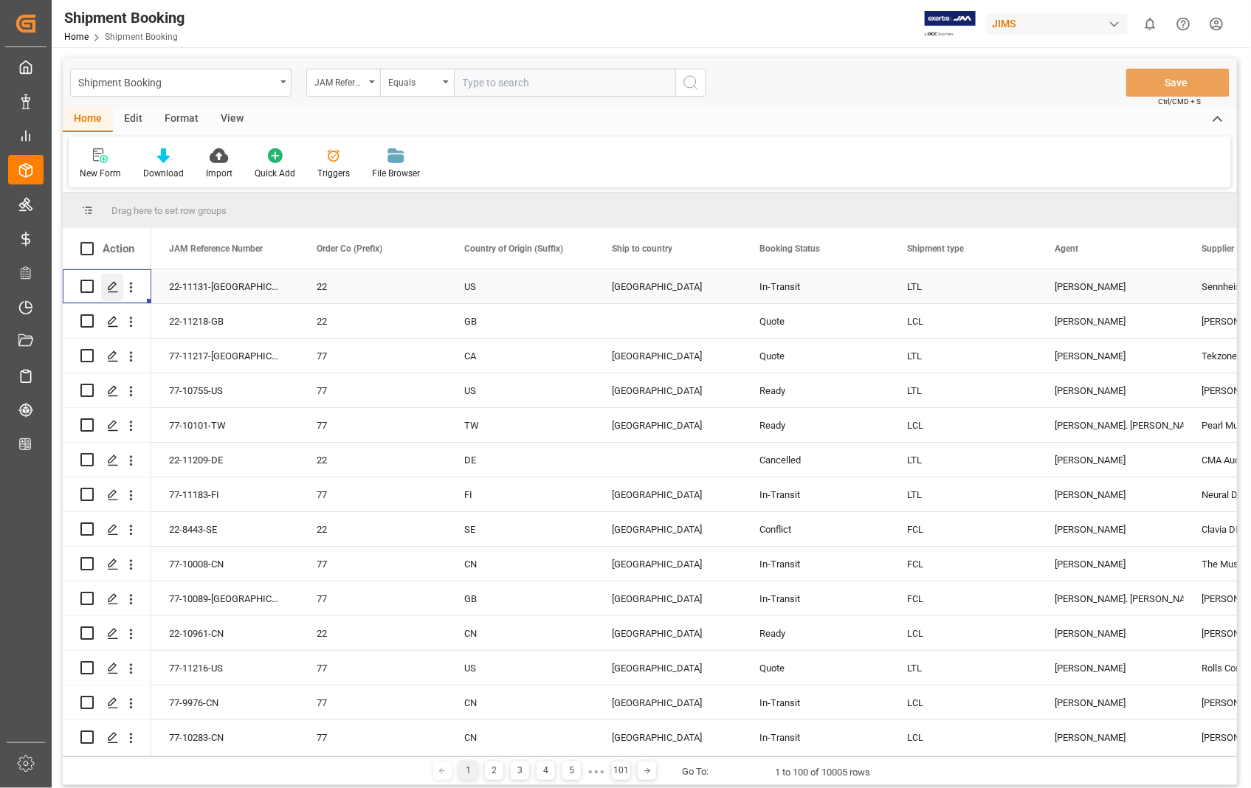
click at [114, 288] on icon "Press SPACE to select this row." at bounding box center [113, 287] width 12 height 12
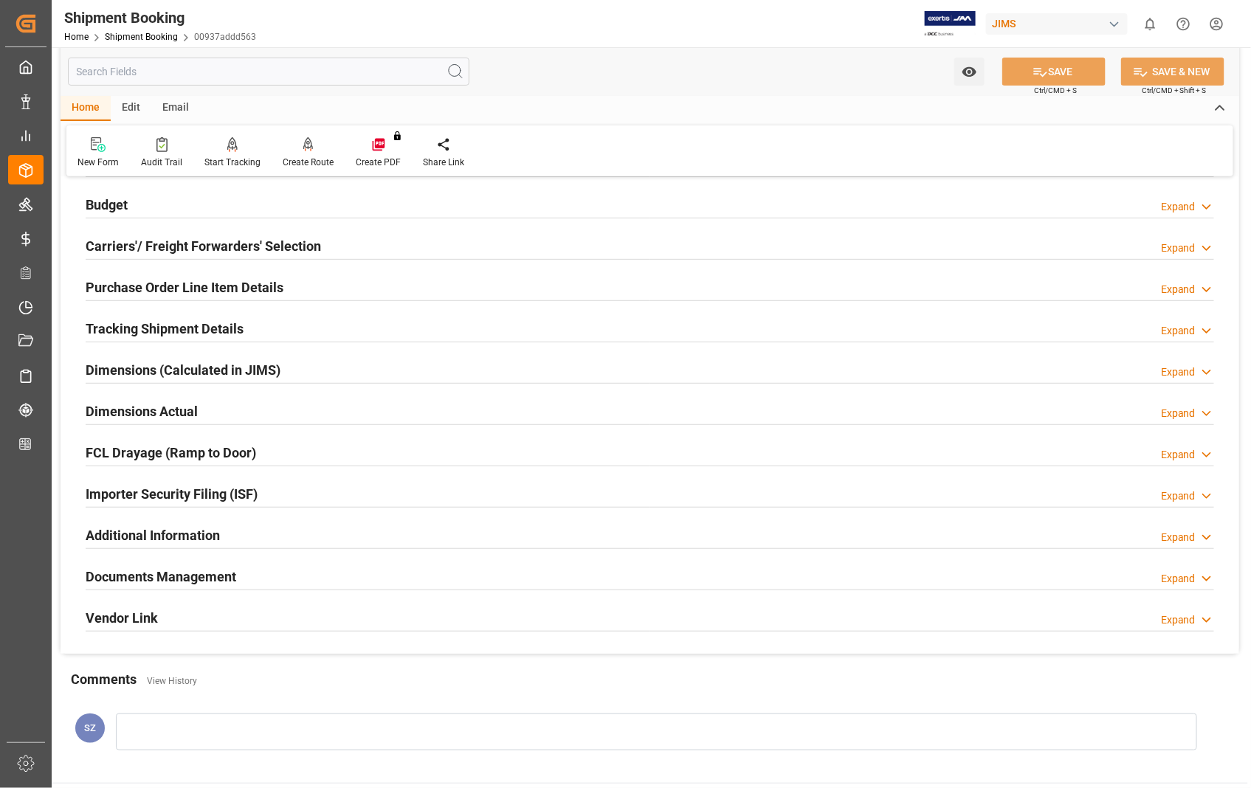
scroll to position [164, 0]
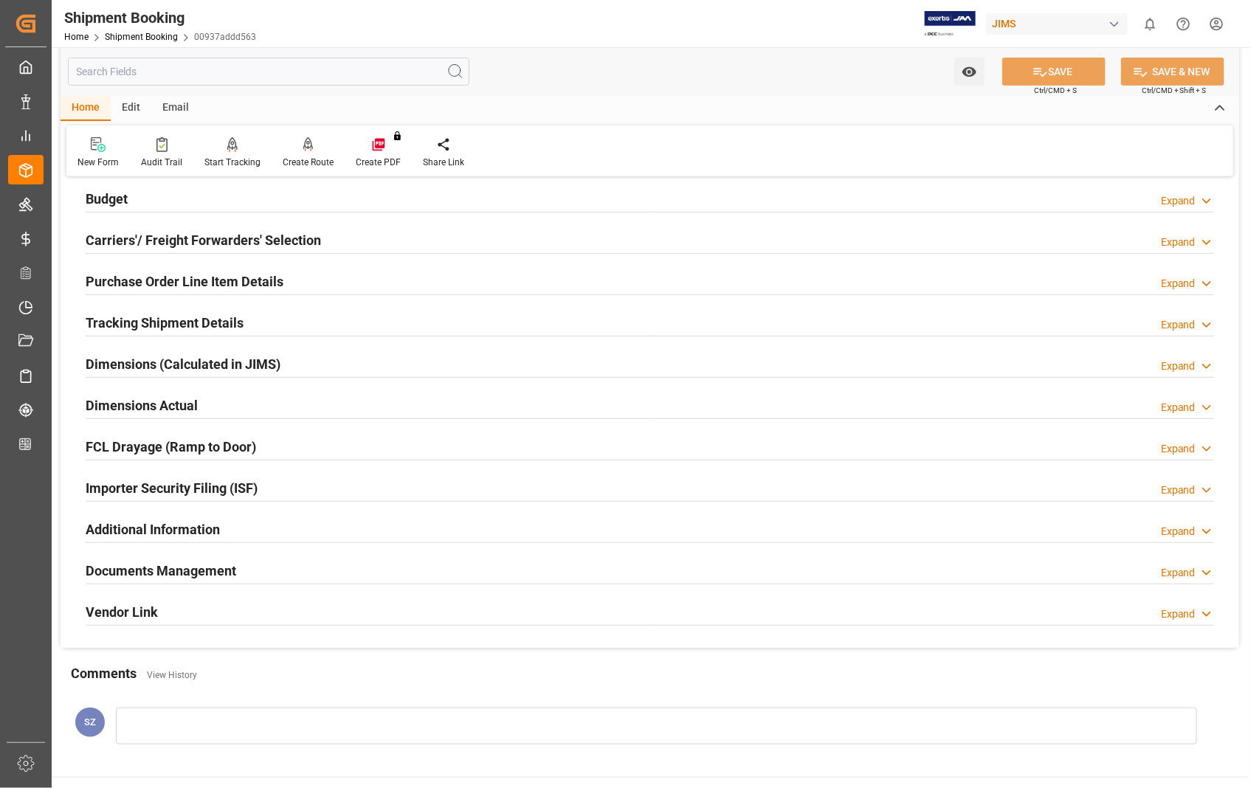
click at [143, 573] on h2 "Documents Management" at bounding box center [161, 571] width 151 height 20
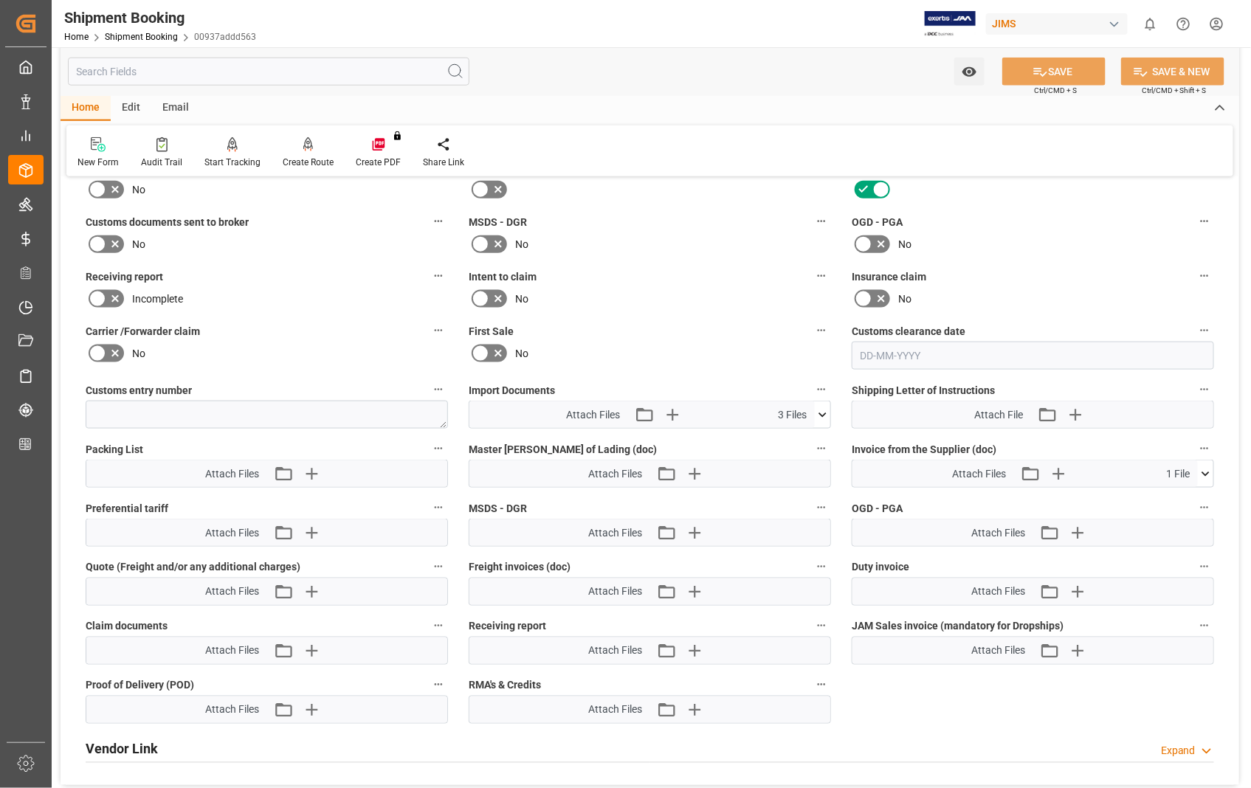
scroll to position [655, 0]
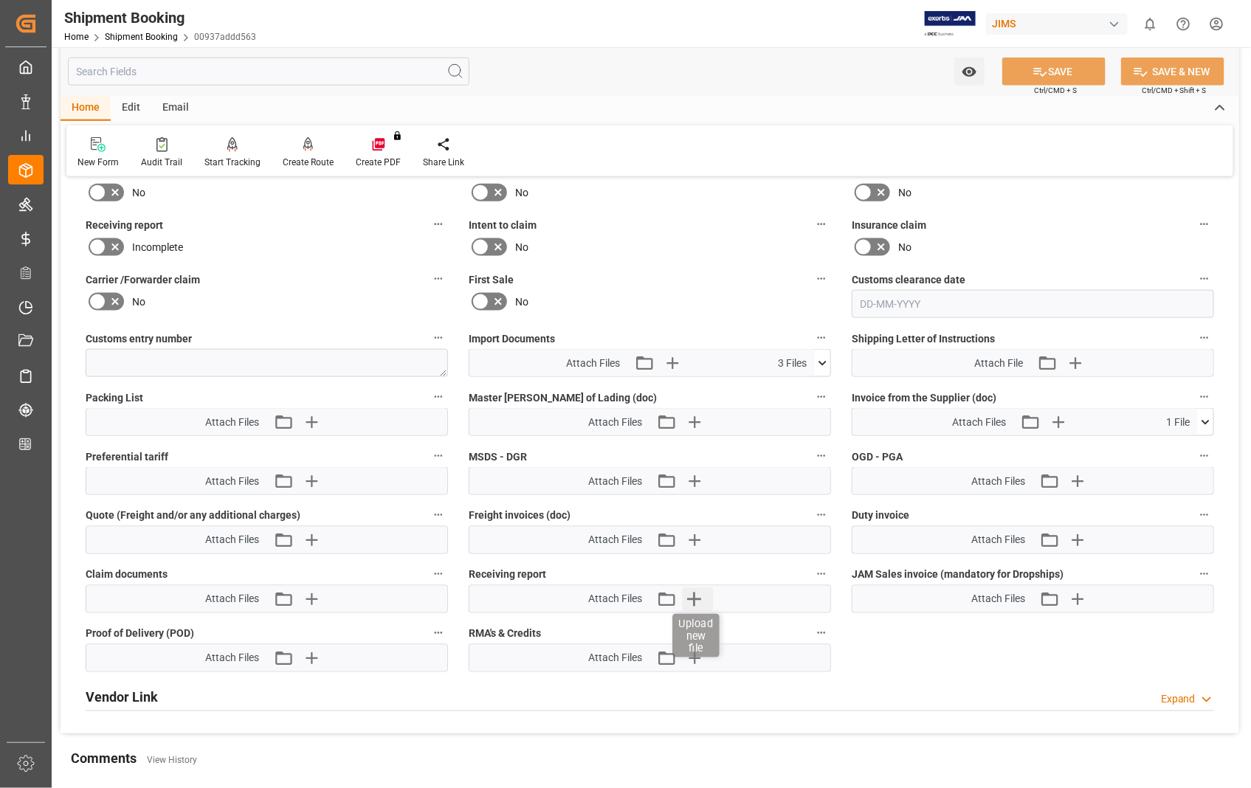
click at [701, 600] on icon "button" at bounding box center [694, 599] width 24 height 24
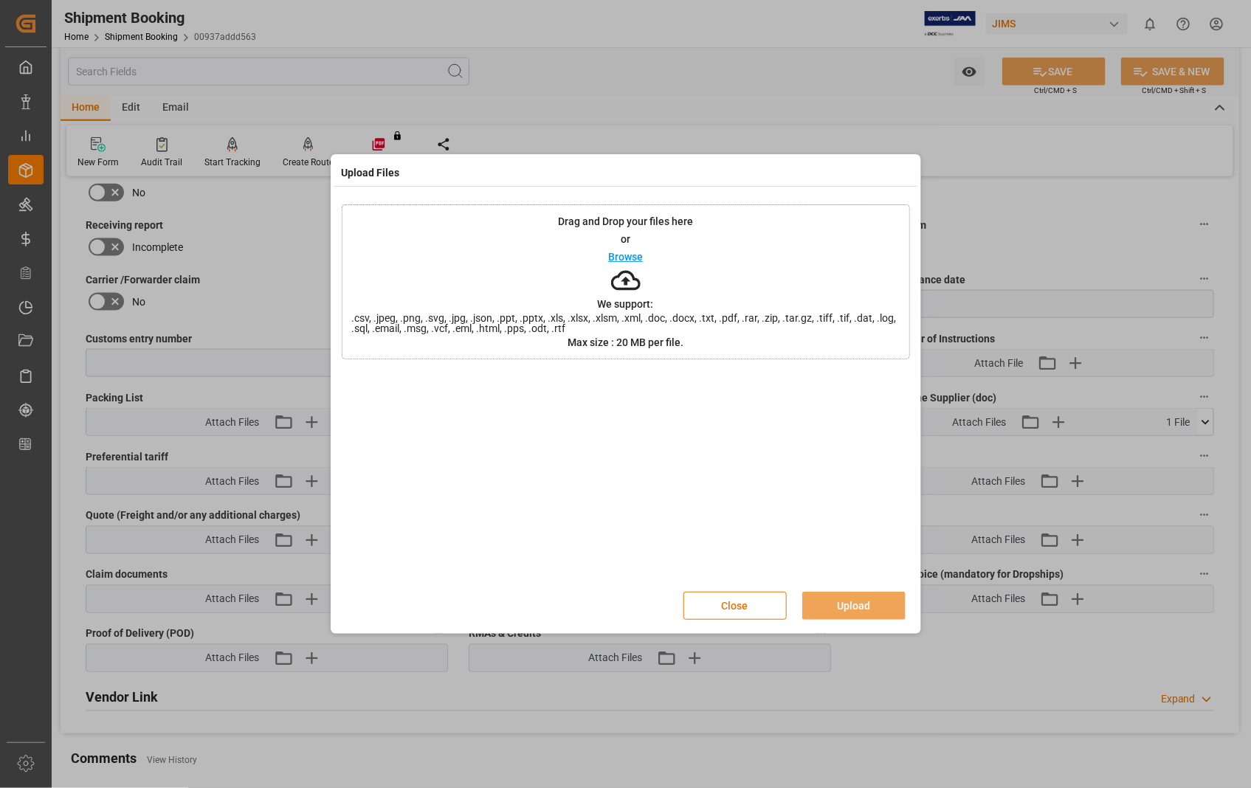
click at [616, 257] on p "Browse" at bounding box center [625, 257] width 35 height 10
click at [857, 602] on button "Upload" at bounding box center [853, 606] width 103 height 28
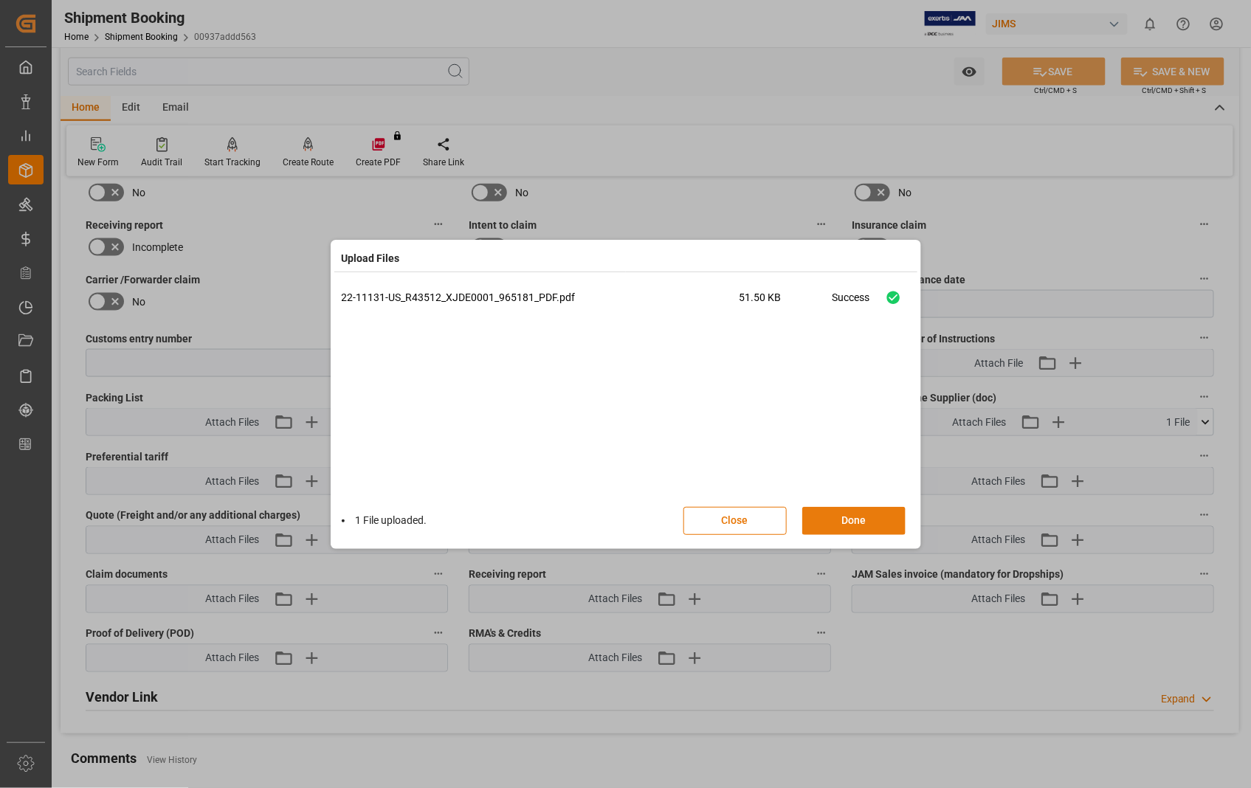
click at [842, 519] on button "Done" at bounding box center [853, 521] width 103 height 28
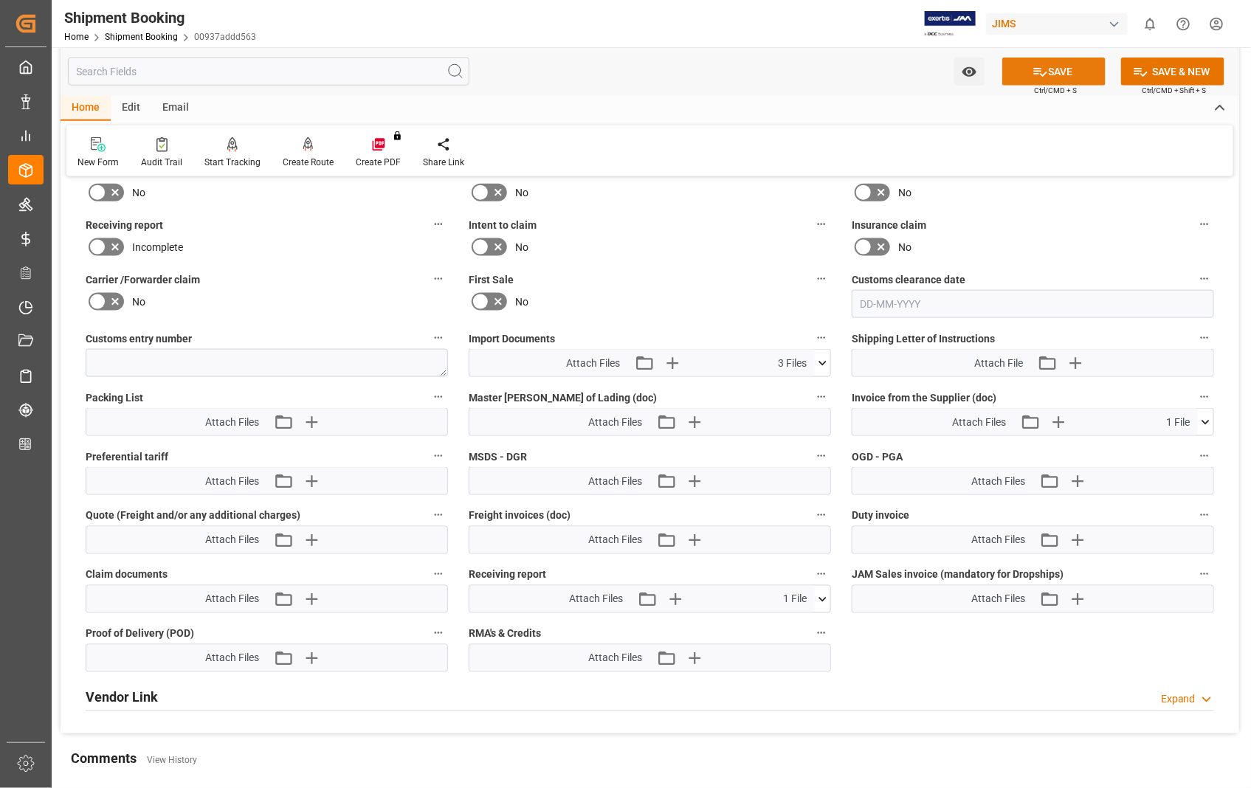
click at [1068, 69] on button "SAVE" at bounding box center [1053, 72] width 103 height 28
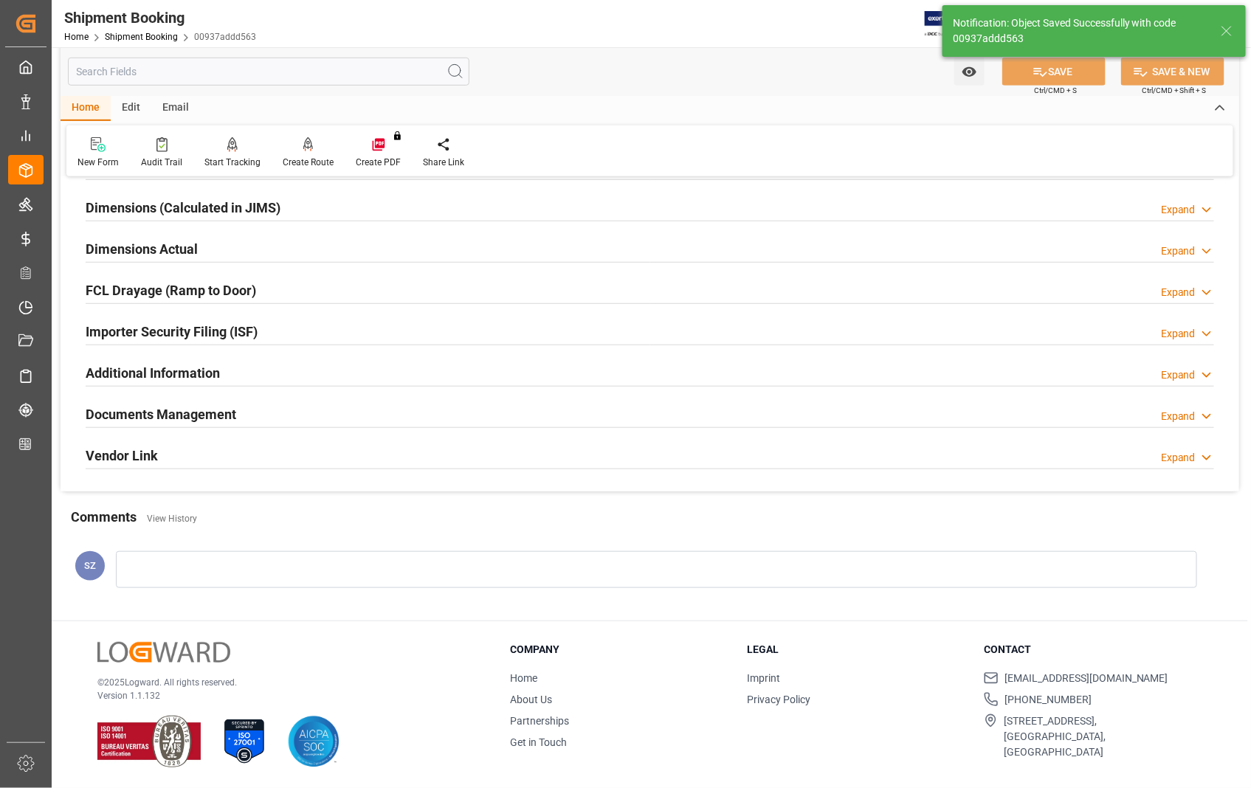
scroll to position [320, 0]
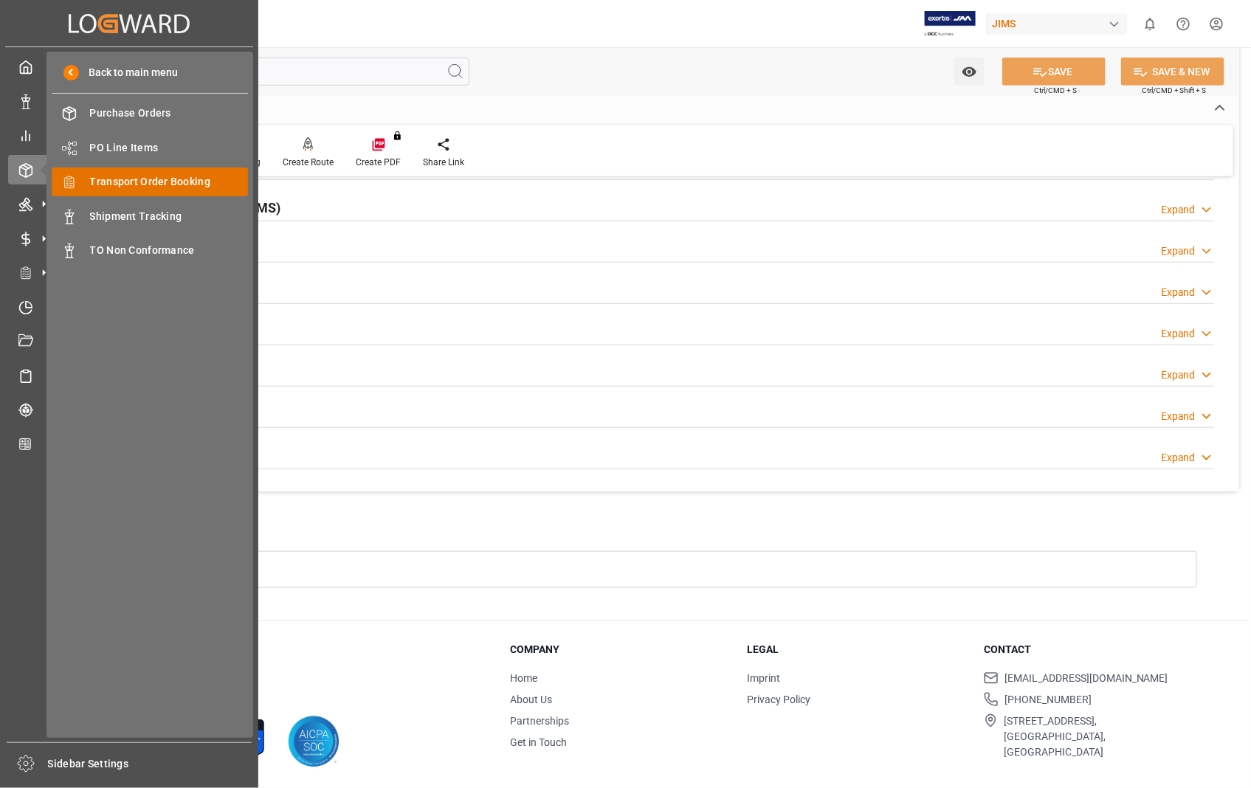
click at [152, 182] on span "Transport Order Booking" at bounding box center [169, 181] width 159 height 15
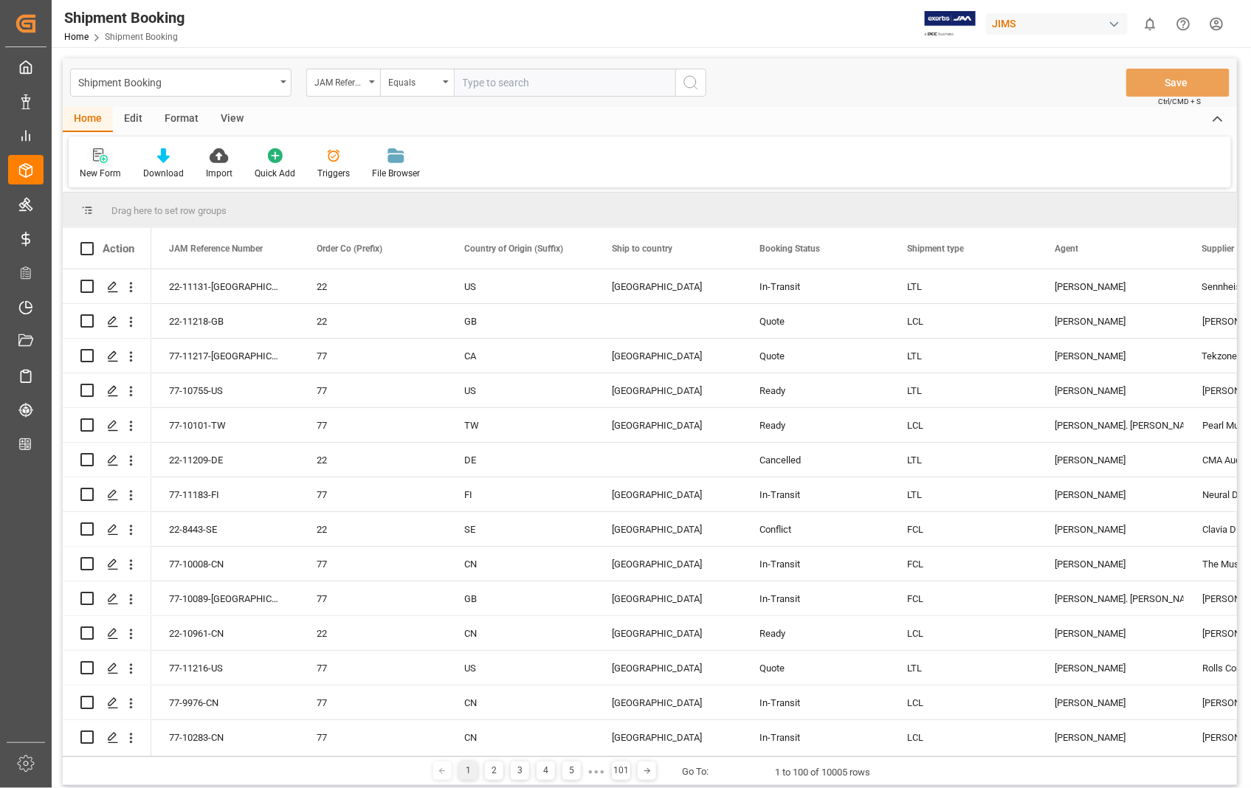
click at [104, 161] on icon at bounding box center [100, 155] width 15 height 15
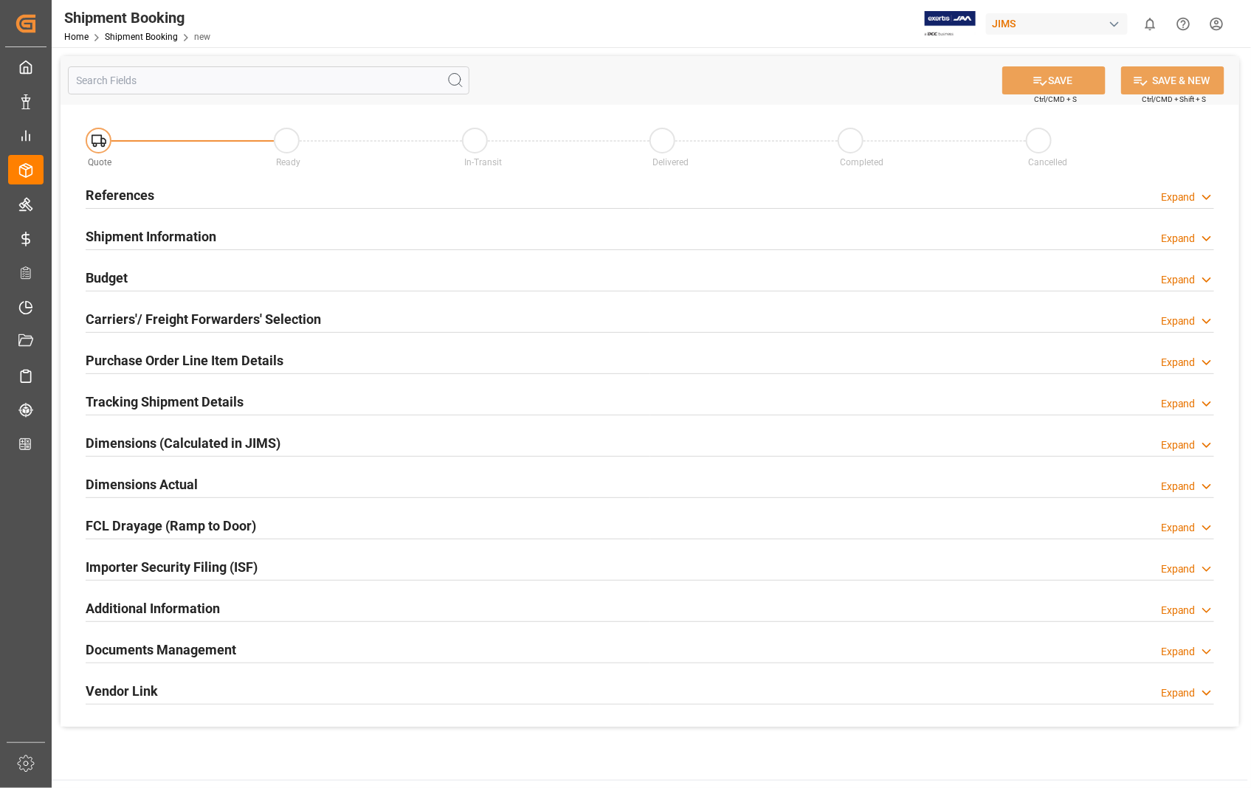
click at [112, 196] on h2 "References" at bounding box center [120, 195] width 69 height 20
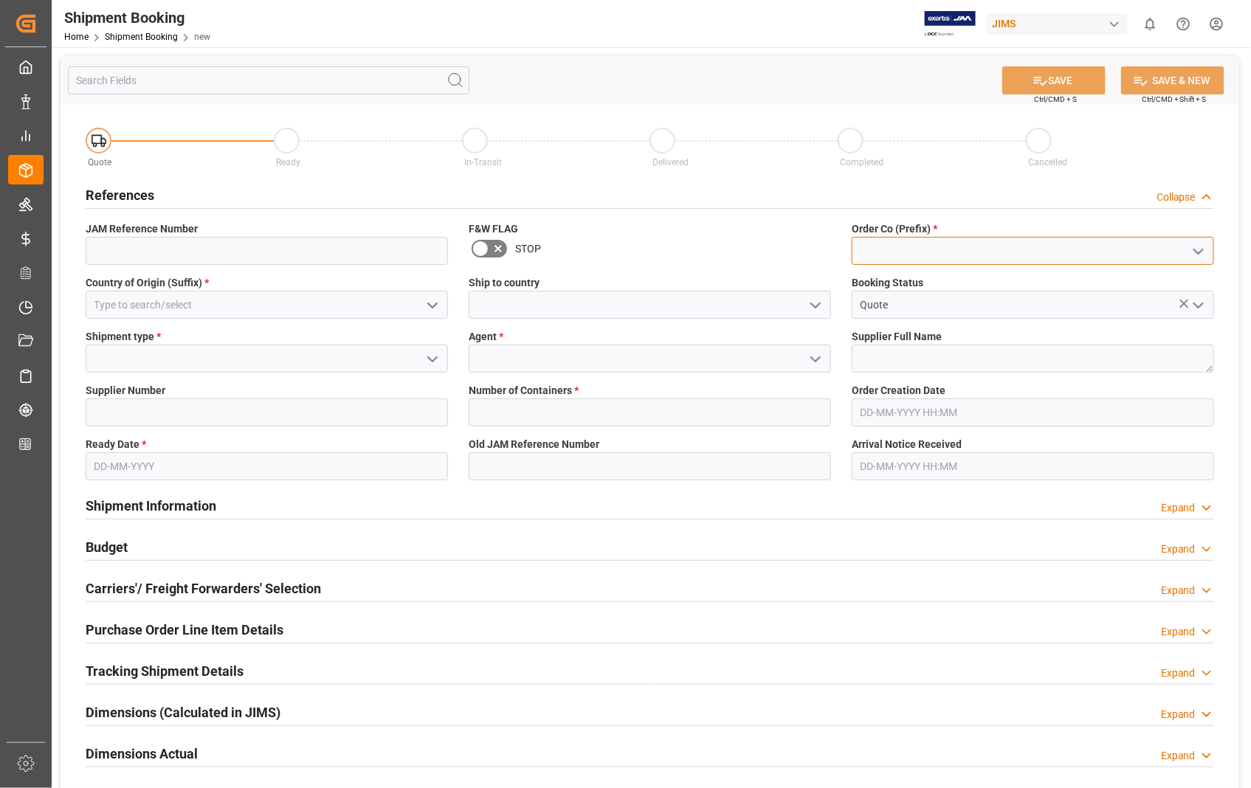
click at [997, 256] on input at bounding box center [1032, 251] width 362 height 28
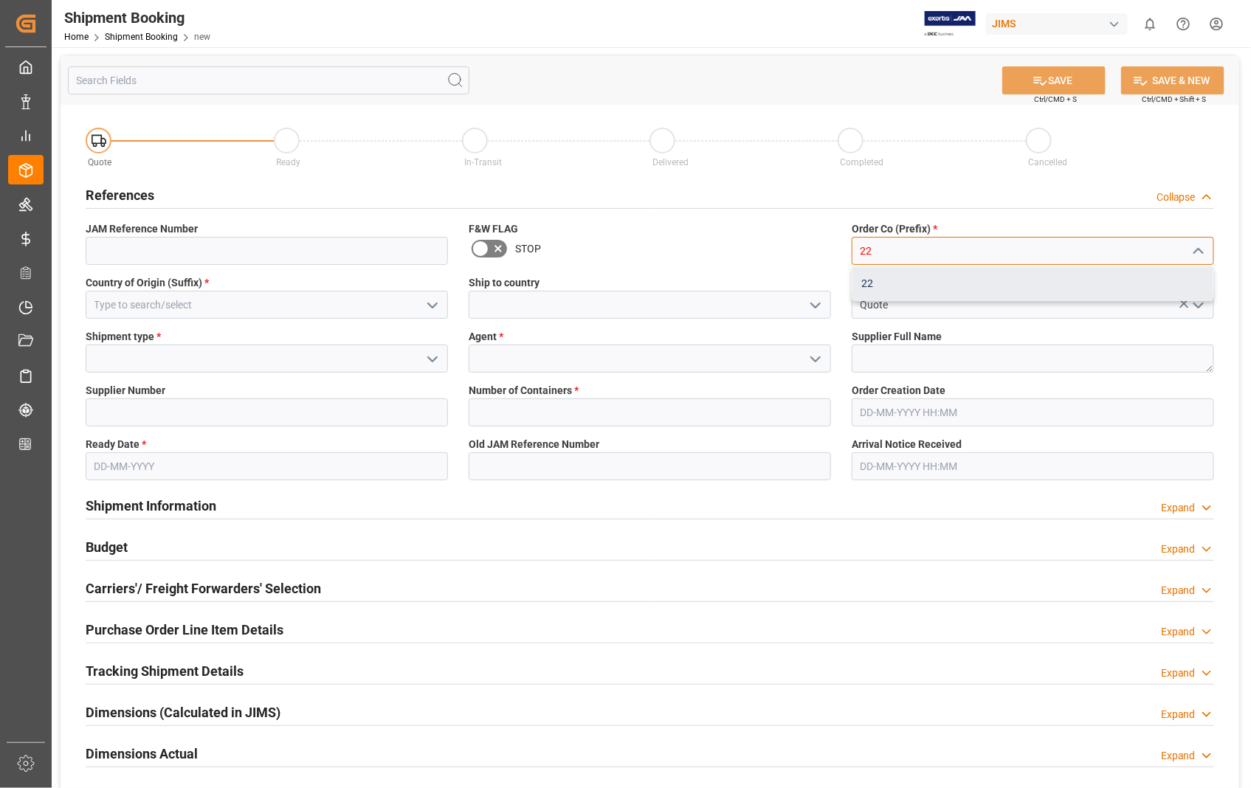
click at [865, 280] on div "22" at bounding box center [1032, 283] width 361 height 33
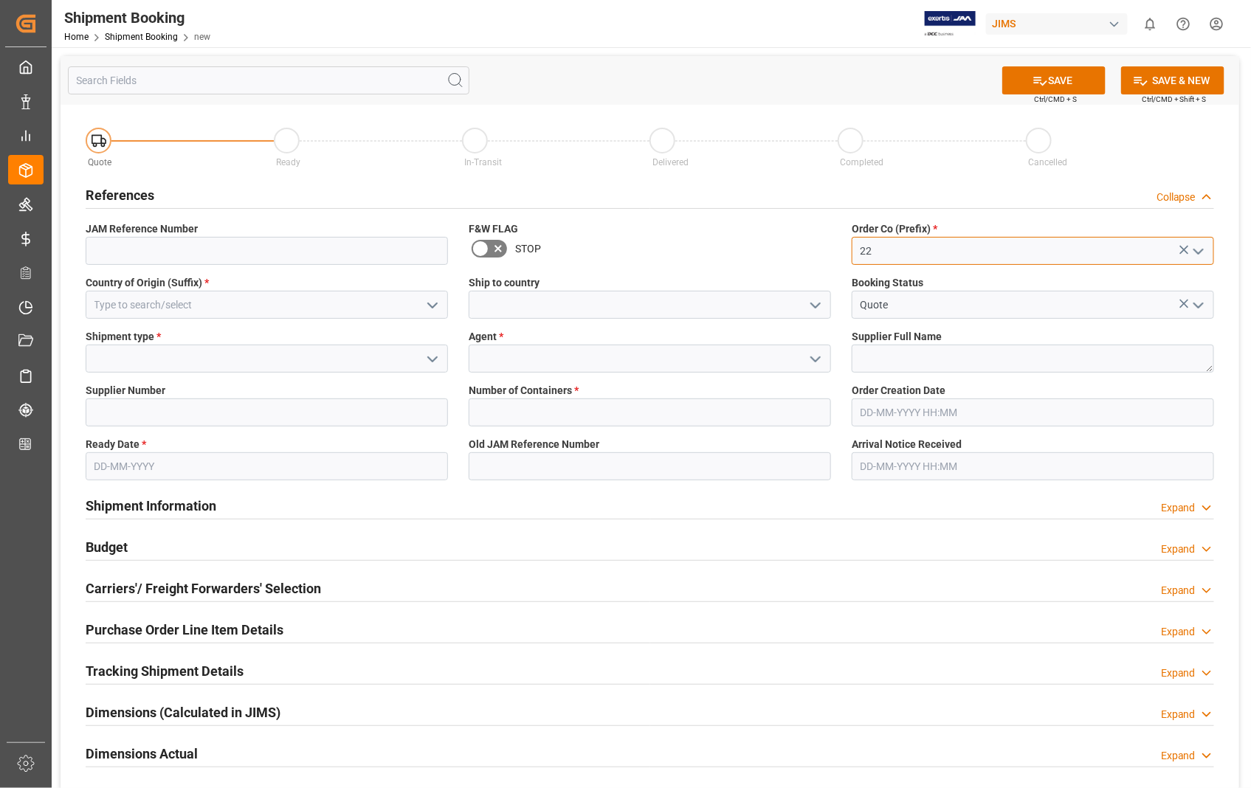
type input "22"
click at [249, 311] on input at bounding box center [267, 305] width 362 height 28
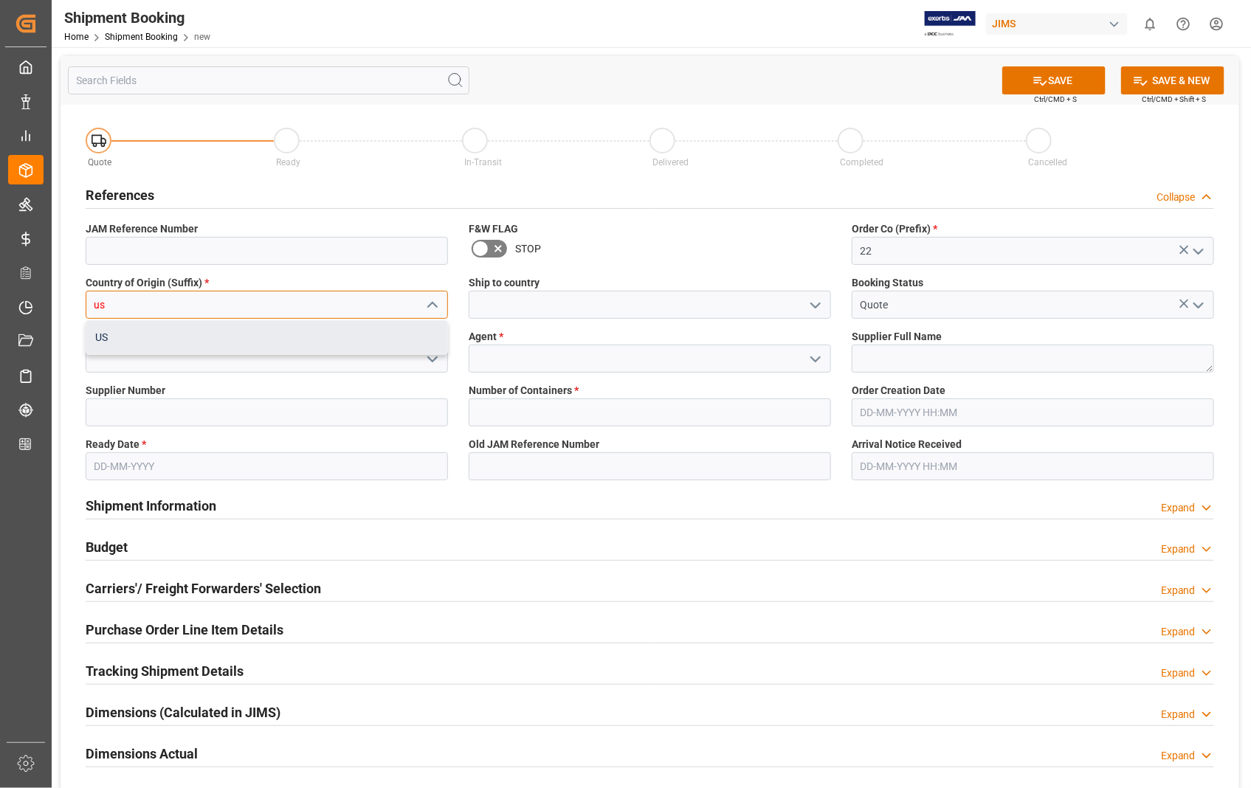
click at [131, 337] on div "US" at bounding box center [266, 337] width 361 height 33
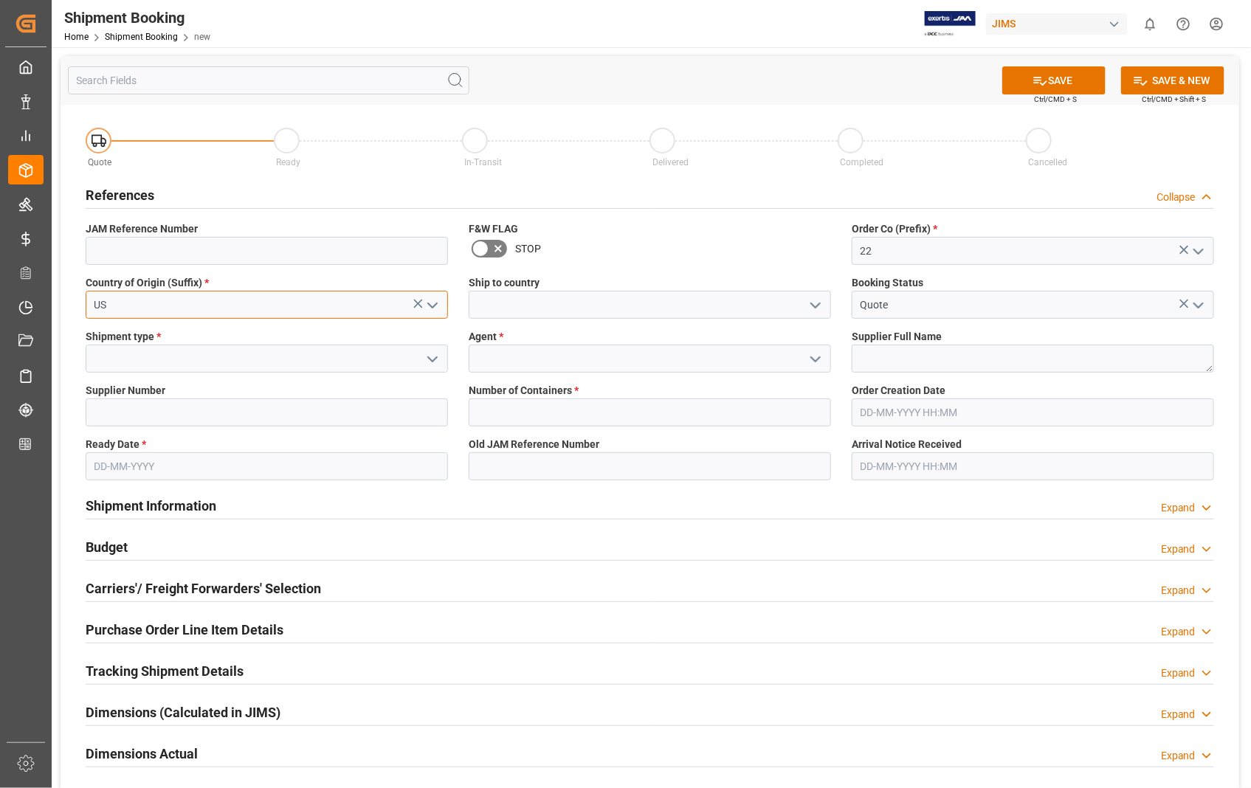
type input "US"
click at [520, 297] on input at bounding box center [650, 305] width 362 height 28
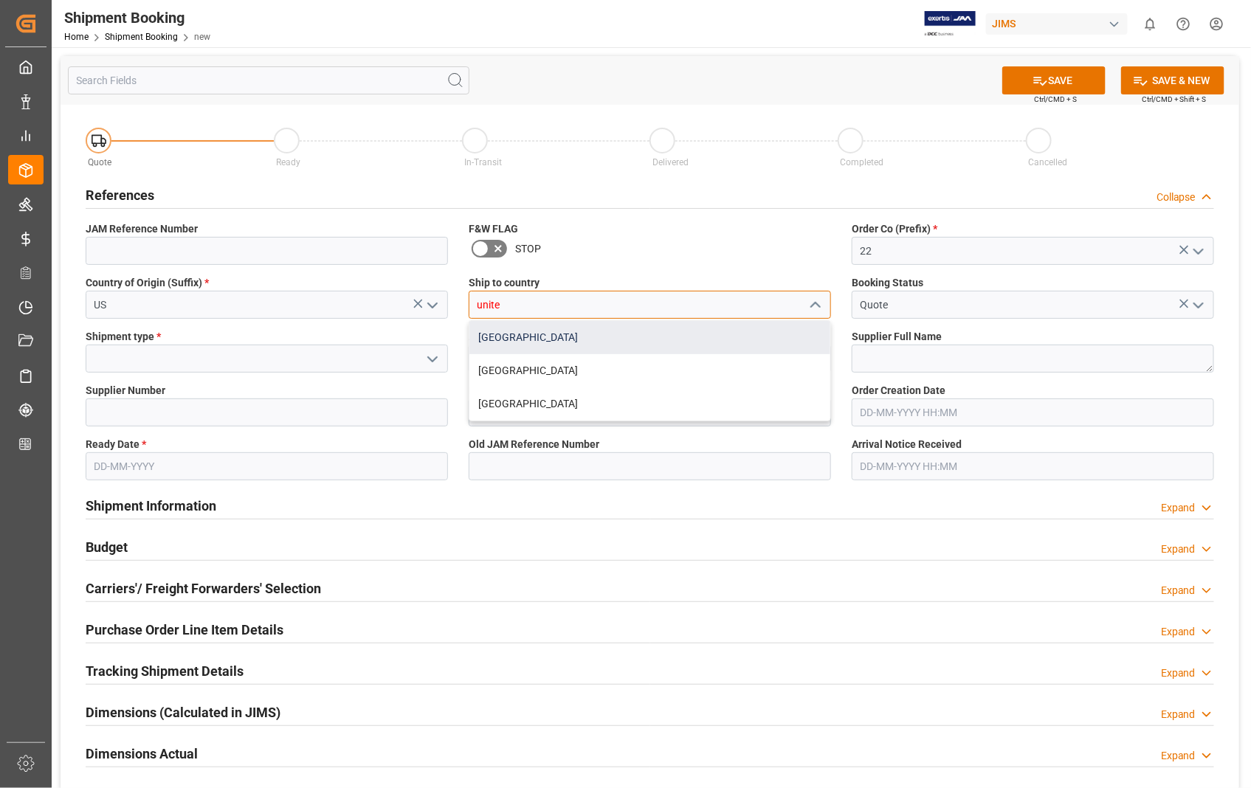
click at [526, 341] on div "[GEOGRAPHIC_DATA]" at bounding box center [649, 337] width 361 height 33
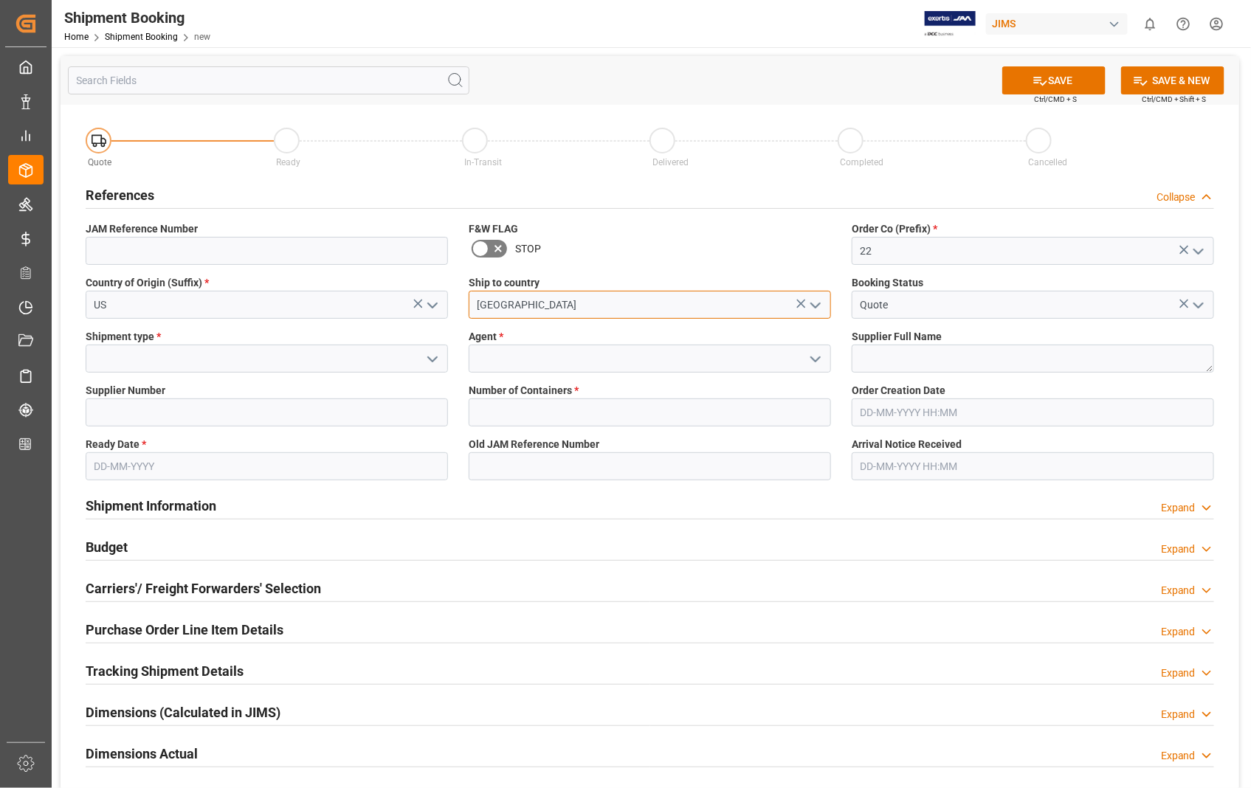
type input "[GEOGRAPHIC_DATA]"
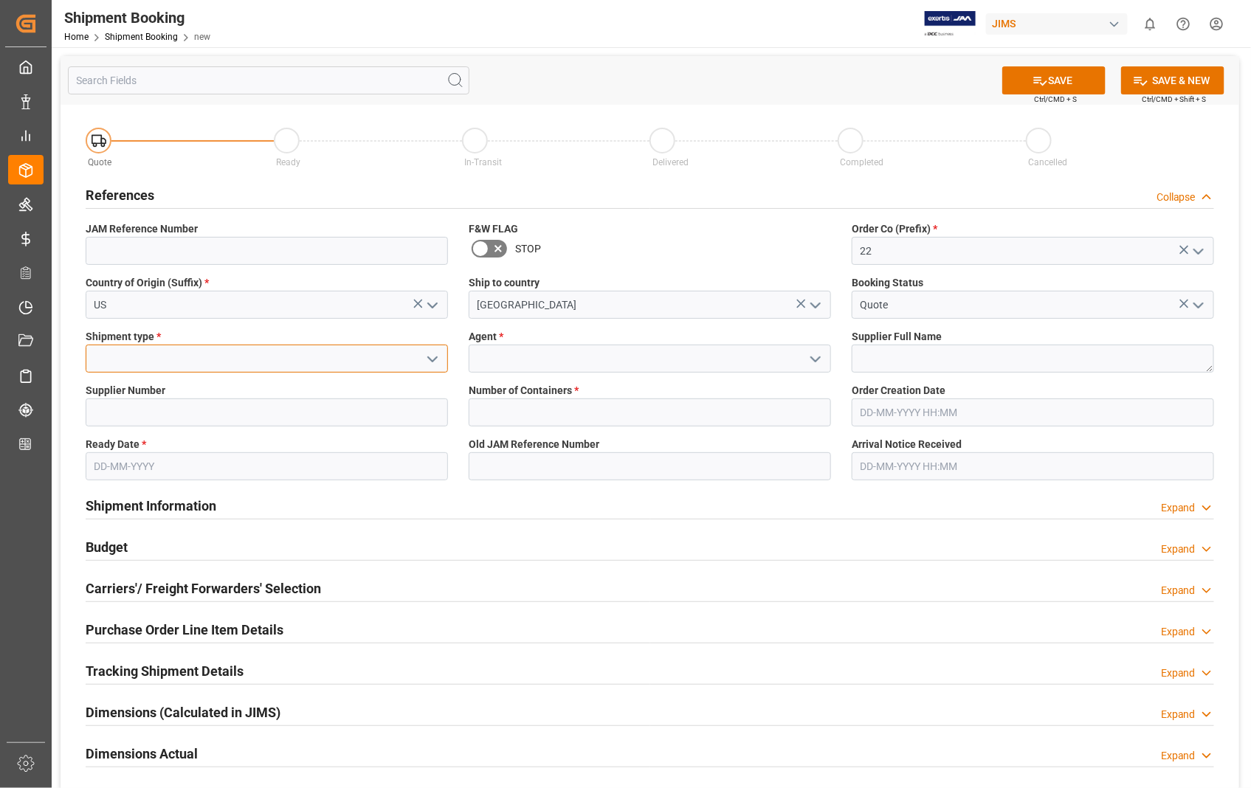
click at [216, 359] on input at bounding box center [267, 359] width 362 height 28
click at [141, 452] on div "LTL" at bounding box center [266, 457] width 361 height 33
type input "LTL"
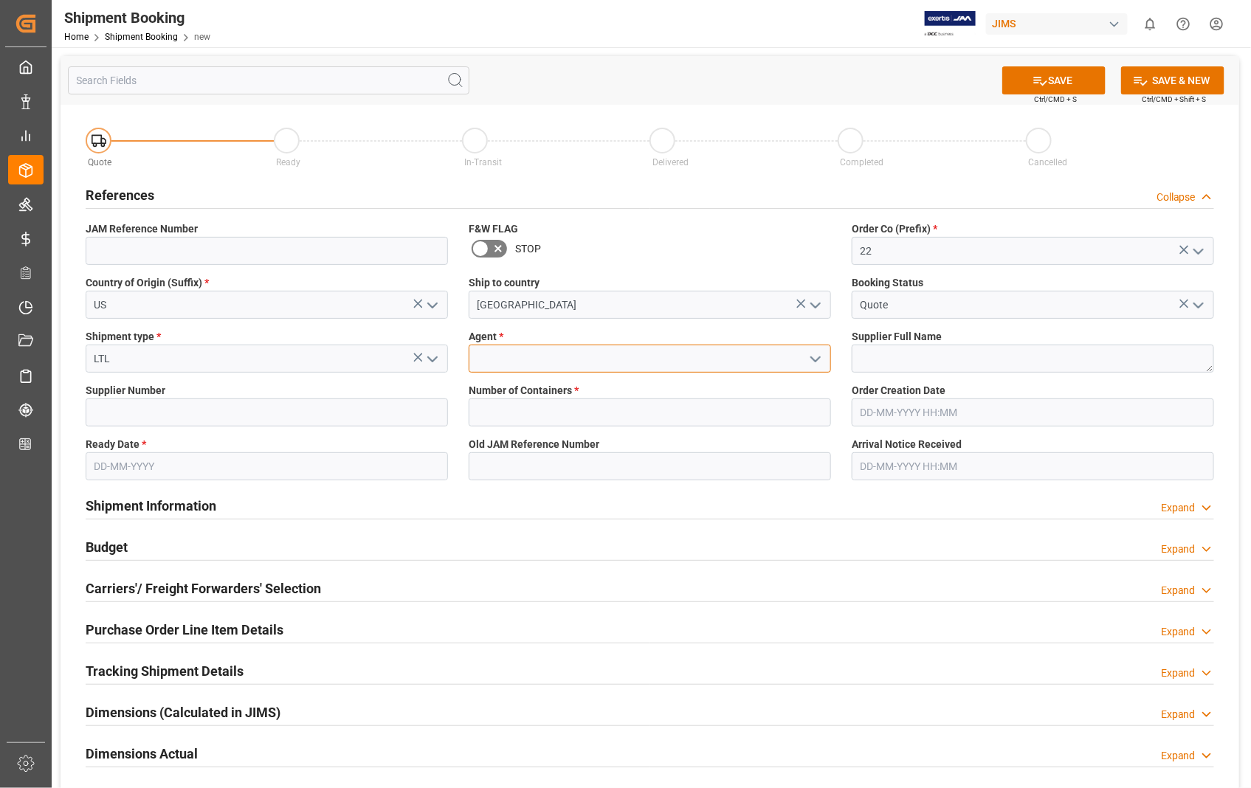
click at [555, 357] on input at bounding box center [650, 359] width 362 height 28
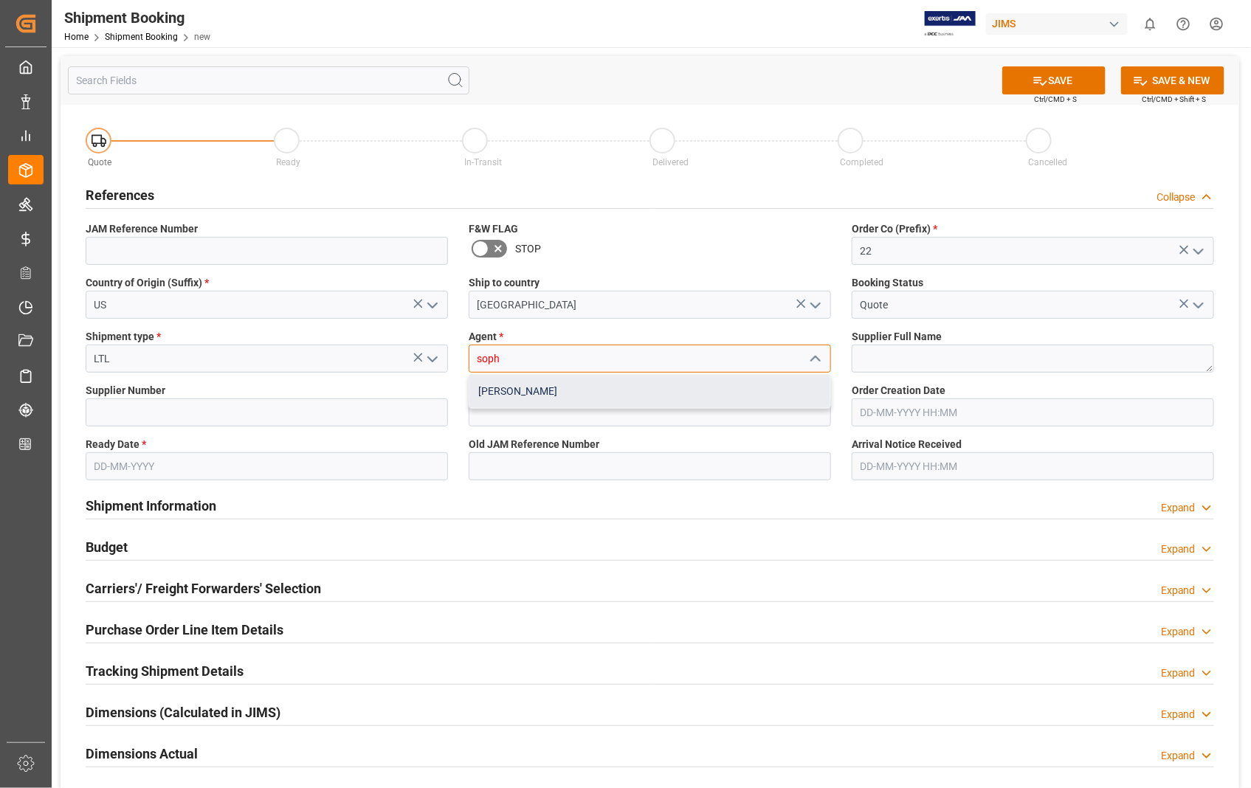
click at [500, 389] on div "[PERSON_NAME]" at bounding box center [649, 391] width 361 height 33
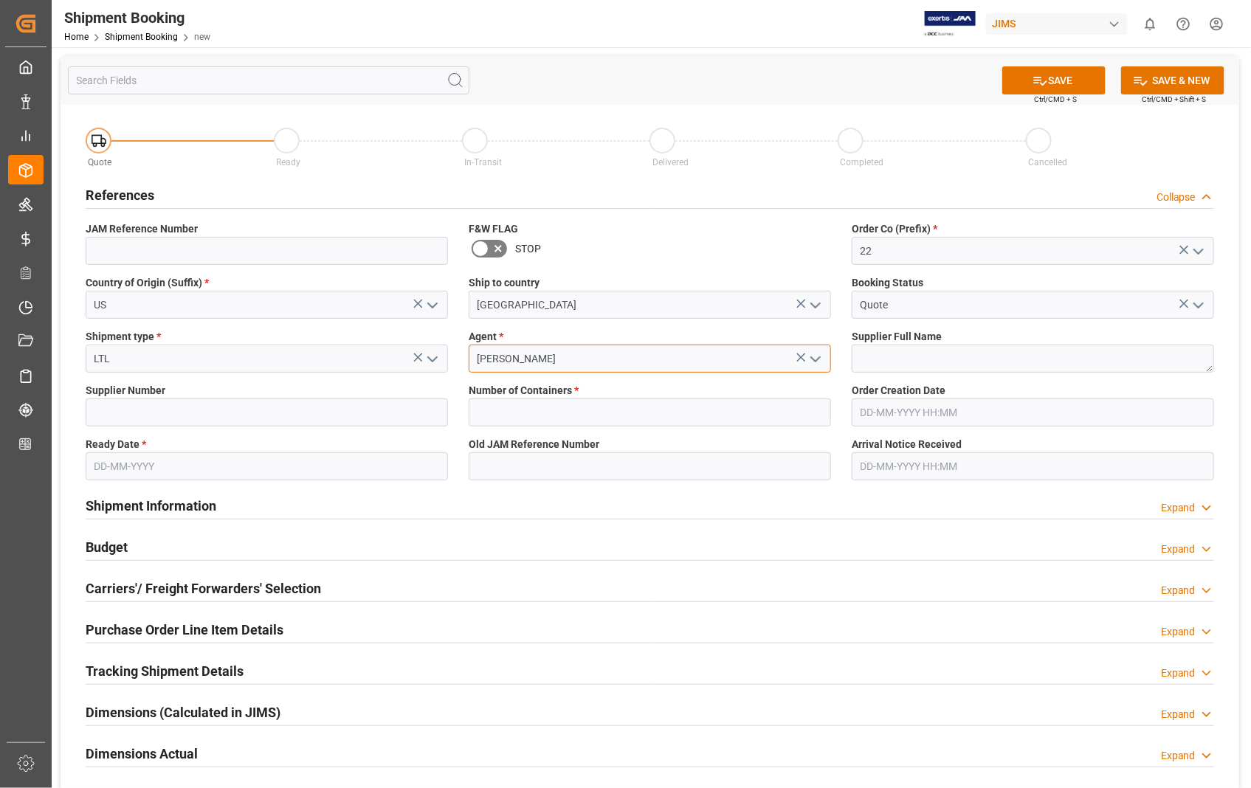
type input "[PERSON_NAME]"
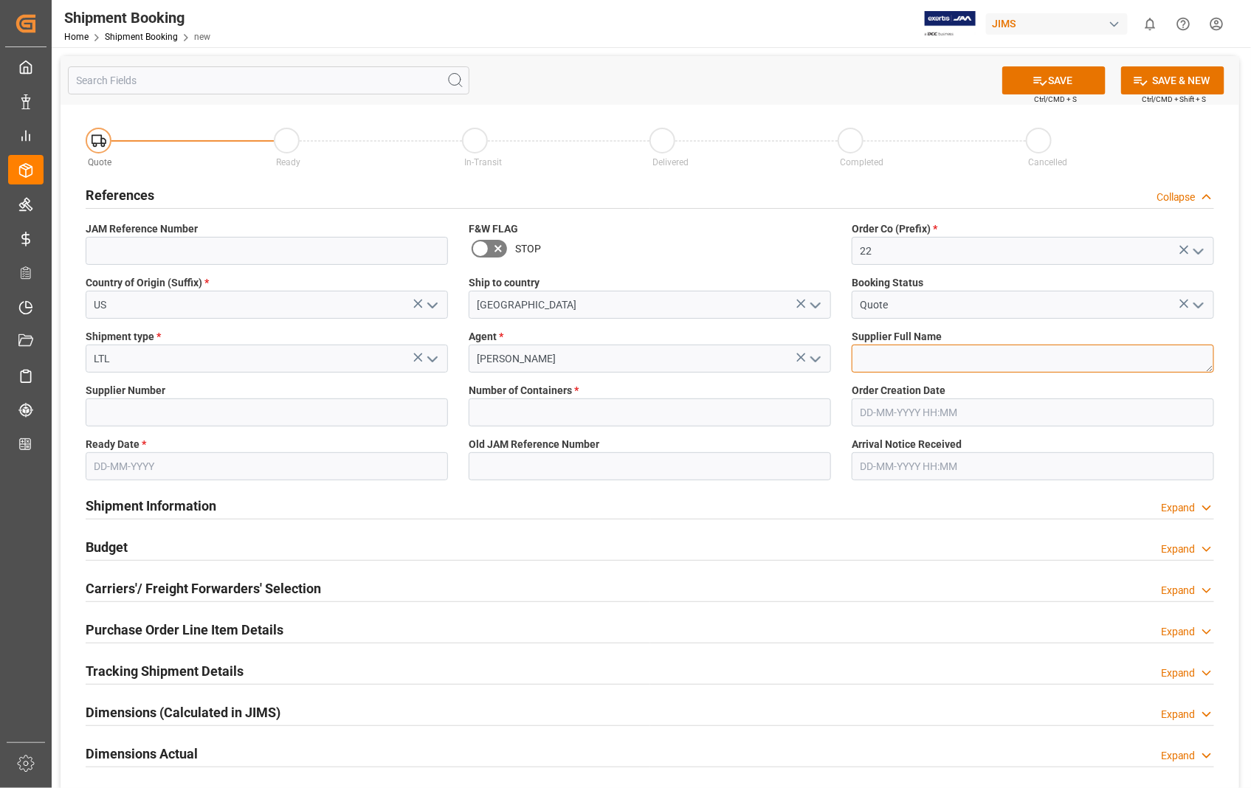
click at [926, 359] on textarea at bounding box center [1032, 359] width 362 height 28
paste textarea "Sennheiser Electronic Corporat"
type textarea "Sennheiser Electronic Corporat"
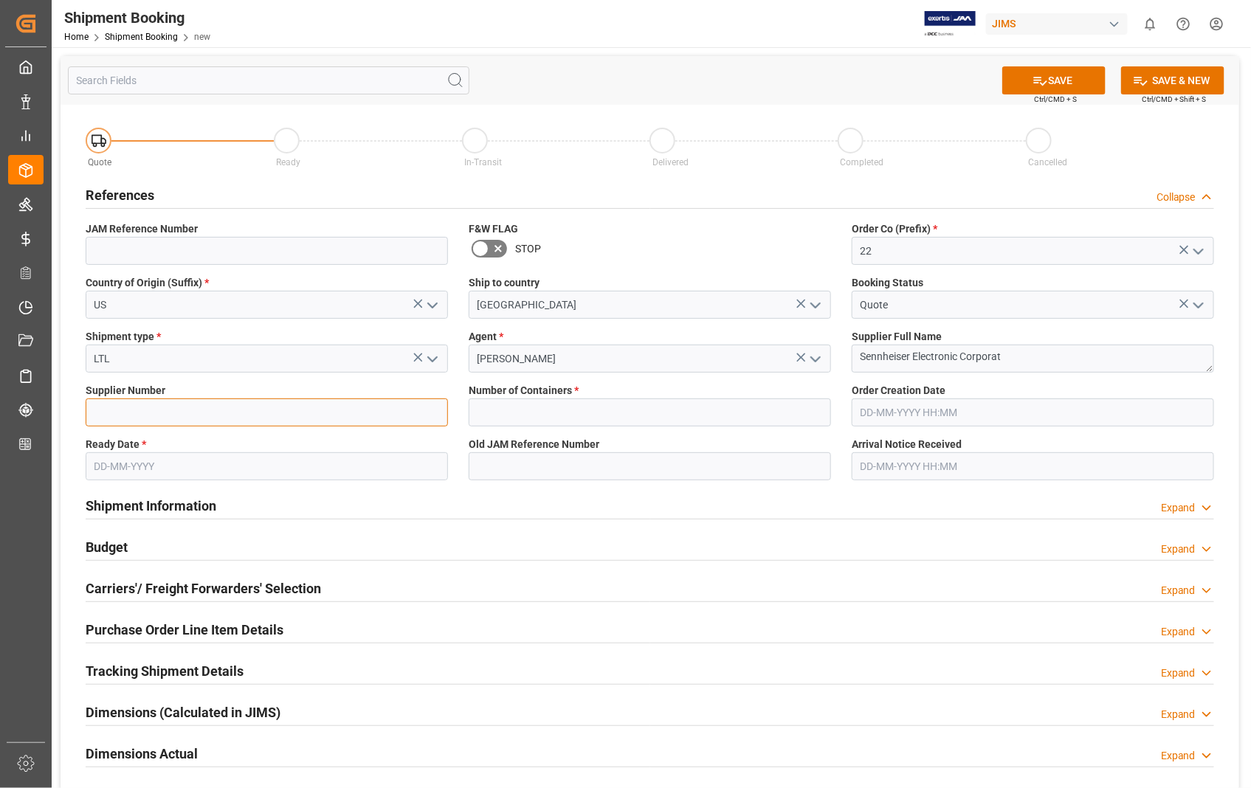
click at [142, 412] on input at bounding box center [267, 412] width 362 height 28
type input "404677"
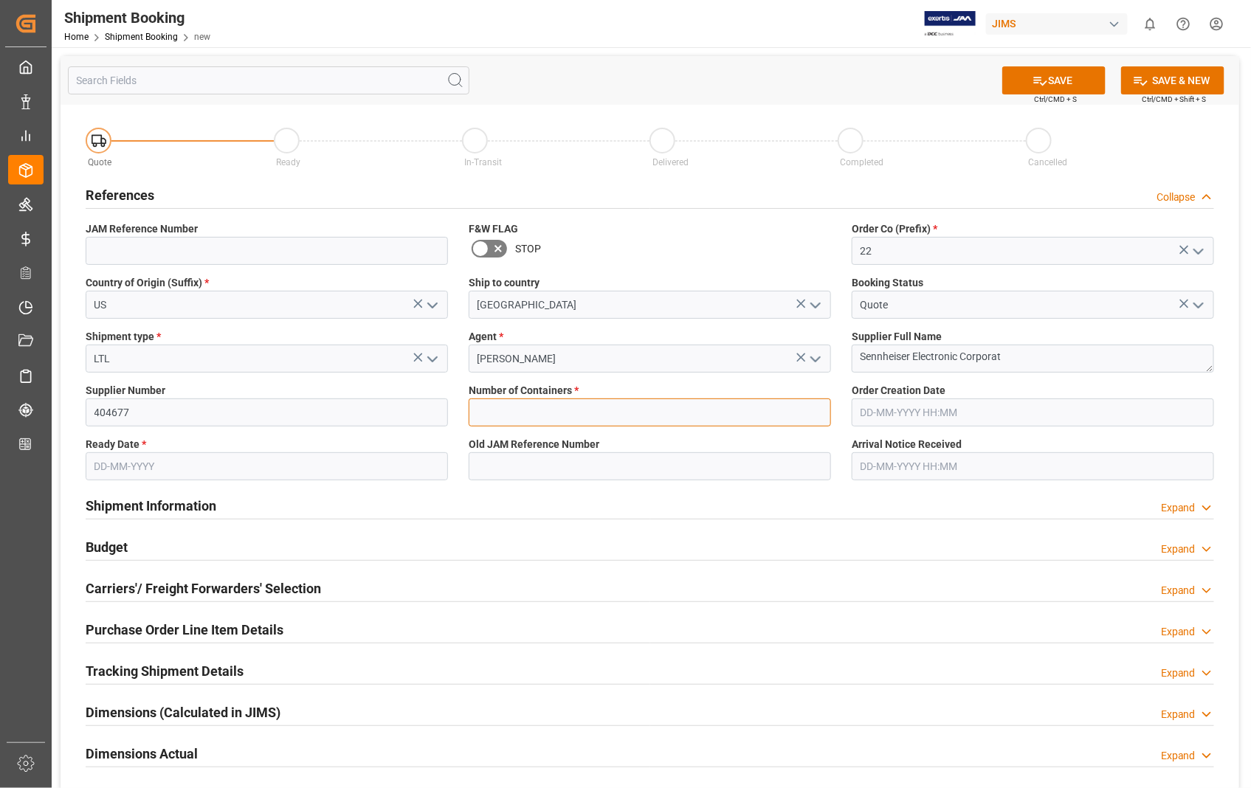
click at [490, 407] on input "text" at bounding box center [650, 412] width 362 height 28
type input "0"
type input "22-09-2025 00:00"
type input "15-10-2025"
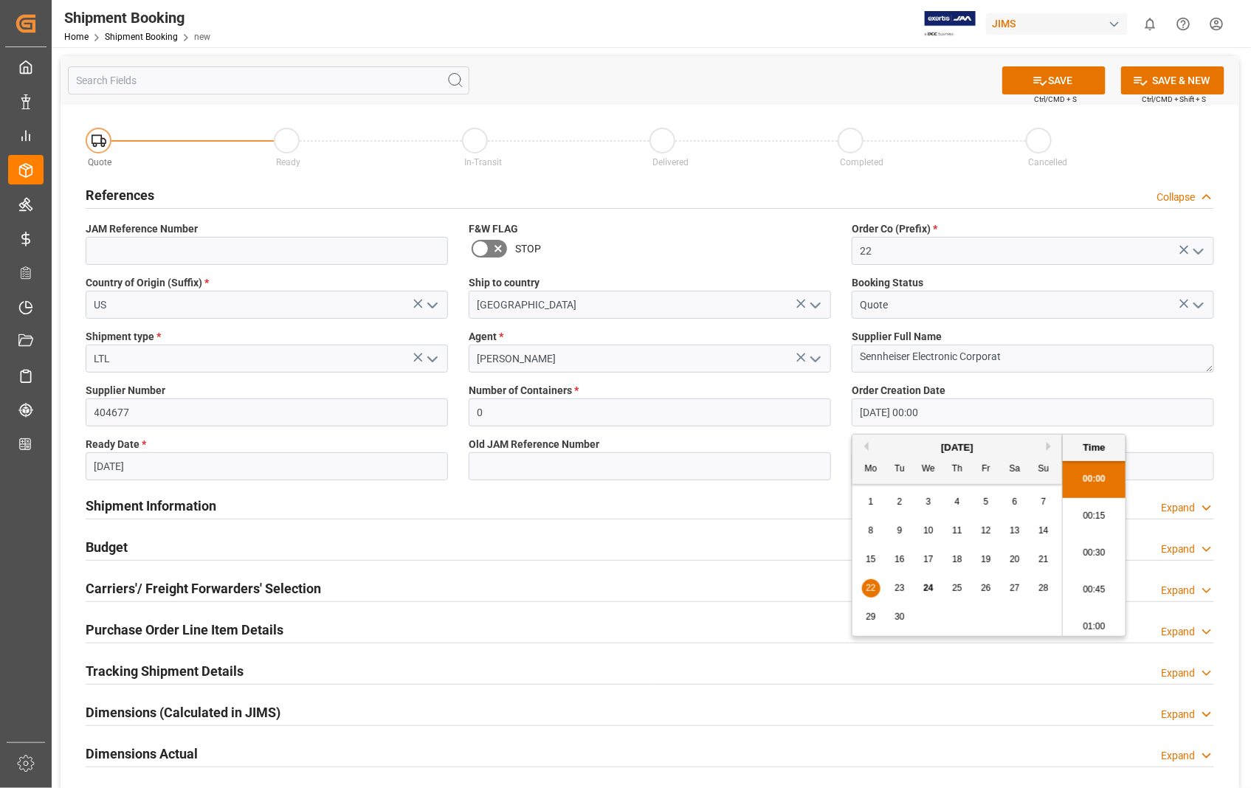
drag, startPoint x: 959, startPoint y: 418, endPoint x: 845, endPoint y: 411, distance: 114.6
click at [845, 411] on div "Order Creation Date 22-09-2025 00:00" at bounding box center [1032, 405] width 383 height 54
click at [927, 499] on span "3" at bounding box center [928, 502] width 5 height 10
type input "03-09-2025 00:00"
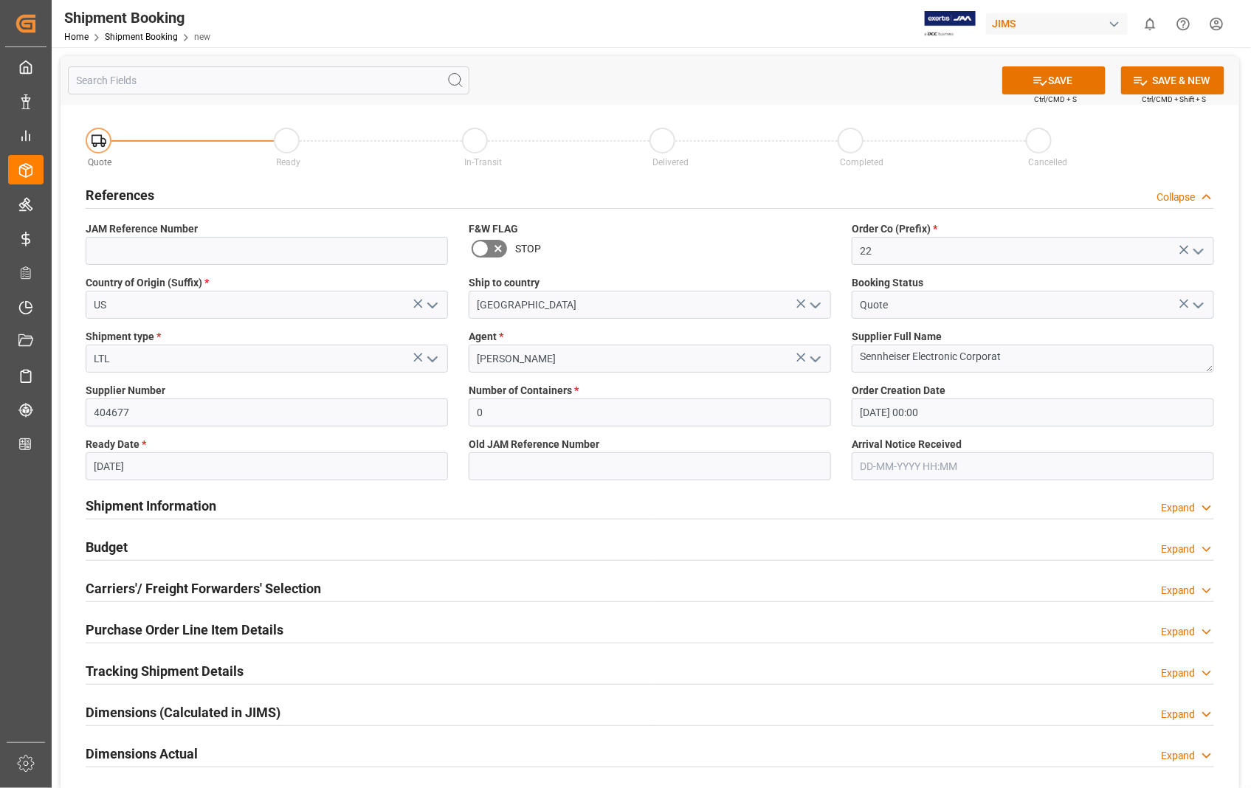
click at [199, 451] on label "Ready Date *" at bounding box center [267, 444] width 362 height 15
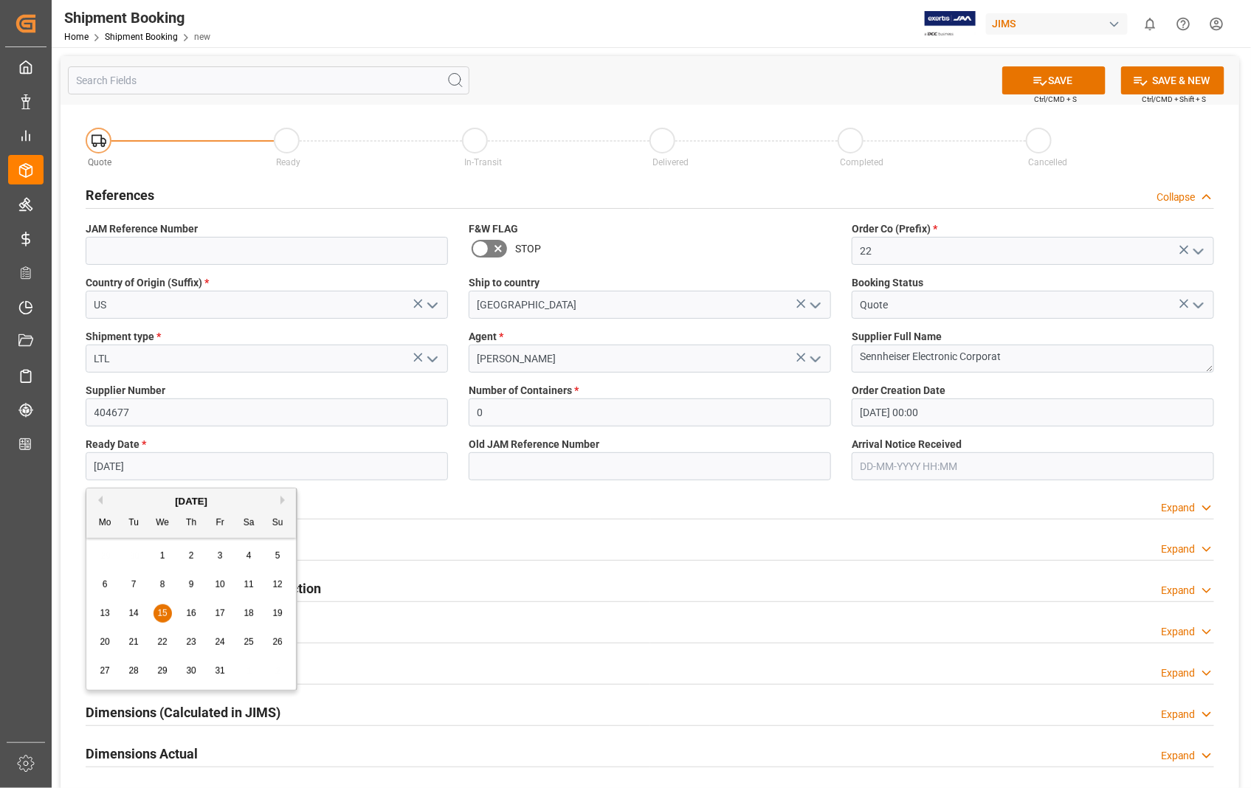
click at [189, 466] on input "15-10-2025" at bounding box center [267, 466] width 362 height 28
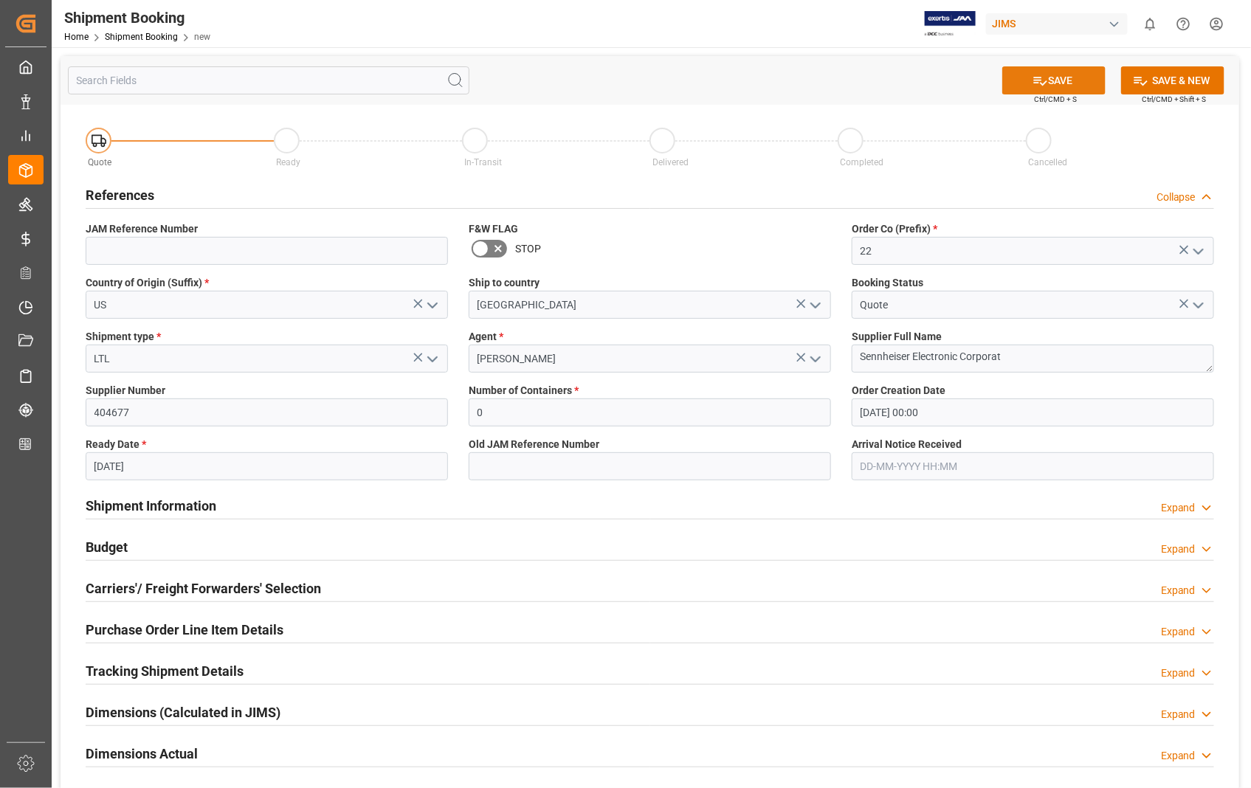
click at [1059, 77] on button "SAVE" at bounding box center [1053, 80] width 103 height 28
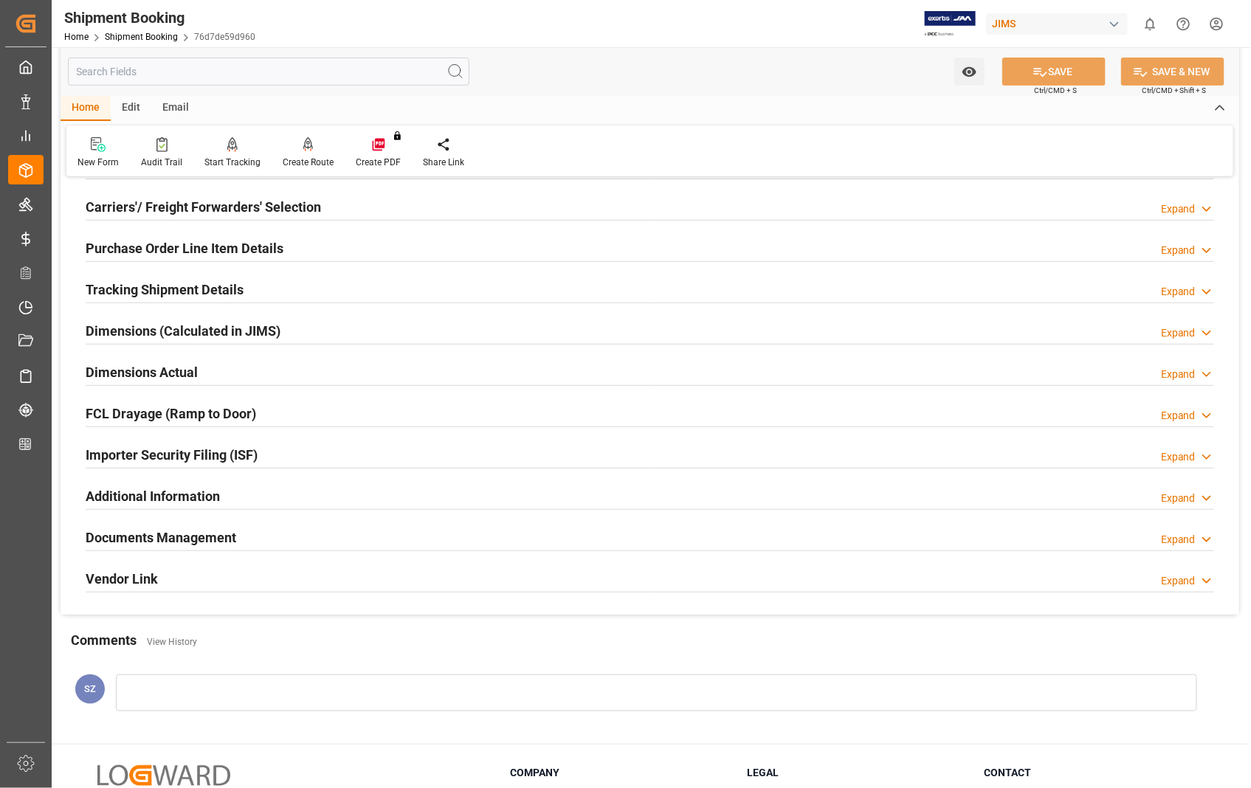
scroll to position [246, 0]
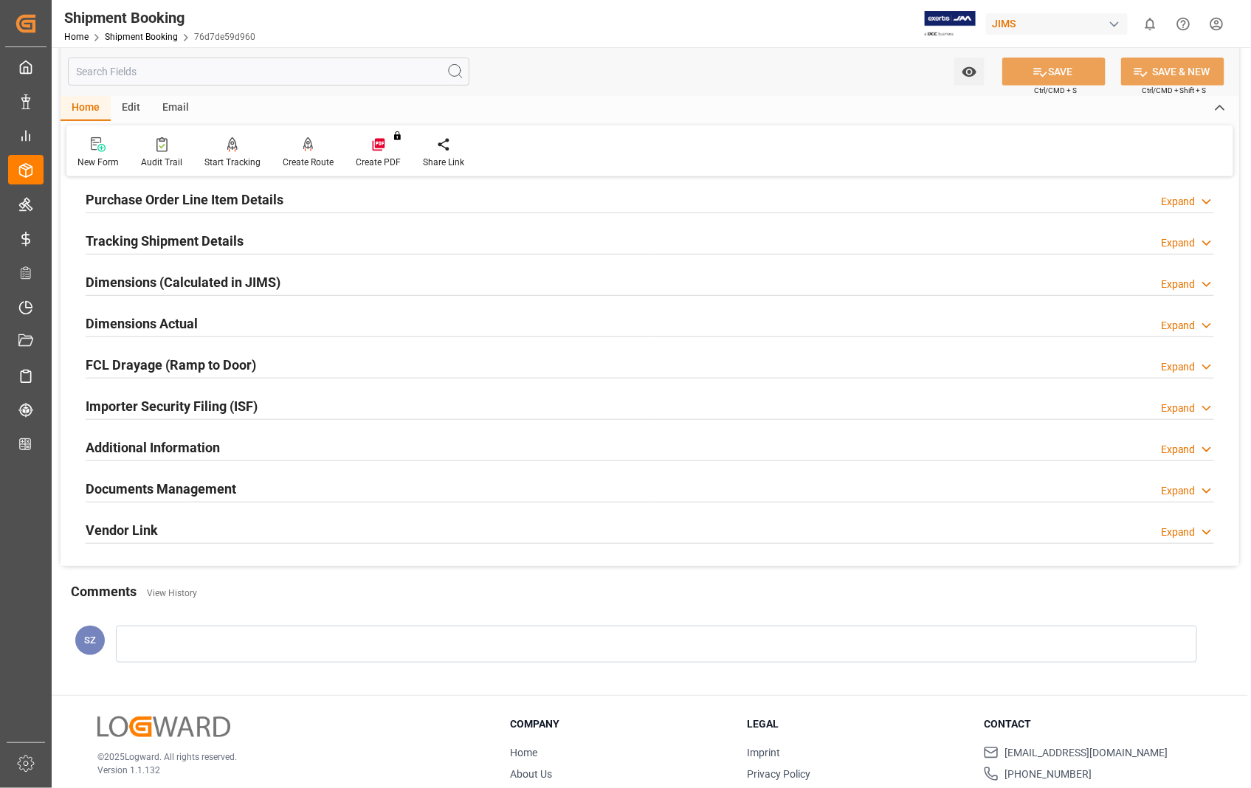
click at [141, 323] on h2 "Dimensions Actual" at bounding box center [142, 324] width 112 height 20
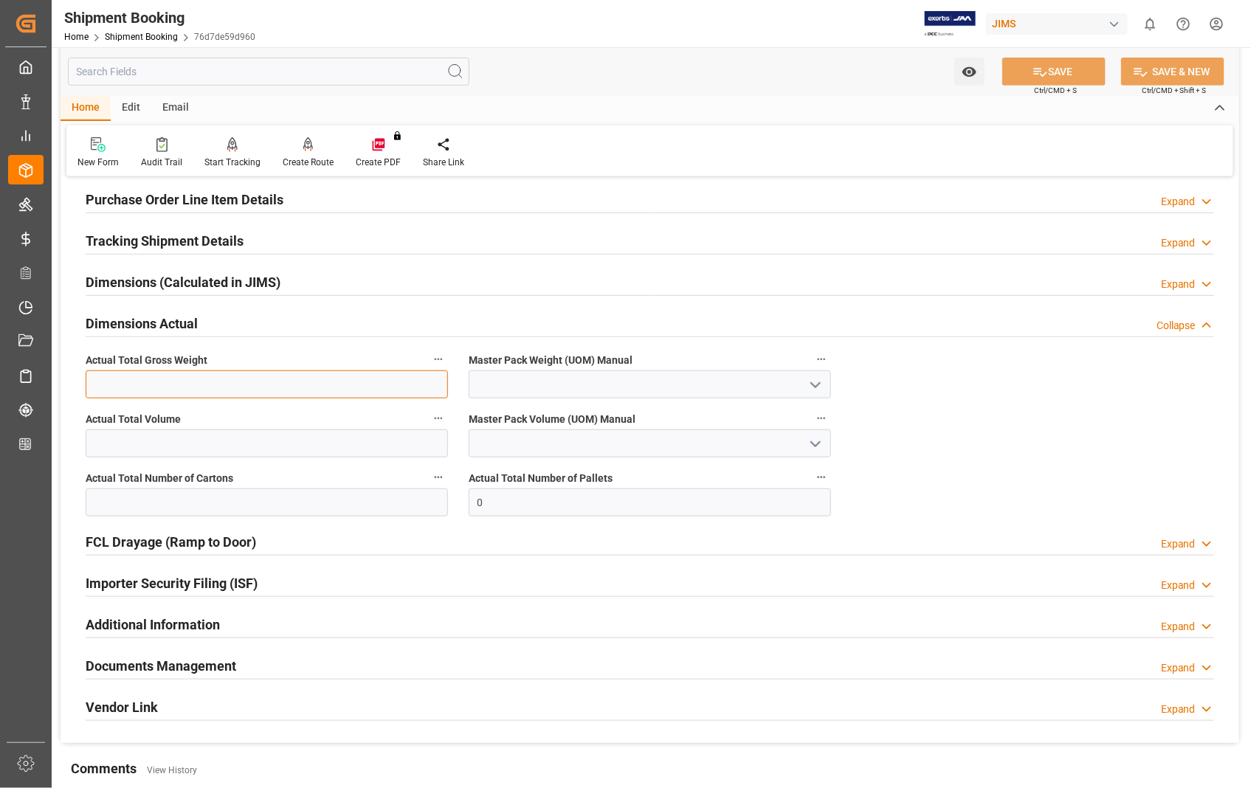
click at [231, 384] on input "text" at bounding box center [267, 384] width 362 height 28
type input "1.3"
click at [815, 384] on icon "open menu" at bounding box center [815, 385] width 18 height 18
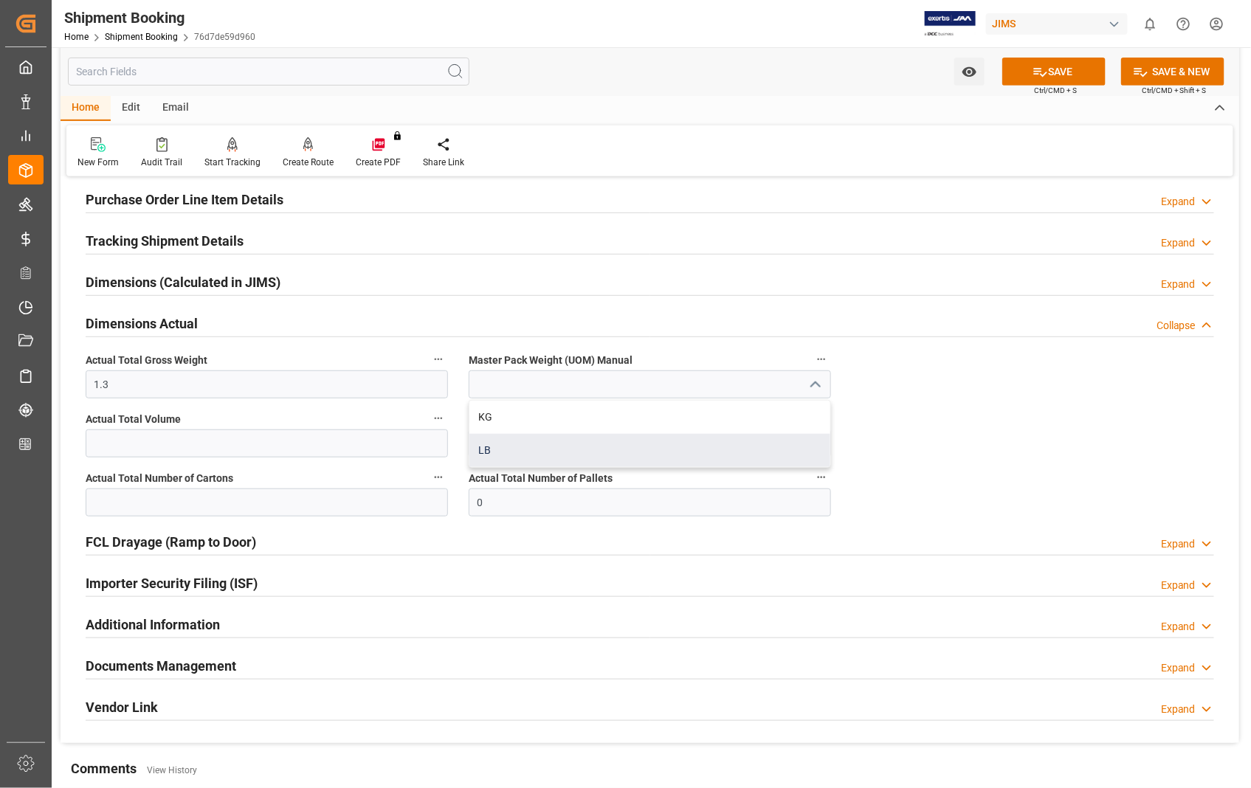
click at [502, 450] on div "LB" at bounding box center [649, 450] width 361 height 33
type input "LB"
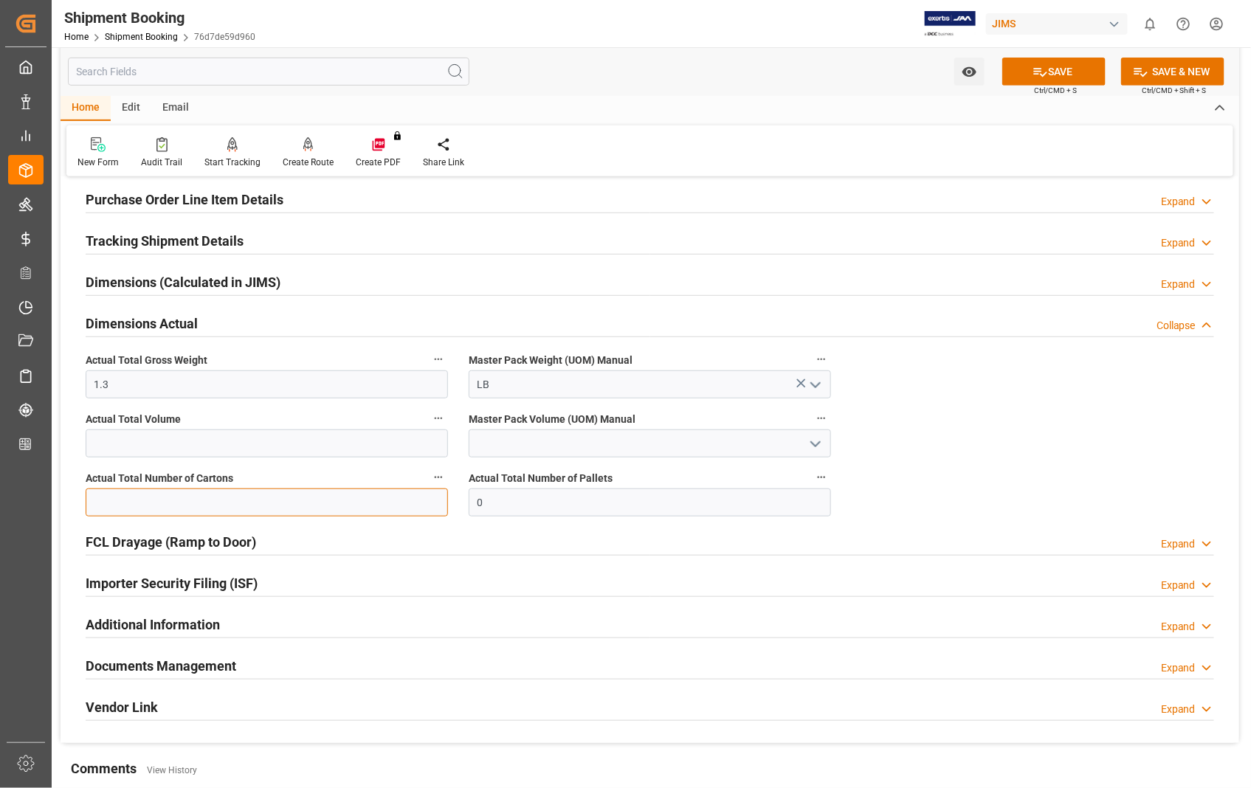
click at [306, 495] on input "text" at bounding box center [267, 502] width 362 height 28
type input "1"
click at [1076, 66] on button "SAVE" at bounding box center [1053, 72] width 103 height 28
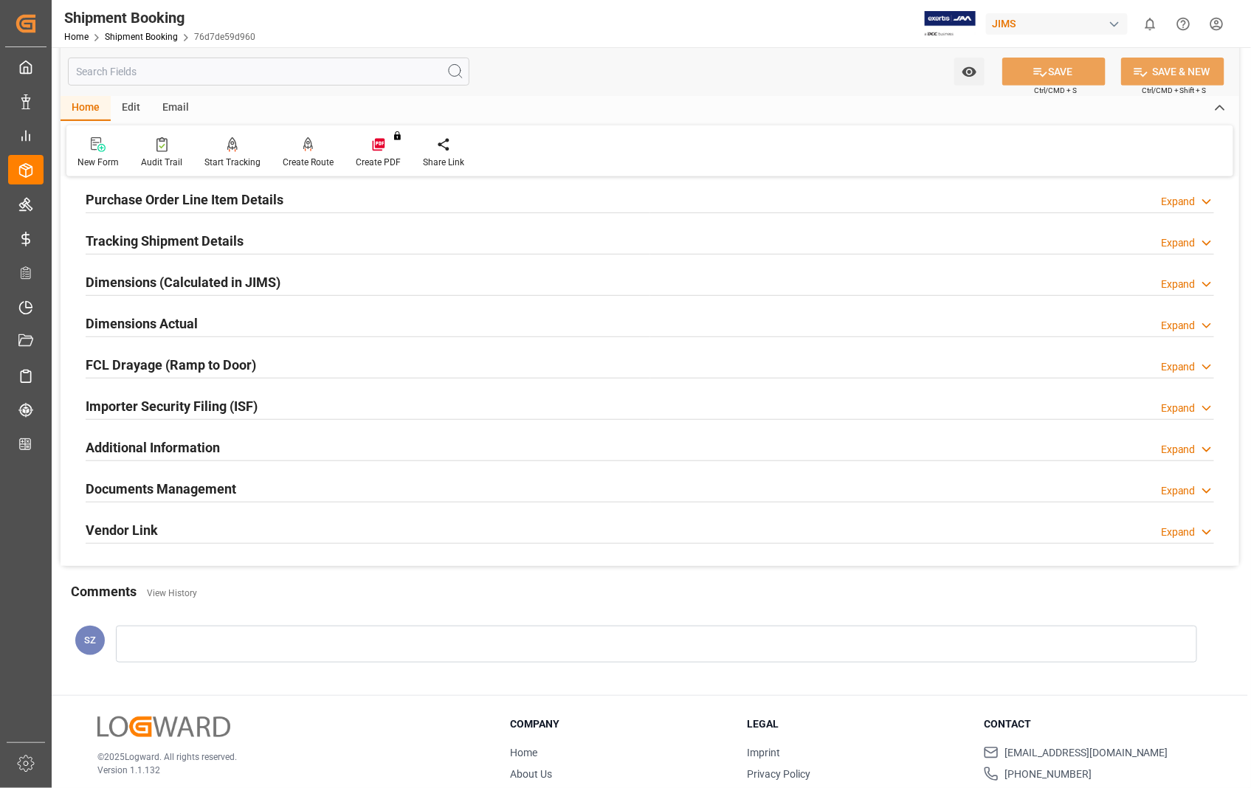
click at [187, 484] on h2 "Documents Management" at bounding box center [161, 489] width 151 height 20
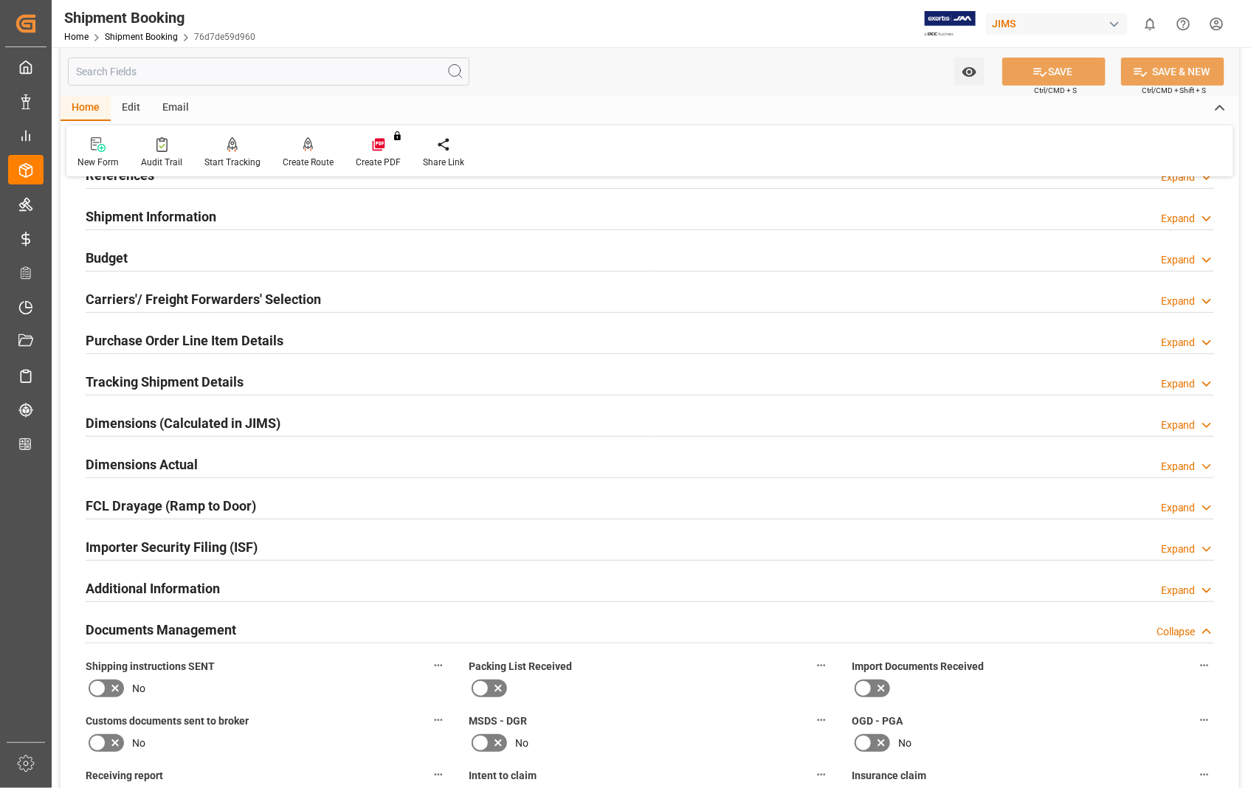
scroll to position [0, 0]
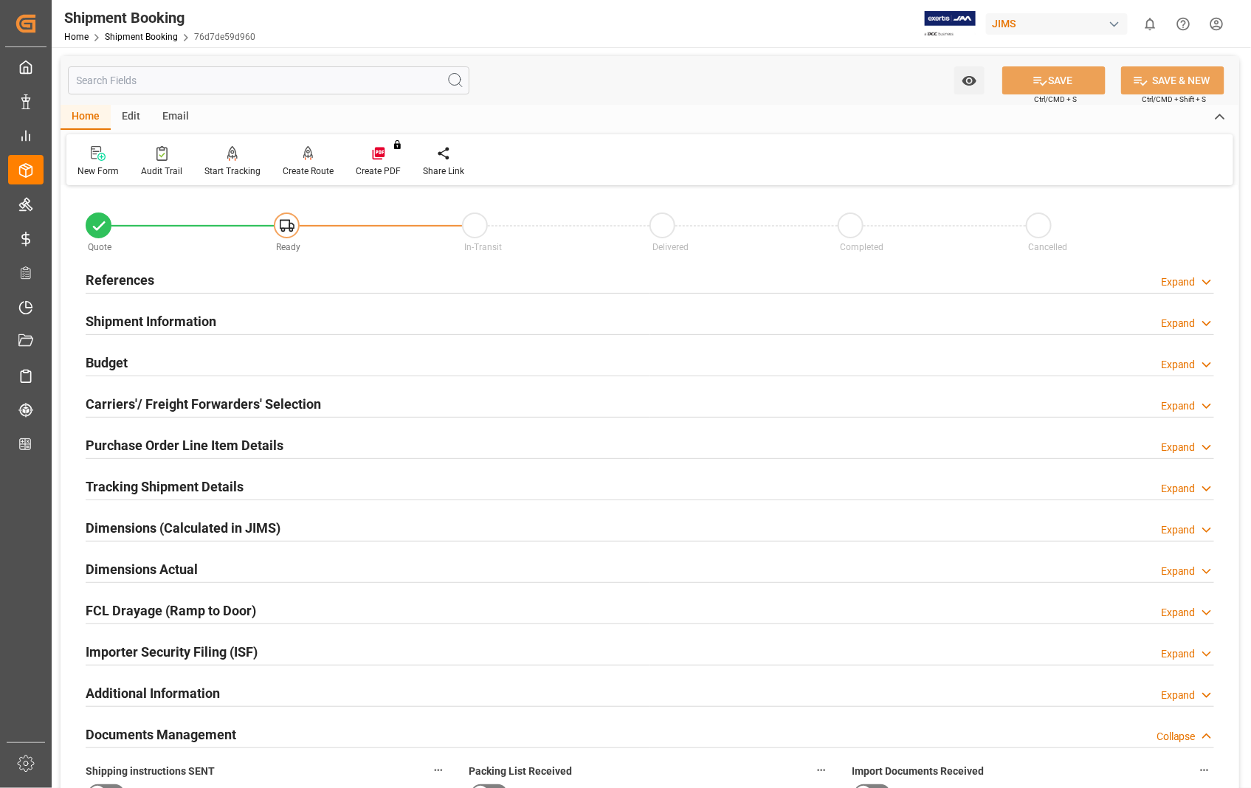
click at [126, 281] on h2 "References" at bounding box center [120, 280] width 69 height 20
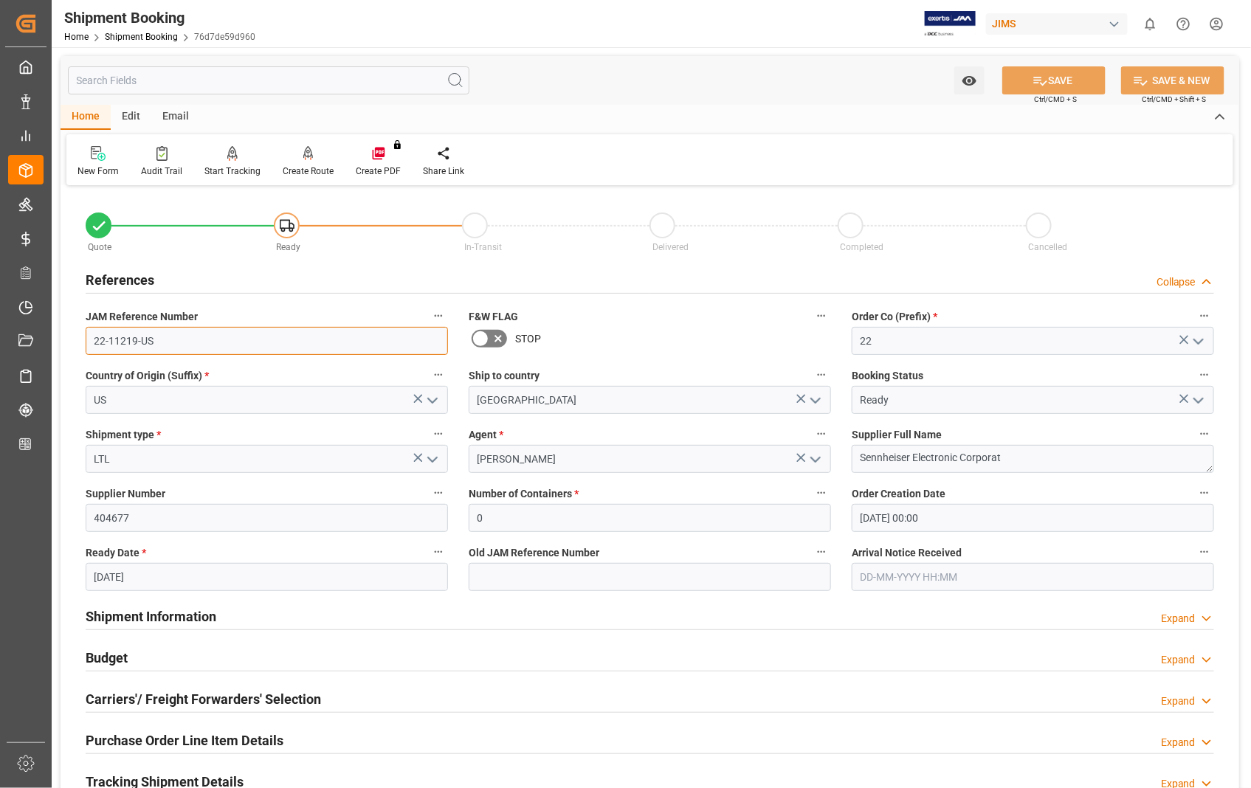
drag, startPoint x: 151, startPoint y: 339, endPoint x: 83, endPoint y: 349, distance: 69.3
click at [83, 349] on div "JAM Reference Number 22-11219-US" at bounding box center [266, 330] width 383 height 59
click at [127, 281] on h2 "References" at bounding box center [120, 280] width 69 height 20
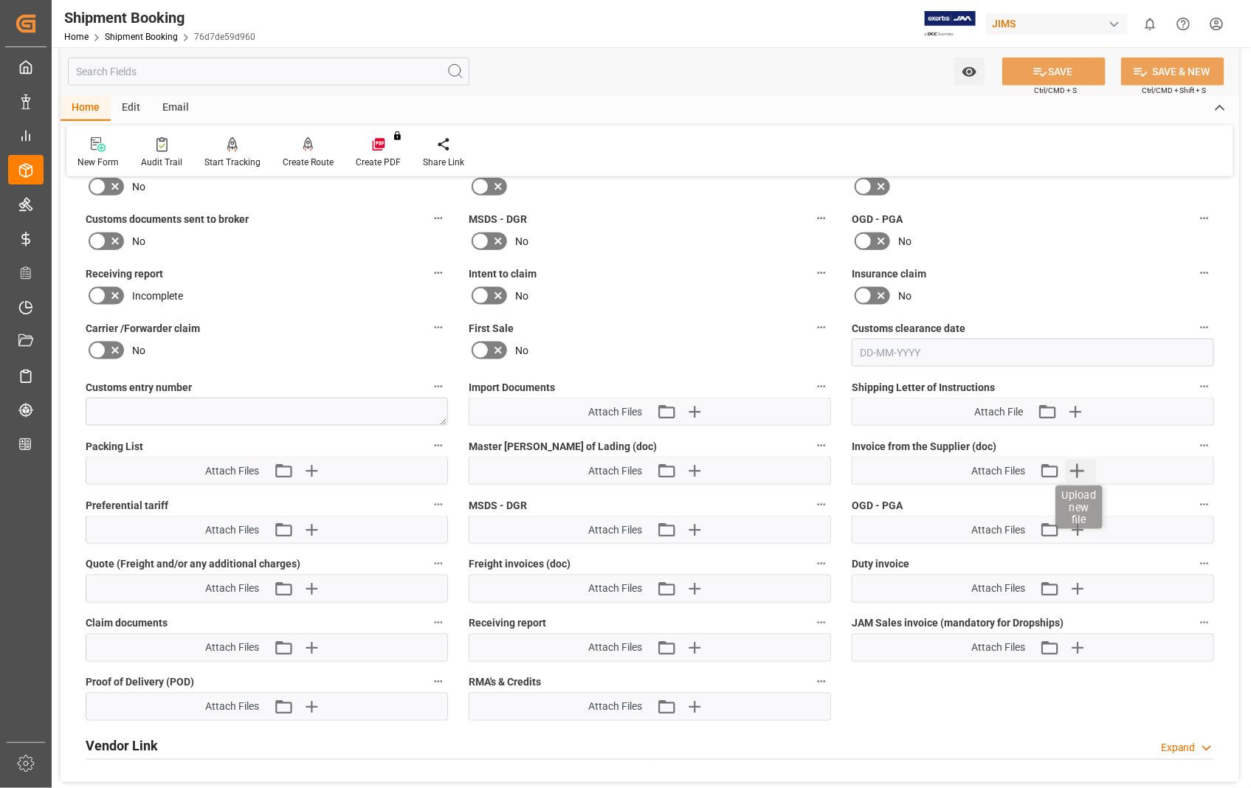
scroll to position [655, 0]
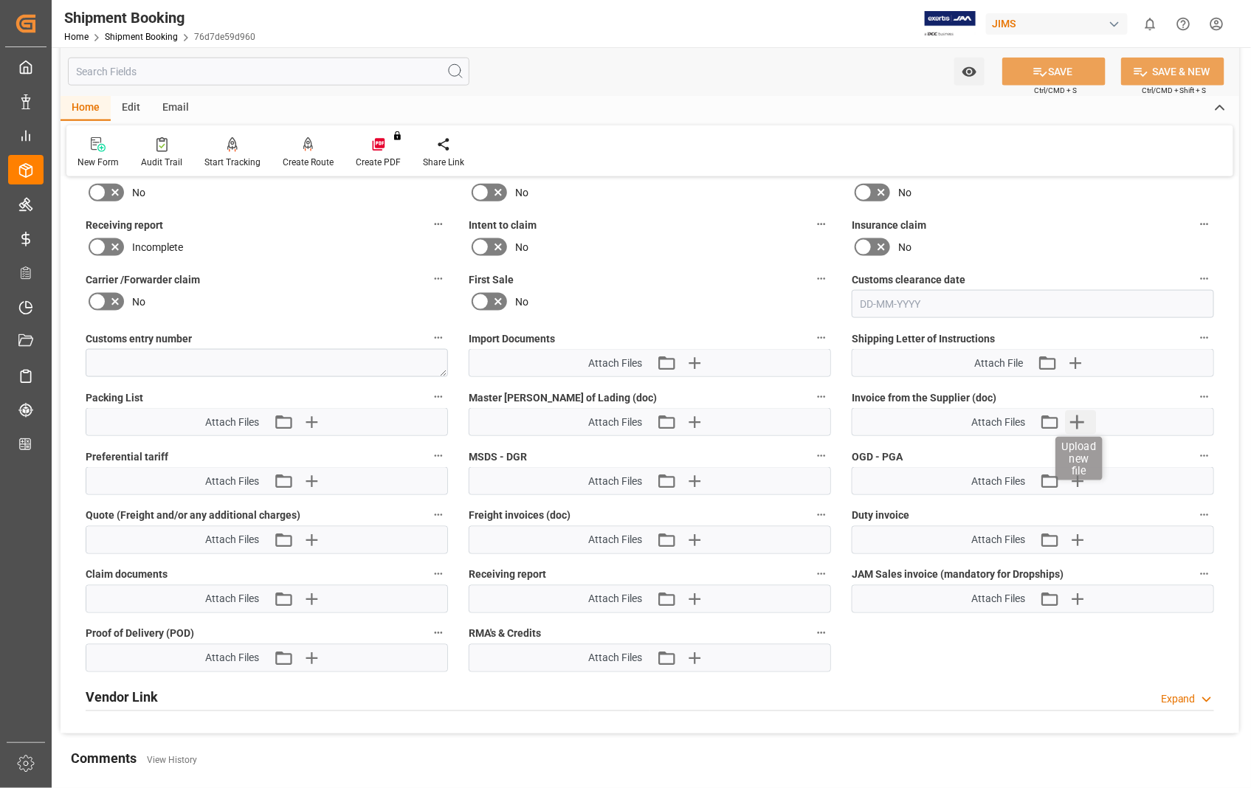
click at [1074, 417] on icon "button" at bounding box center [1078, 422] width 14 height 14
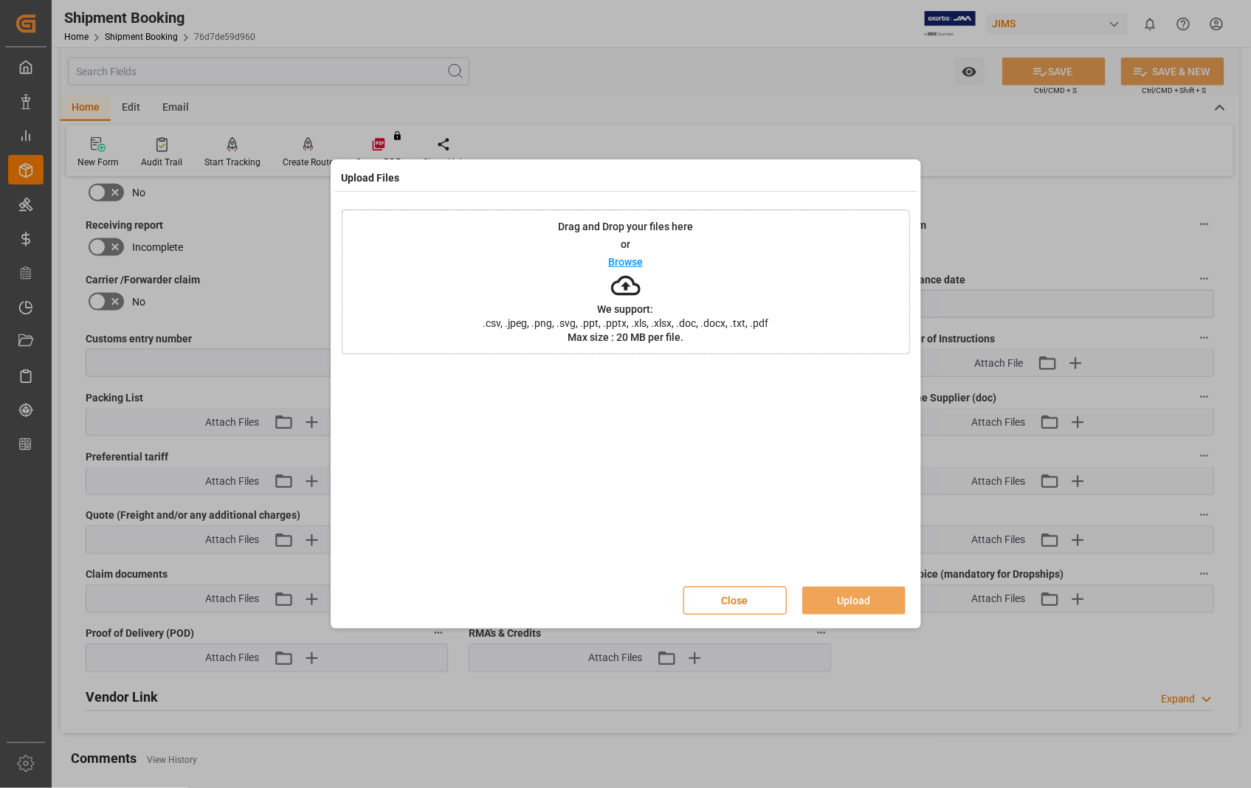
click at [623, 260] on p "Browse" at bounding box center [625, 262] width 35 height 10
click at [852, 603] on button "Upload" at bounding box center [853, 601] width 103 height 28
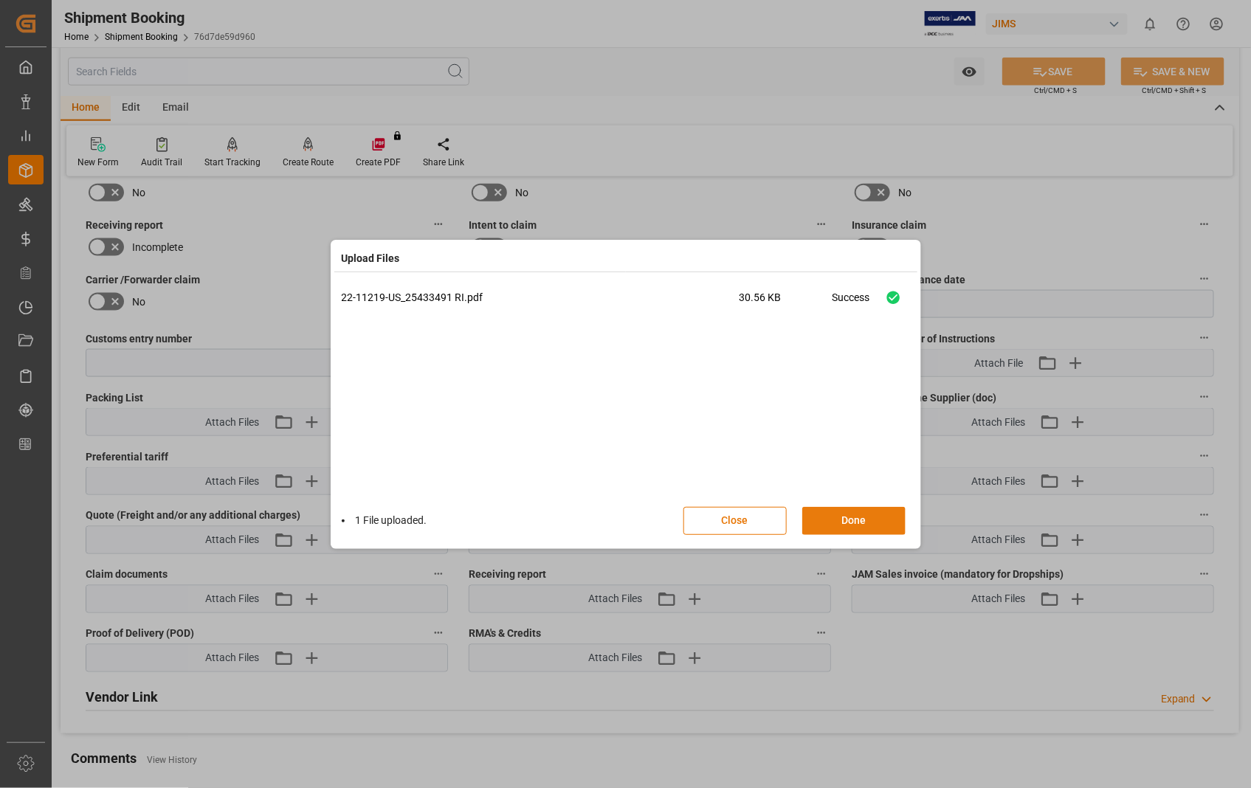
click at [854, 521] on button "Done" at bounding box center [853, 521] width 103 height 28
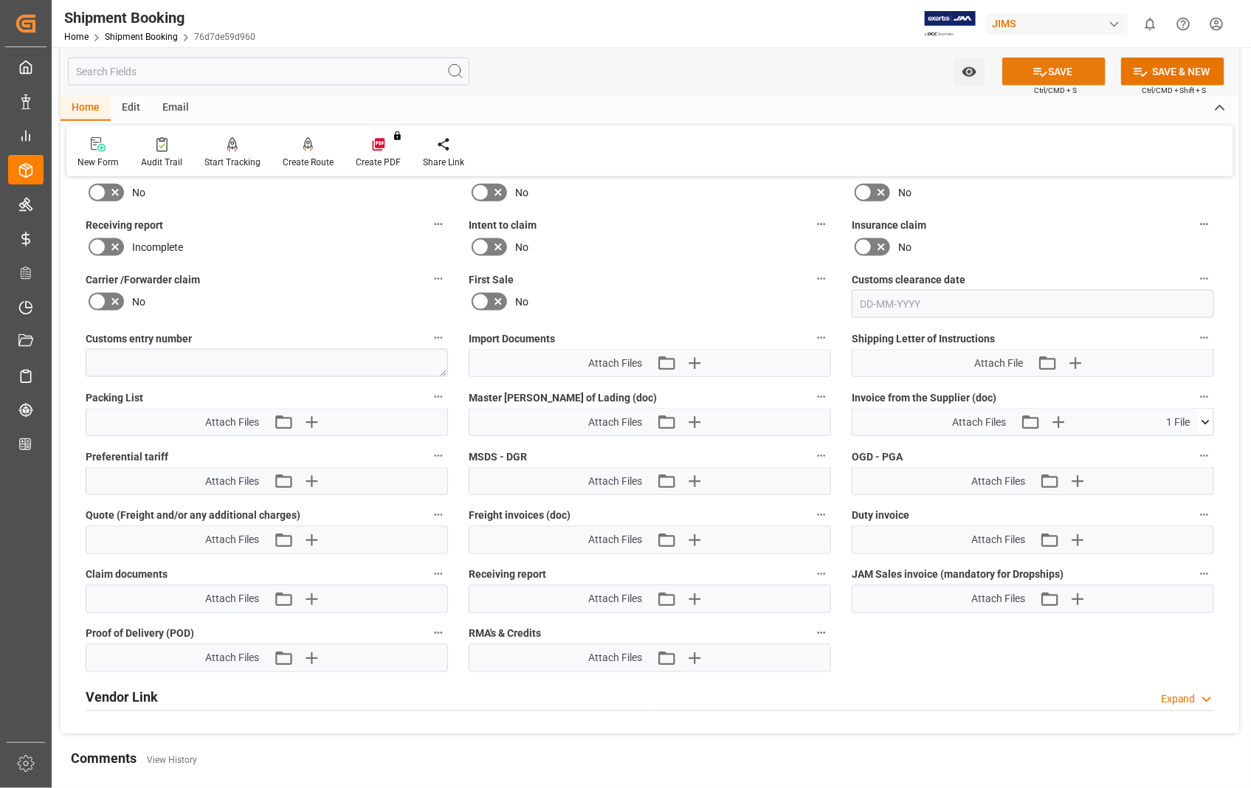
click at [1059, 72] on button "SAVE" at bounding box center [1053, 72] width 103 height 28
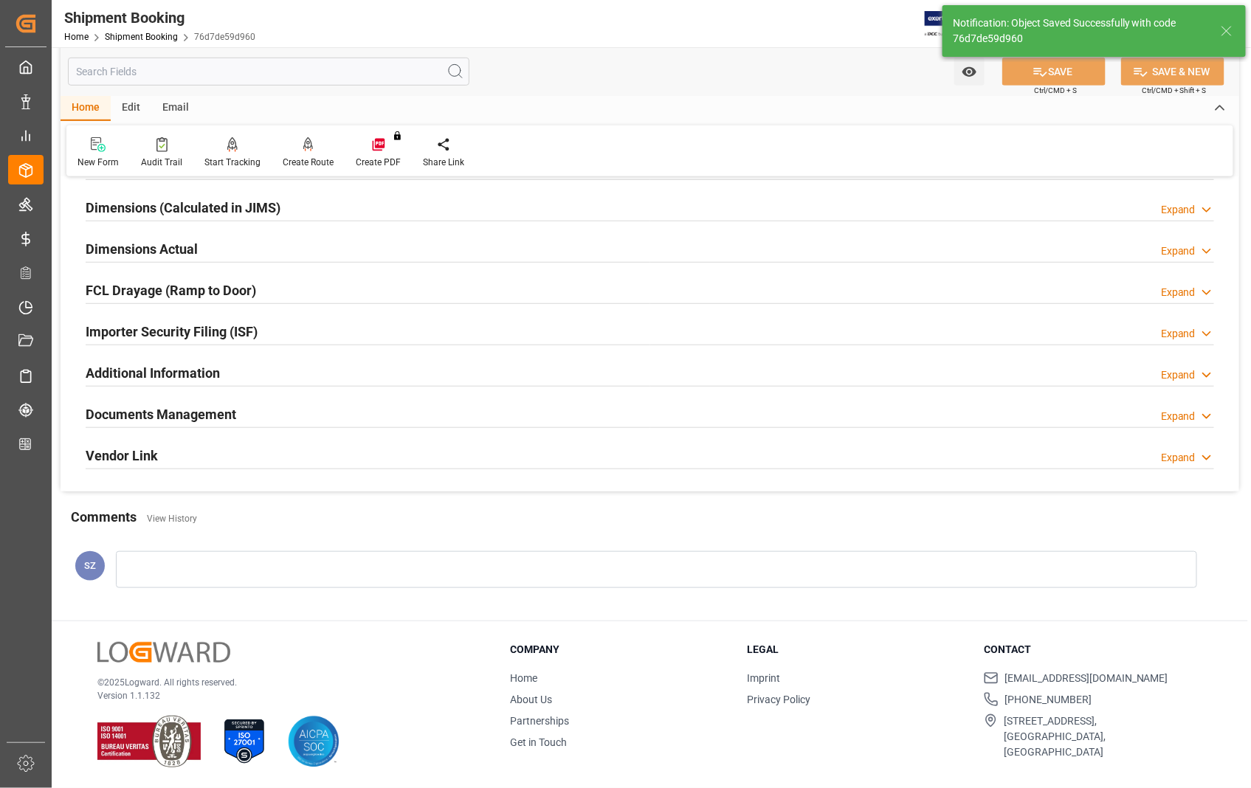
scroll to position [320, 0]
